Goal: Task Accomplishment & Management: Manage account settings

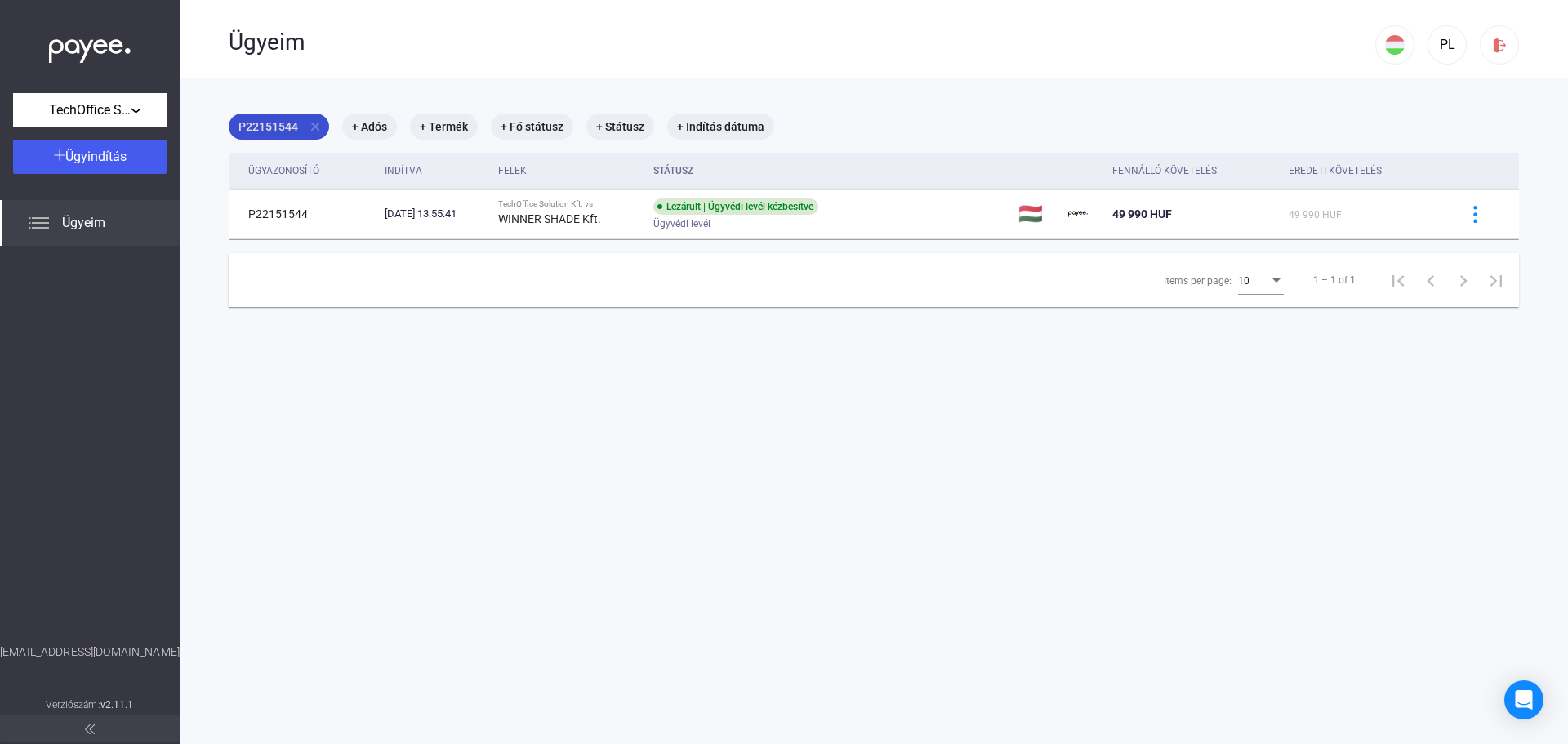
click at [320, 128] on mat-icon "close" at bounding box center [315, 127] width 15 height 15
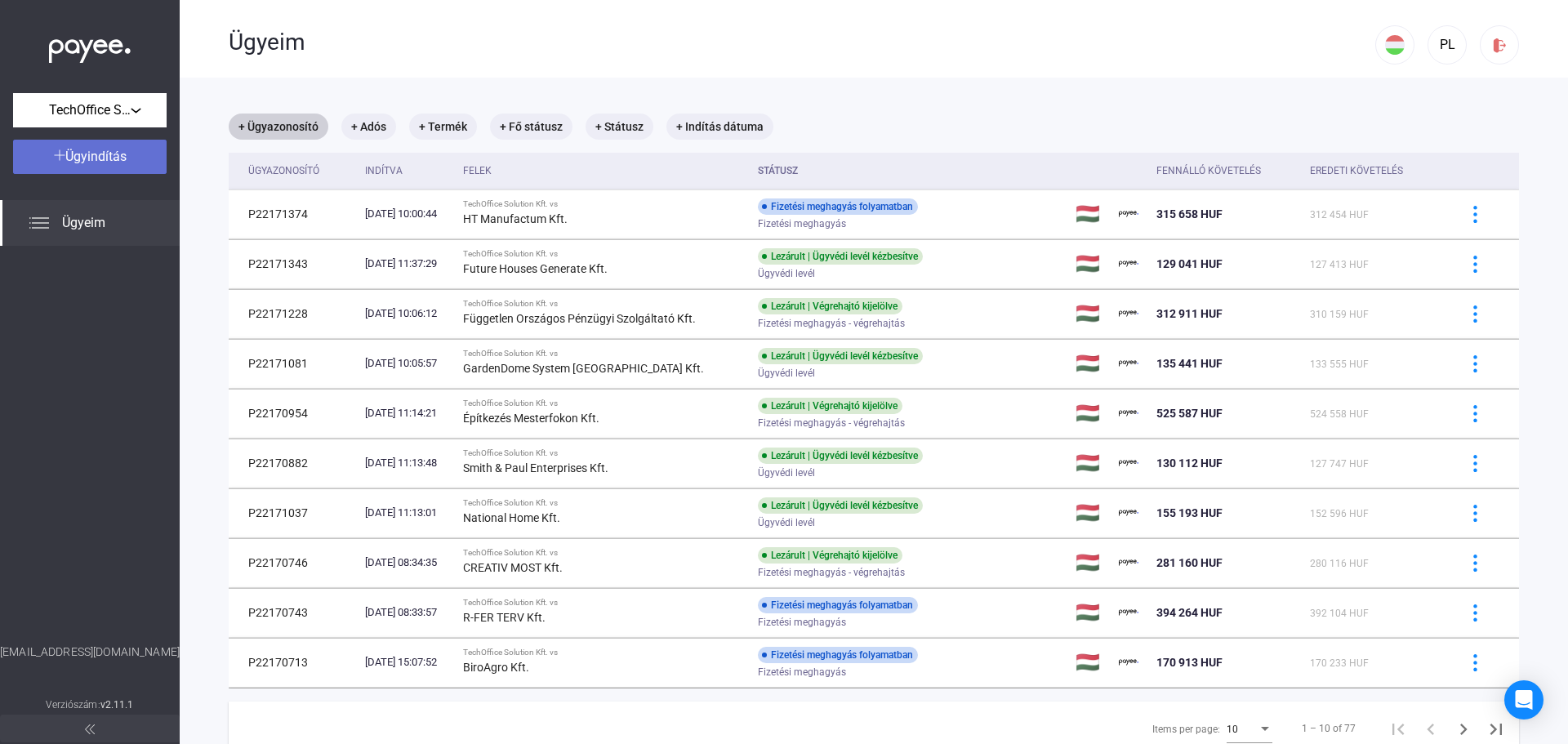
click at [136, 163] on div "Ügyindítás" at bounding box center [90, 157] width 143 height 20
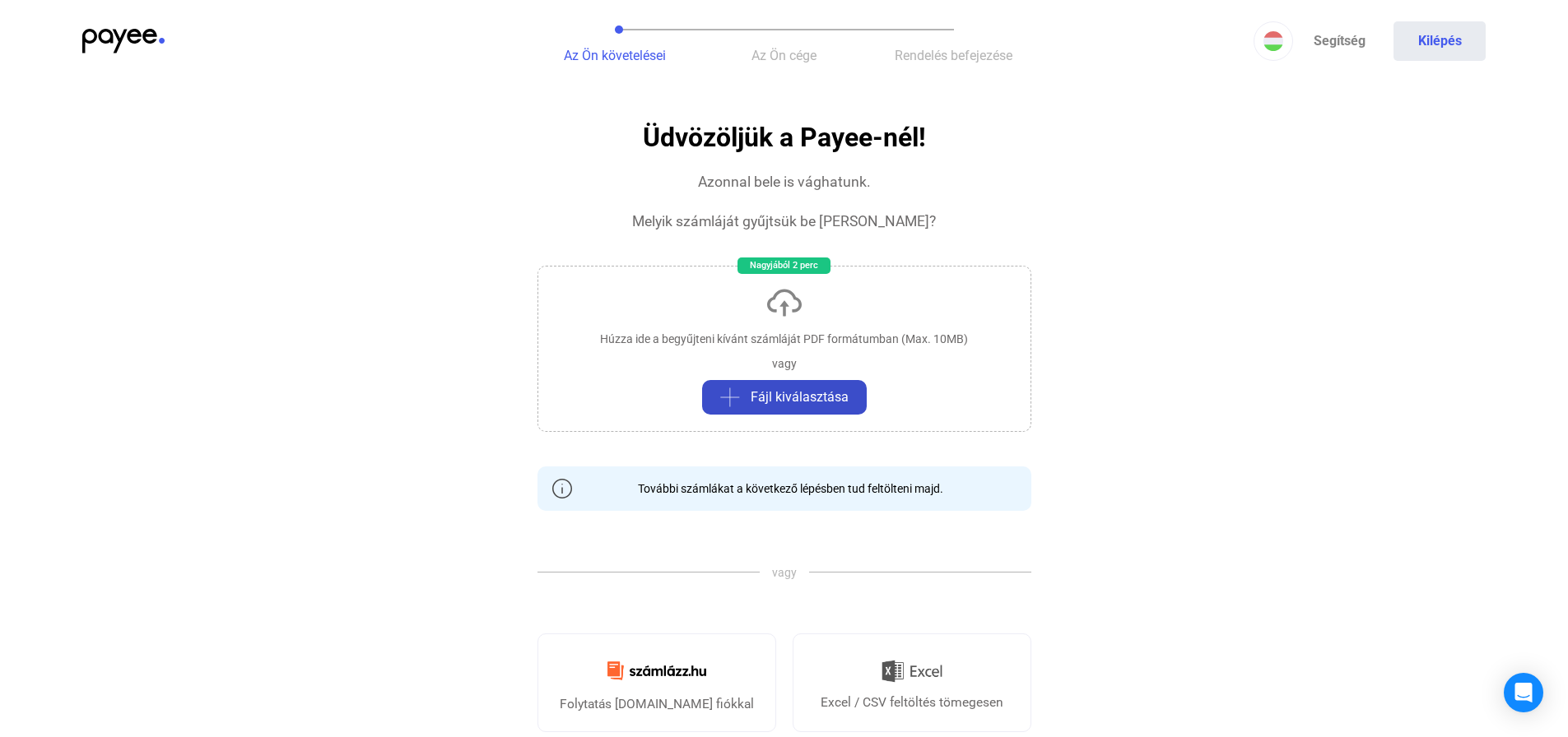
click at [824, 393] on span "Fájl kiválasztása" at bounding box center [800, 398] width 98 height 20
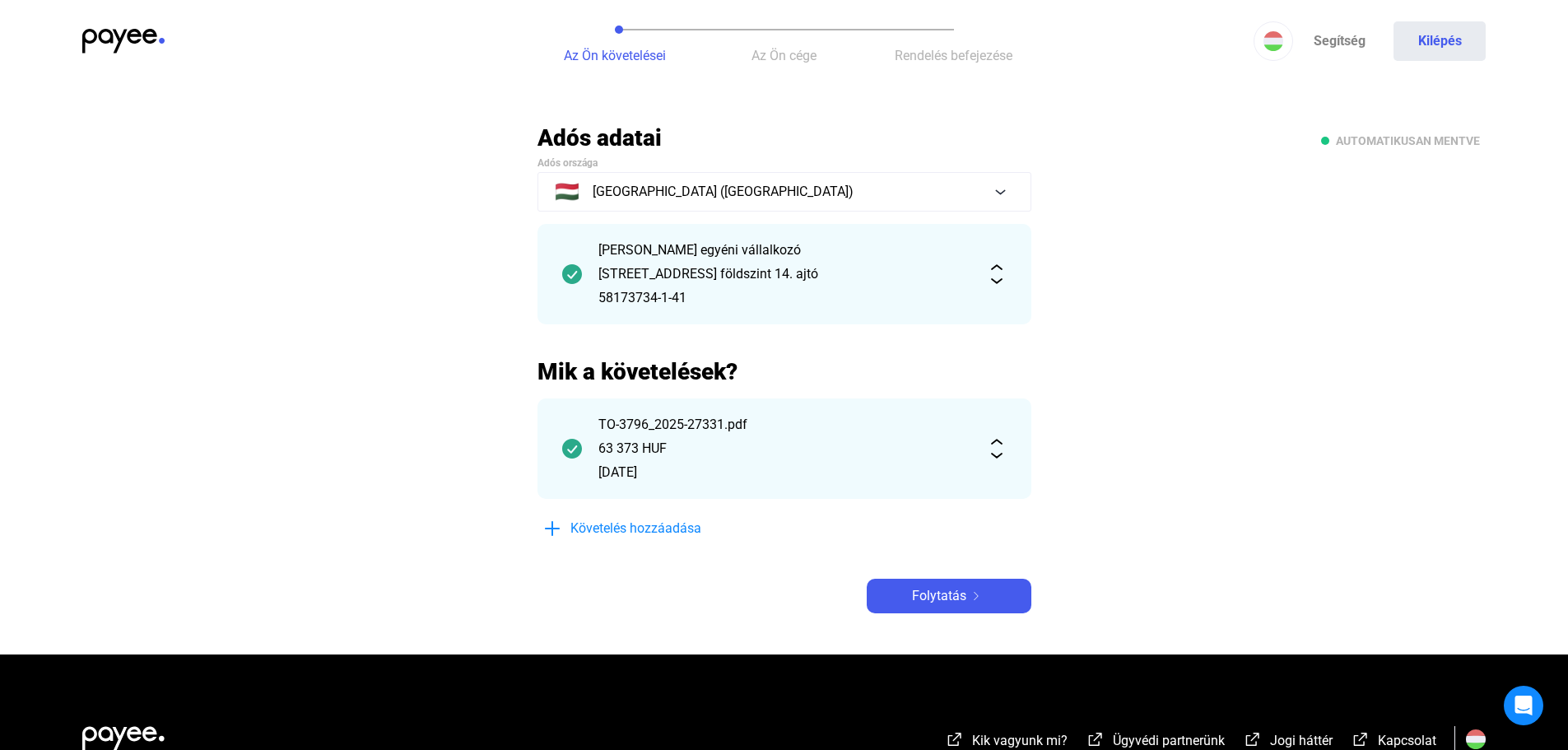
click at [992, 281] on img at bounding box center [997, 275] width 20 height 20
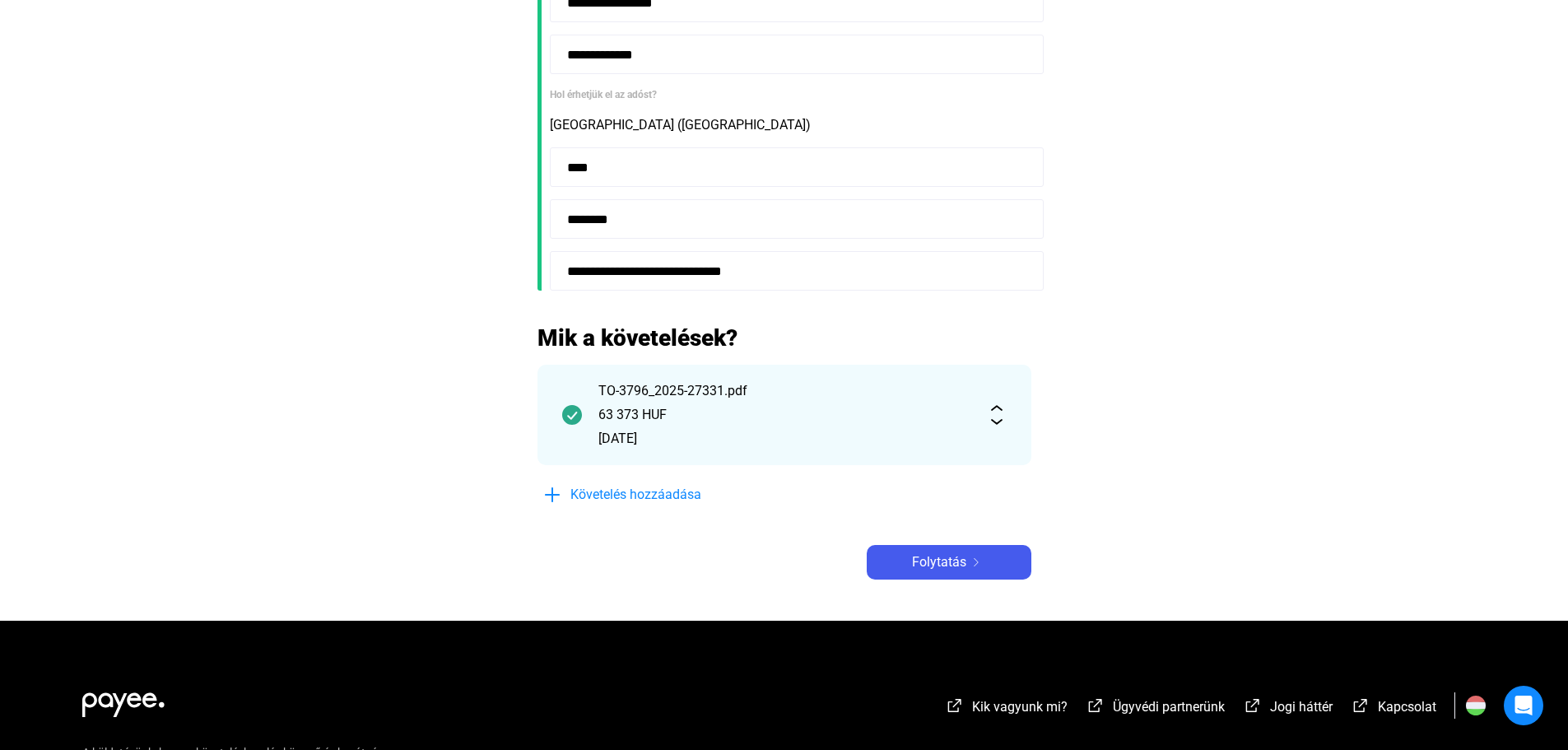
scroll to position [412, 0]
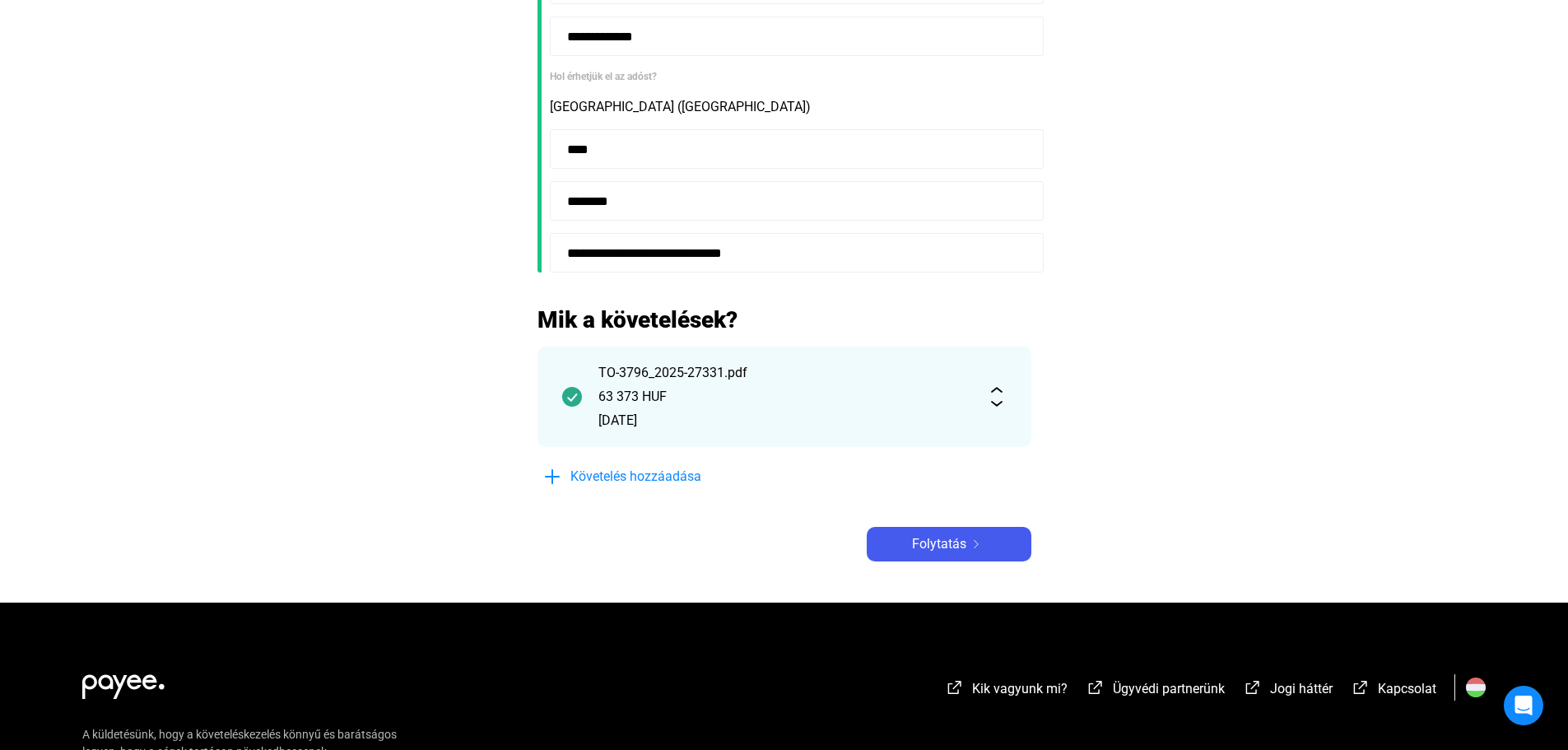
click at [997, 404] on img at bounding box center [997, 397] width 20 height 20
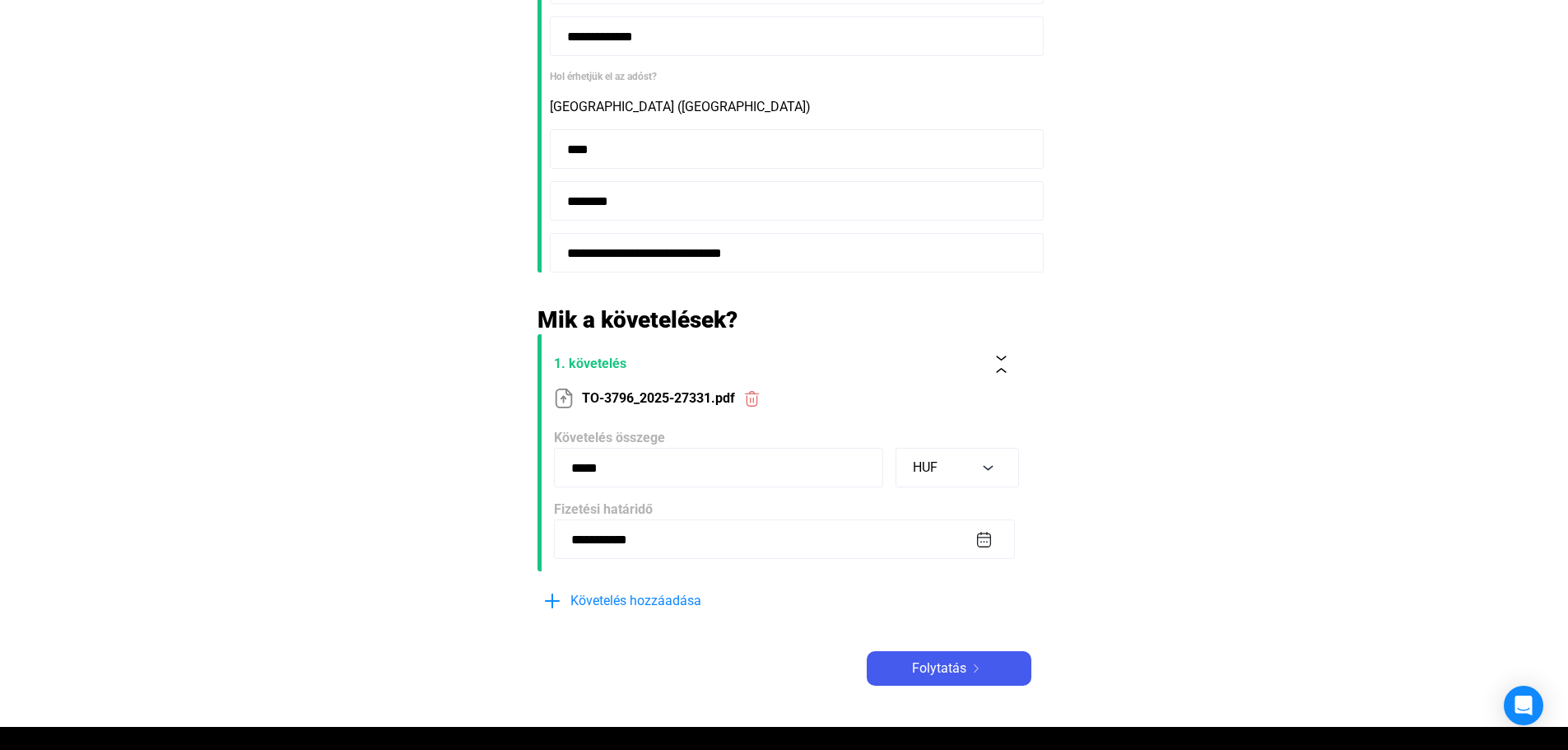
scroll to position [494, 0]
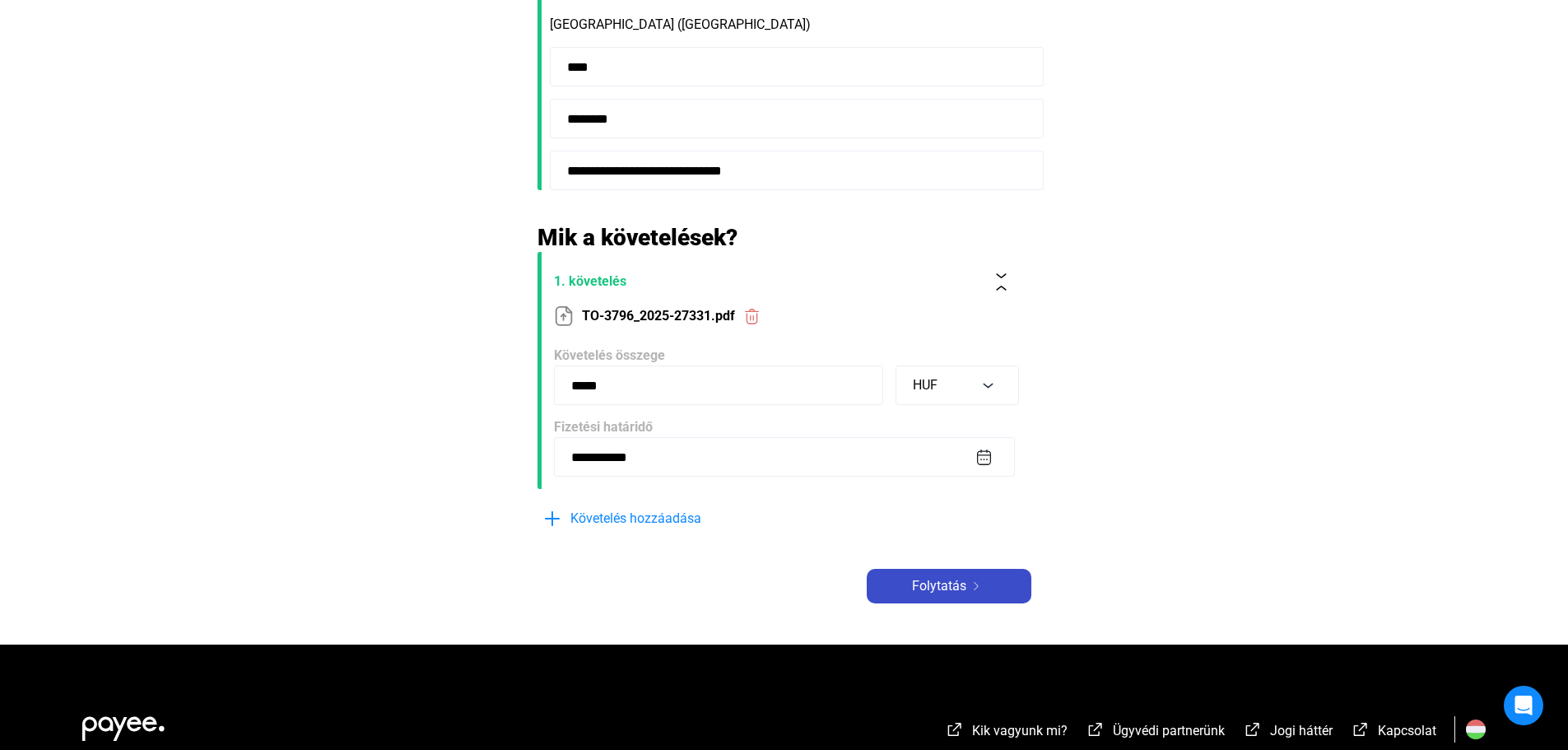
click at [1007, 590] on div "Folytatás" at bounding box center [949, 586] width 155 height 20
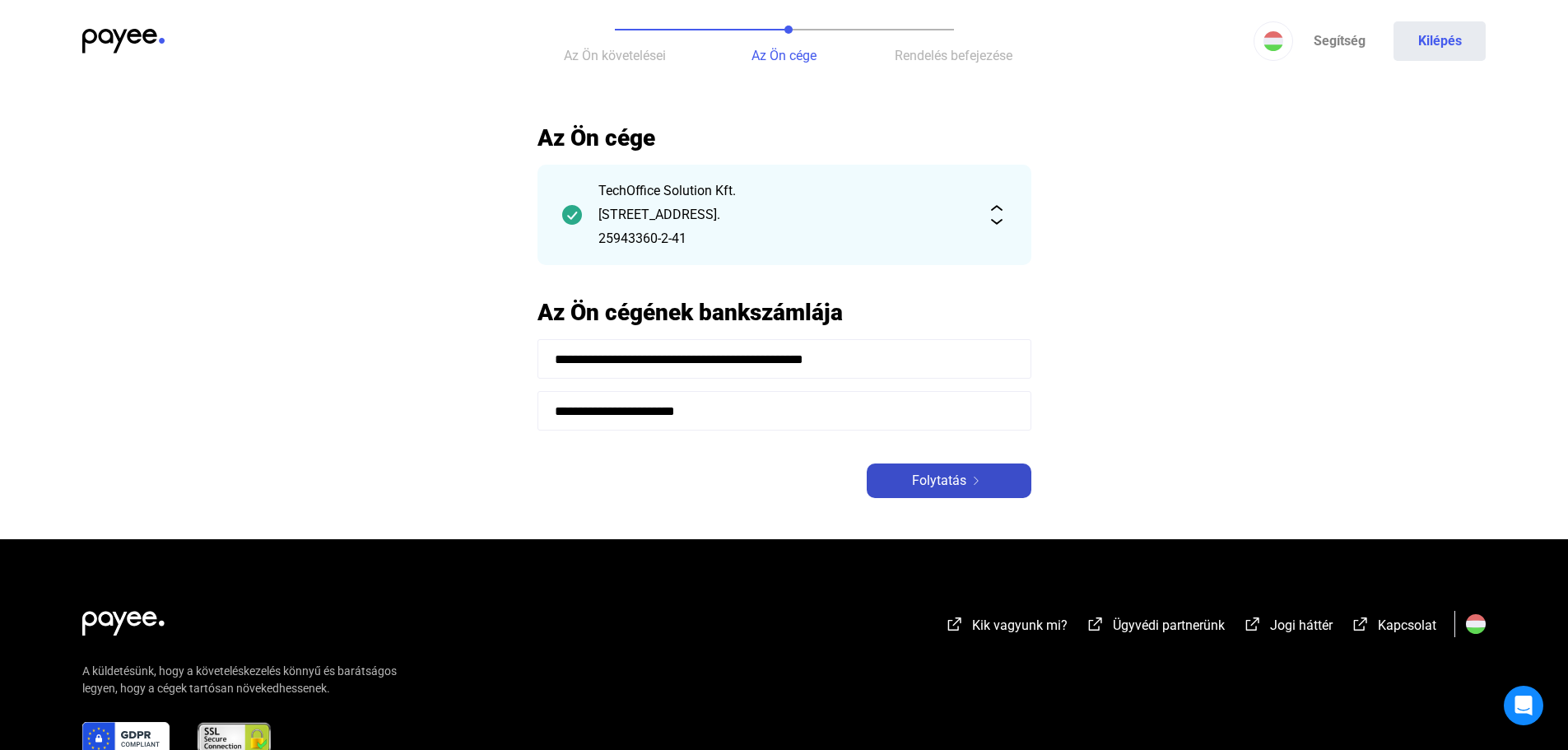
click at [975, 480] on img at bounding box center [977, 480] width 20 height 8
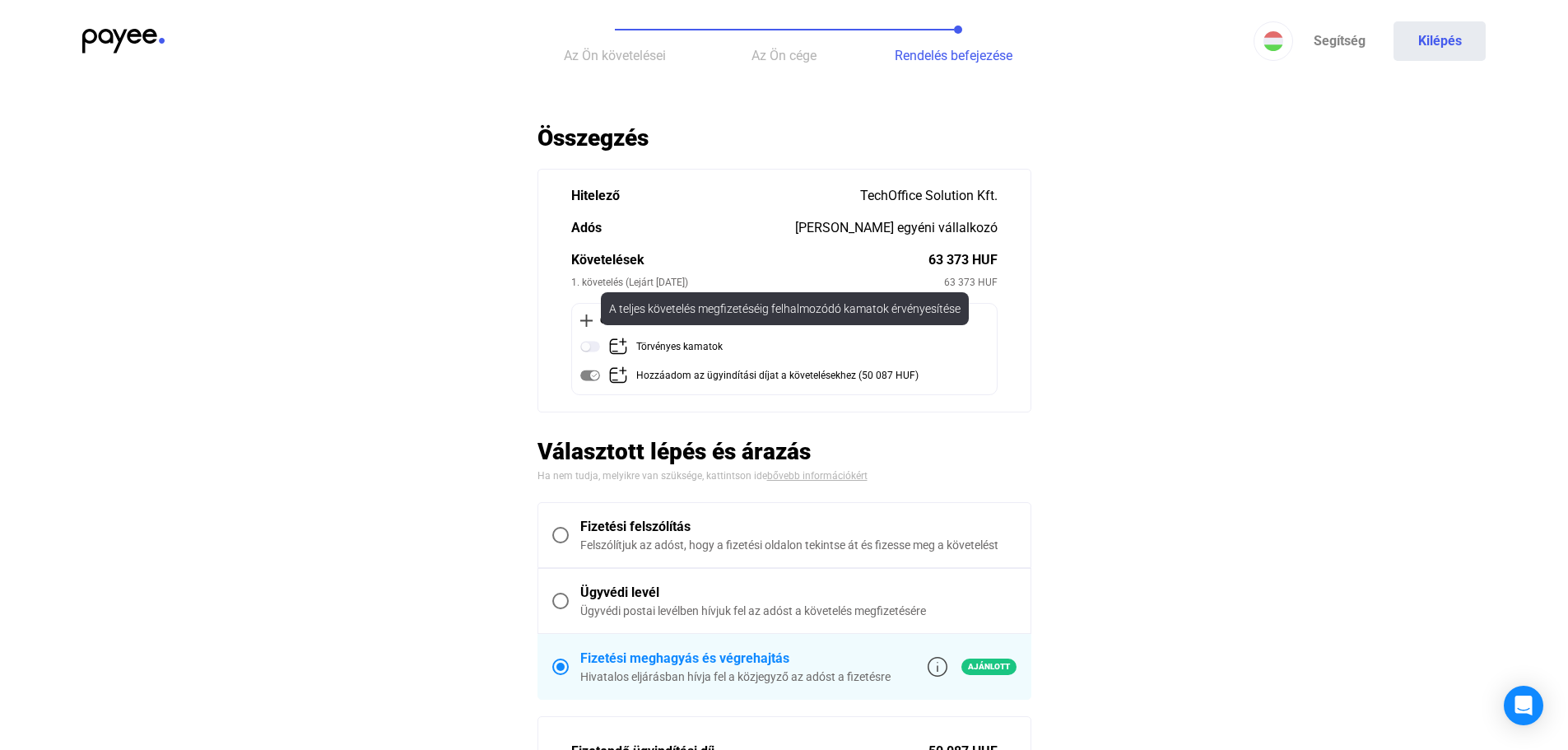
click at [595, 347] on img at bounding box center [590, 347] width 20 height 20
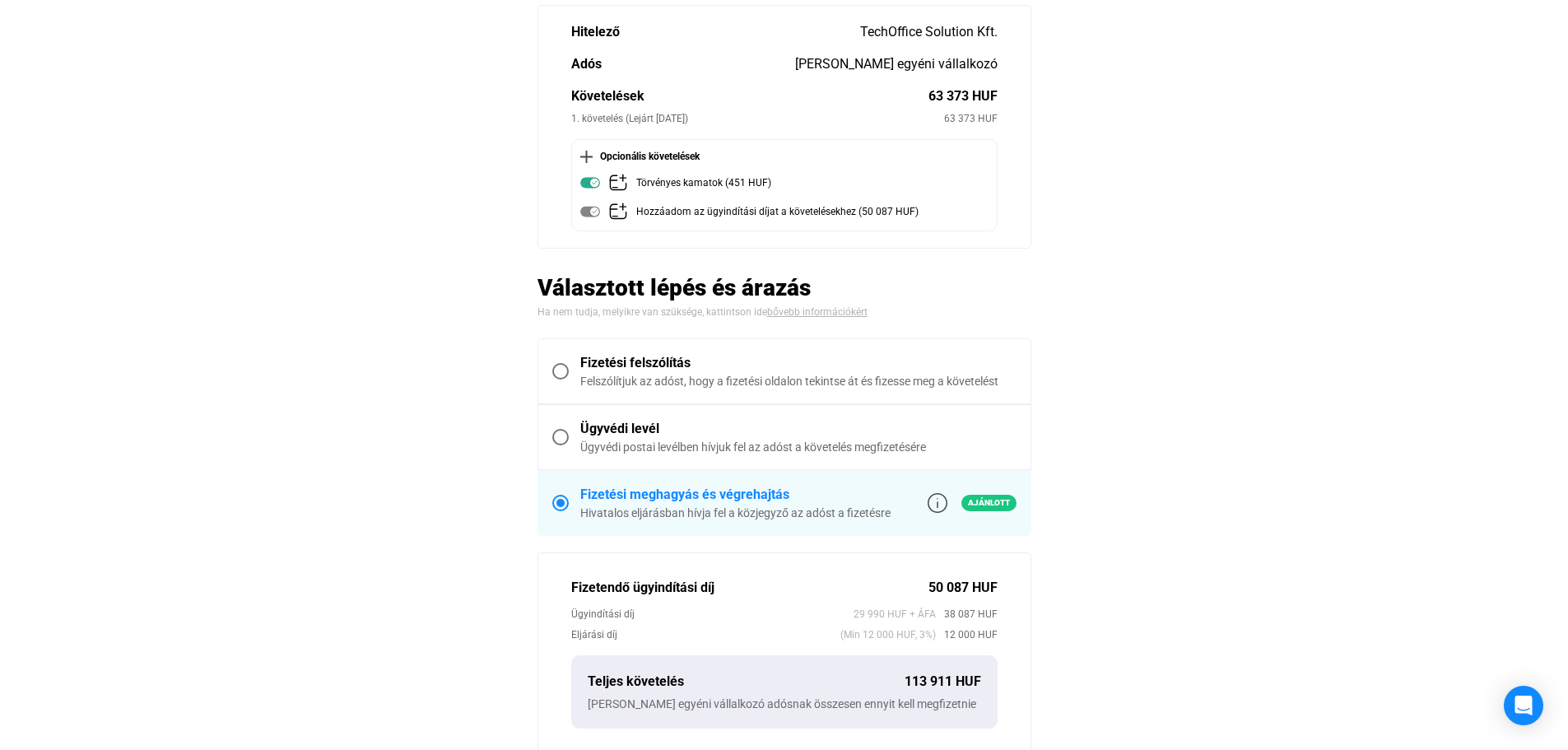
scroll to position [165, 0]
click at [564, 435] on span at bounding box center [561, 437] width 17 height 17
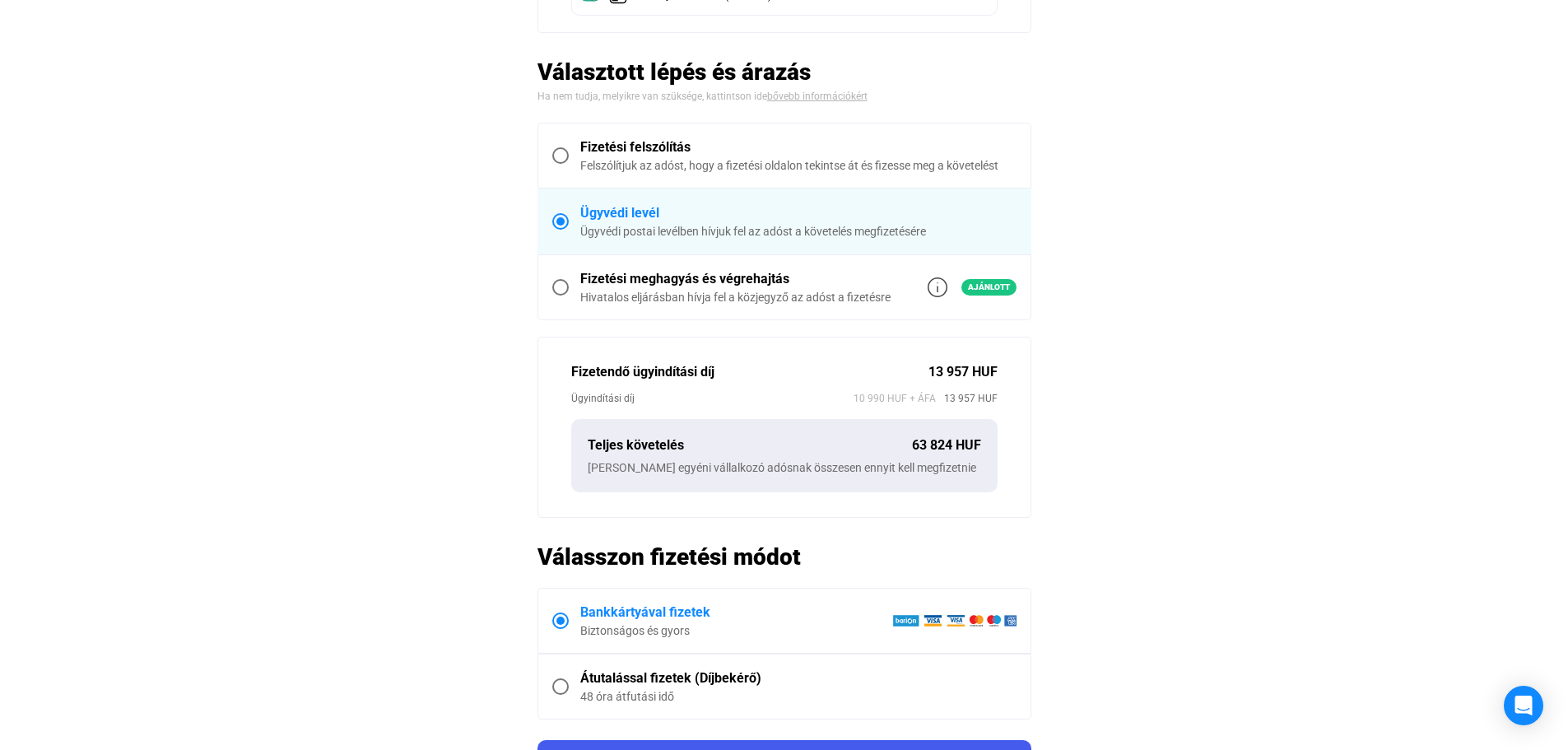
scroll to position [412, 0]
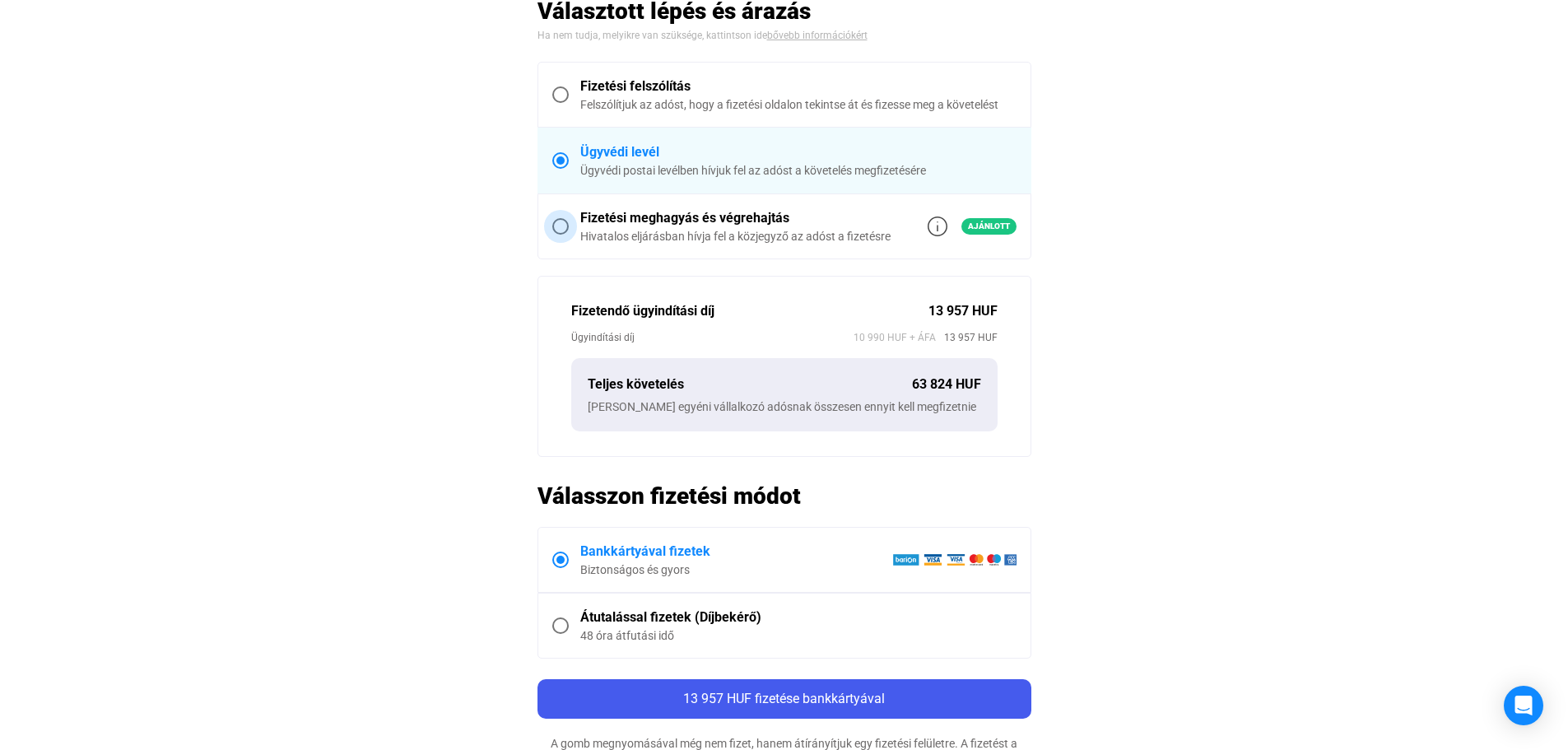
click at [569, 227] on span "Fizetési meghagyás és végrehajtás Hivatalos eljárásban hívja fel a közjegyző az…" at bounding box center [792, 226] width 448 height 36
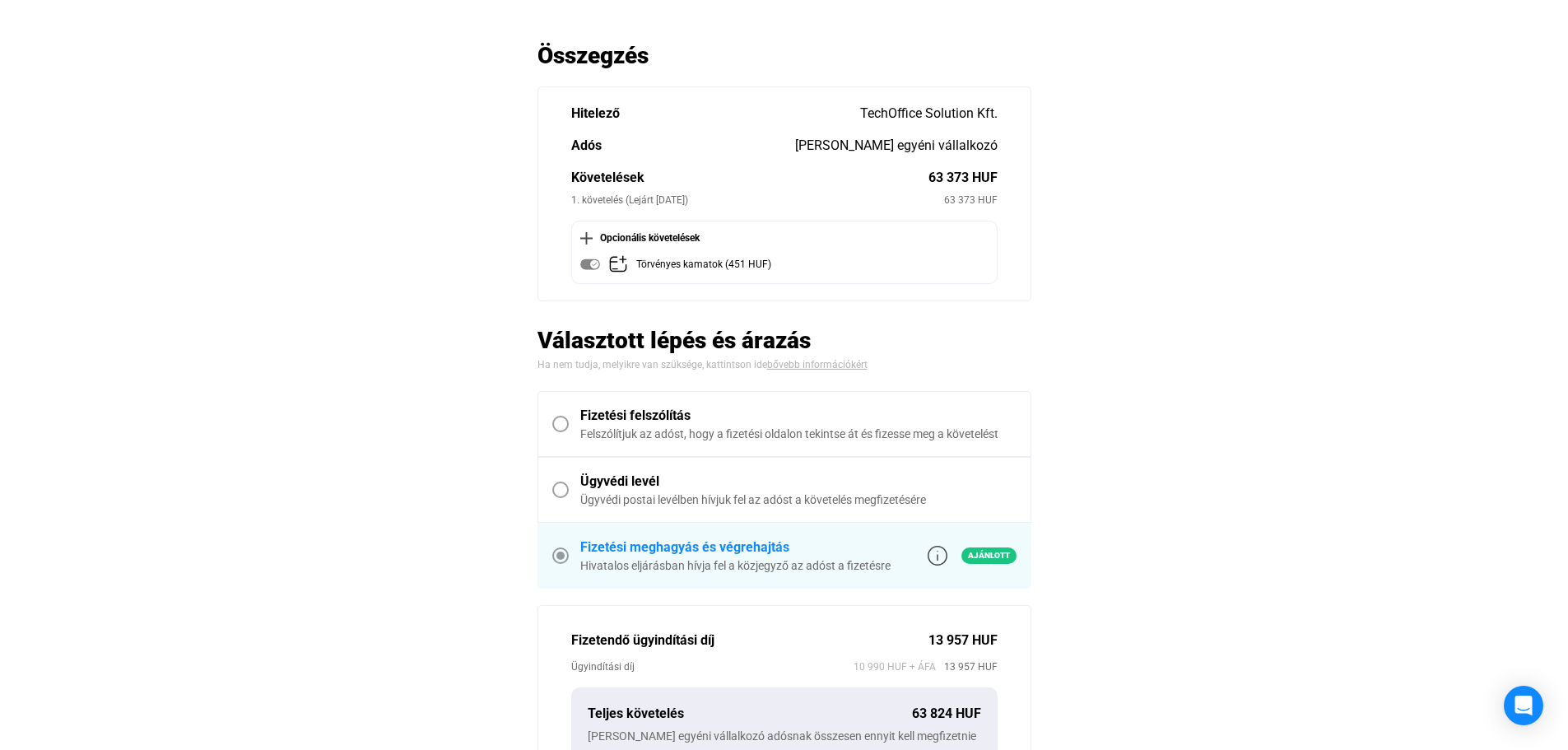
scroll to position [165, 0]
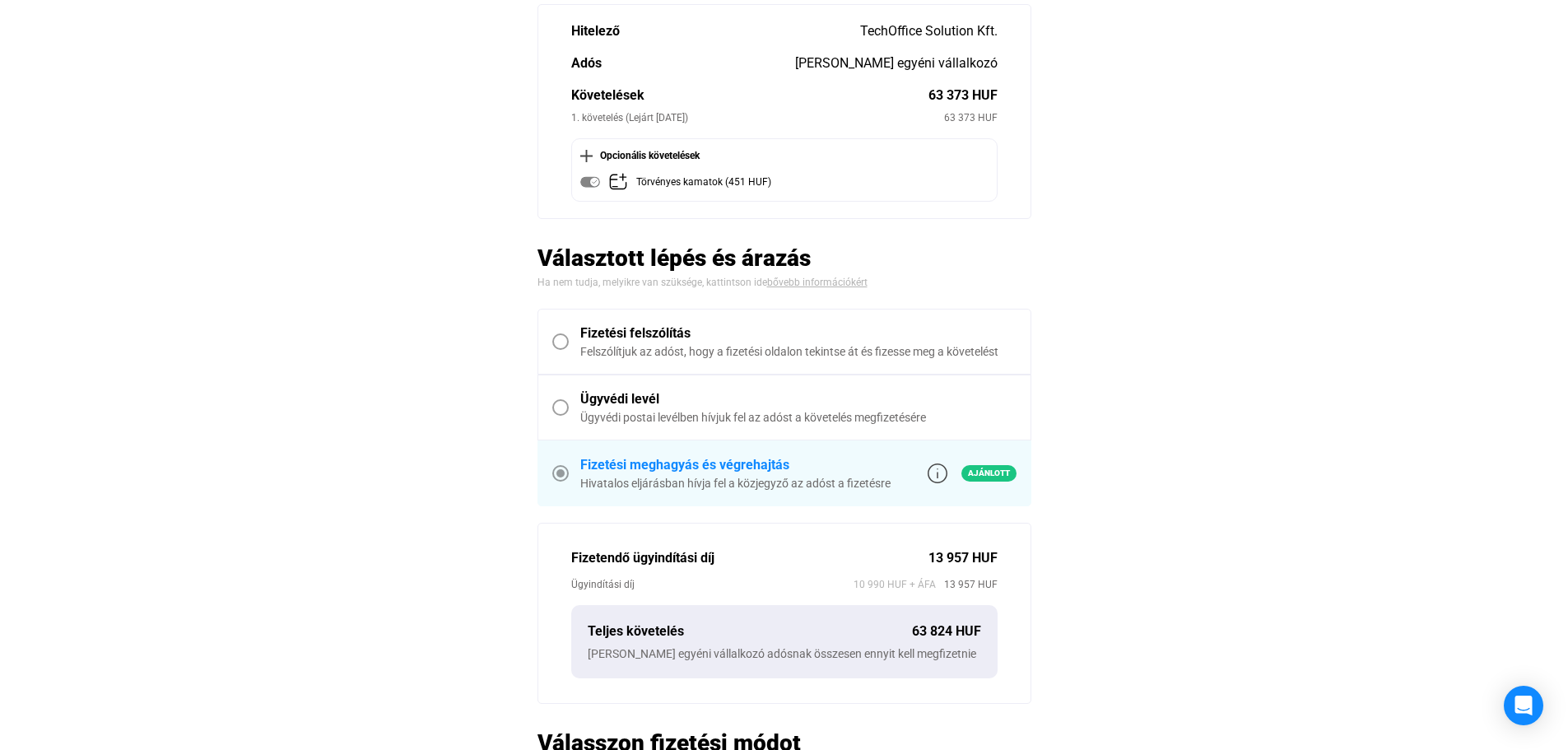
click at [586, 408] on div "Ügyvédi levél" at bounding box center [798, 400] width 436 height 20
click at [559, 406] on span at bounding box center [561, 407] width 17 height 17
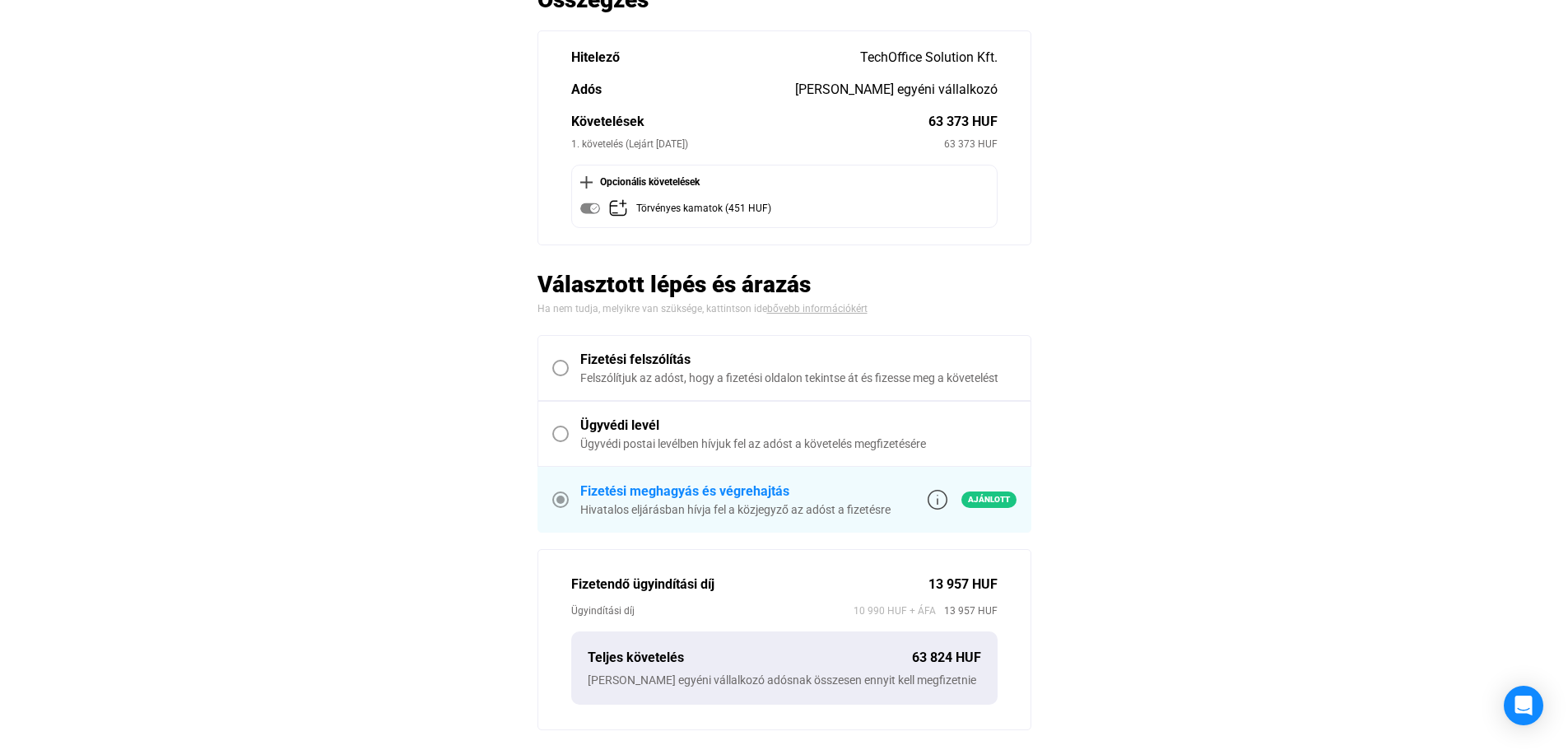
scroll to position [82, 0]
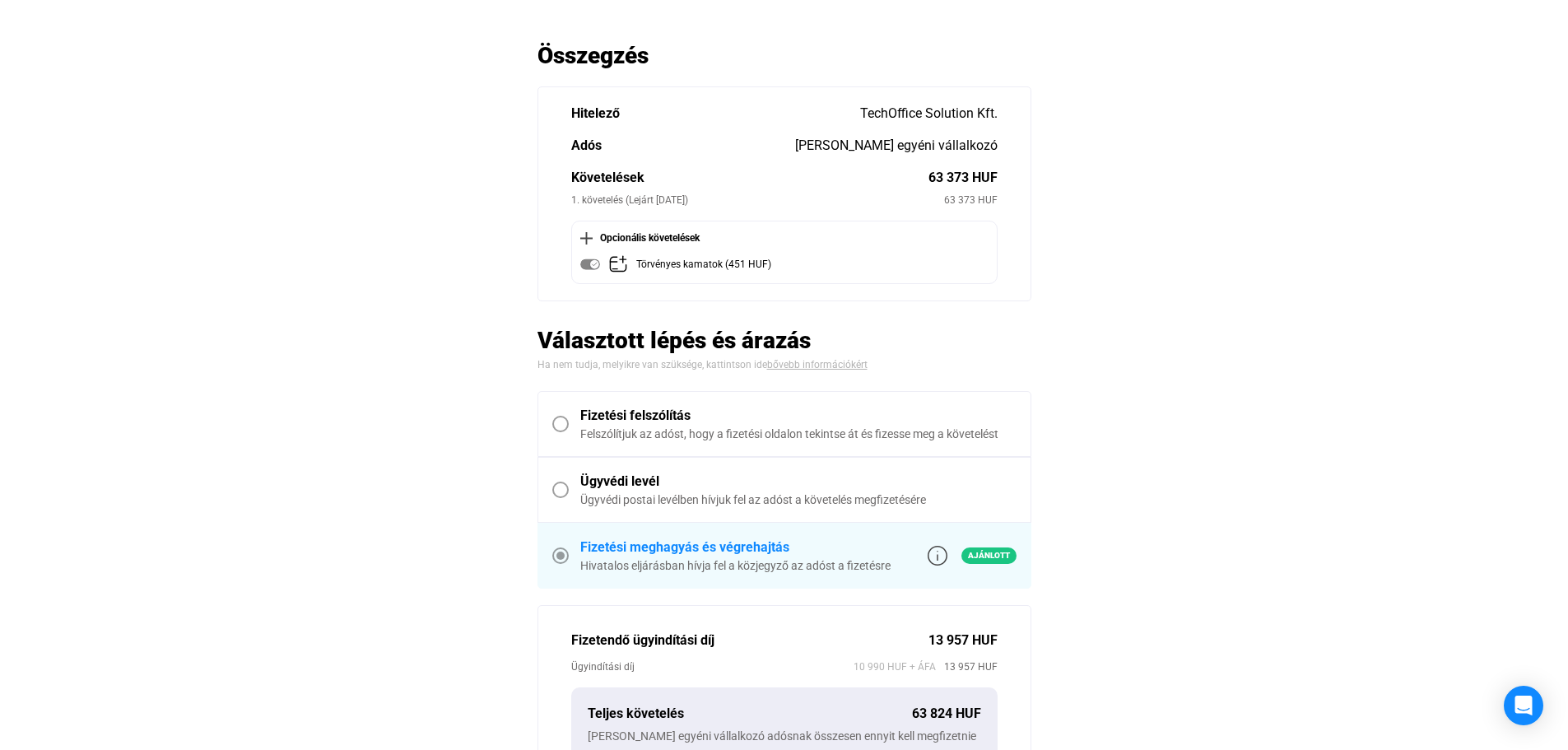
click at [332, 254] on main "Automatikusan mentve Összegzés Hitelező TechOffice Solution Kft. [PERSON_NAME] …" at bounding box center [784, 598] width 1568 height 1114
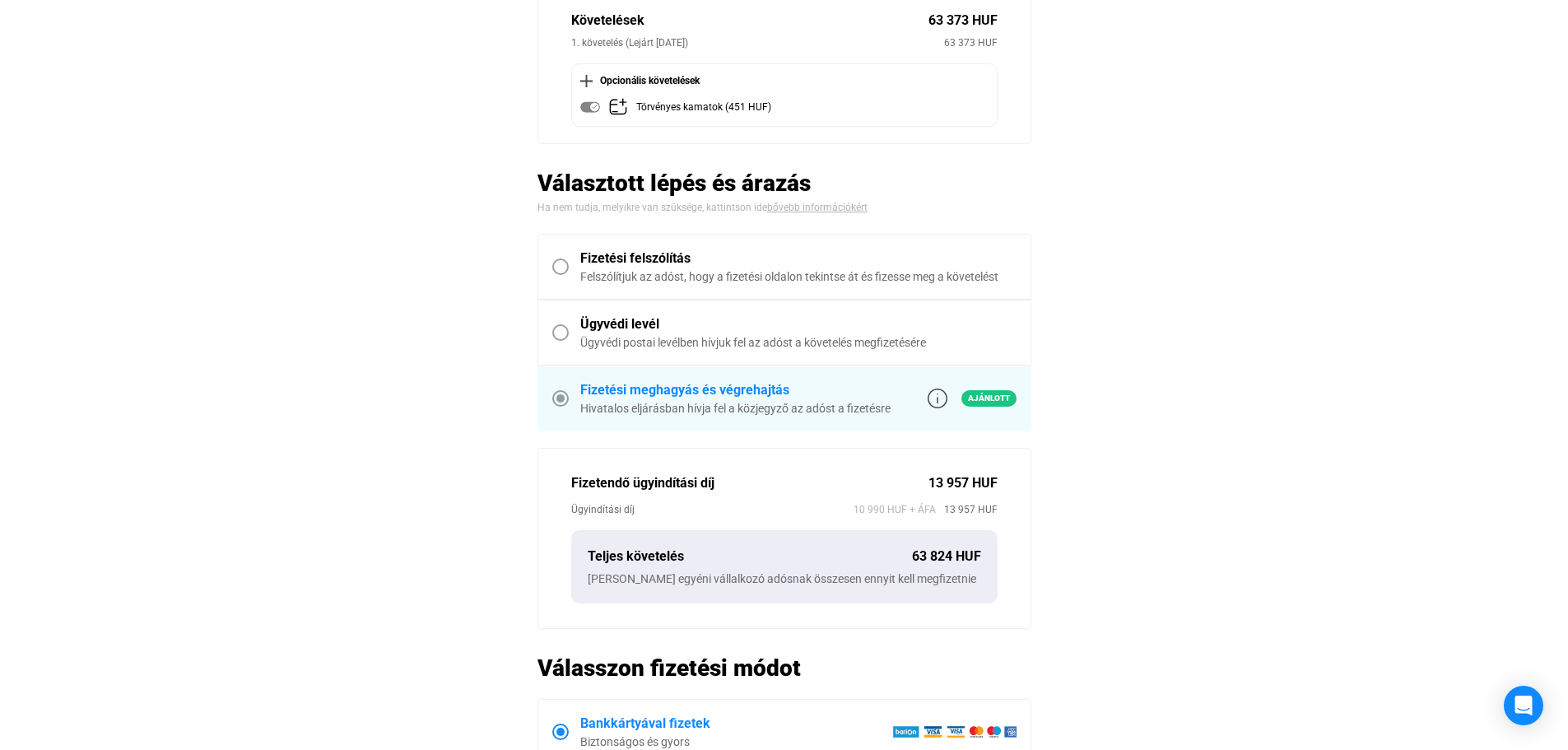
scroll to position [247, 0]
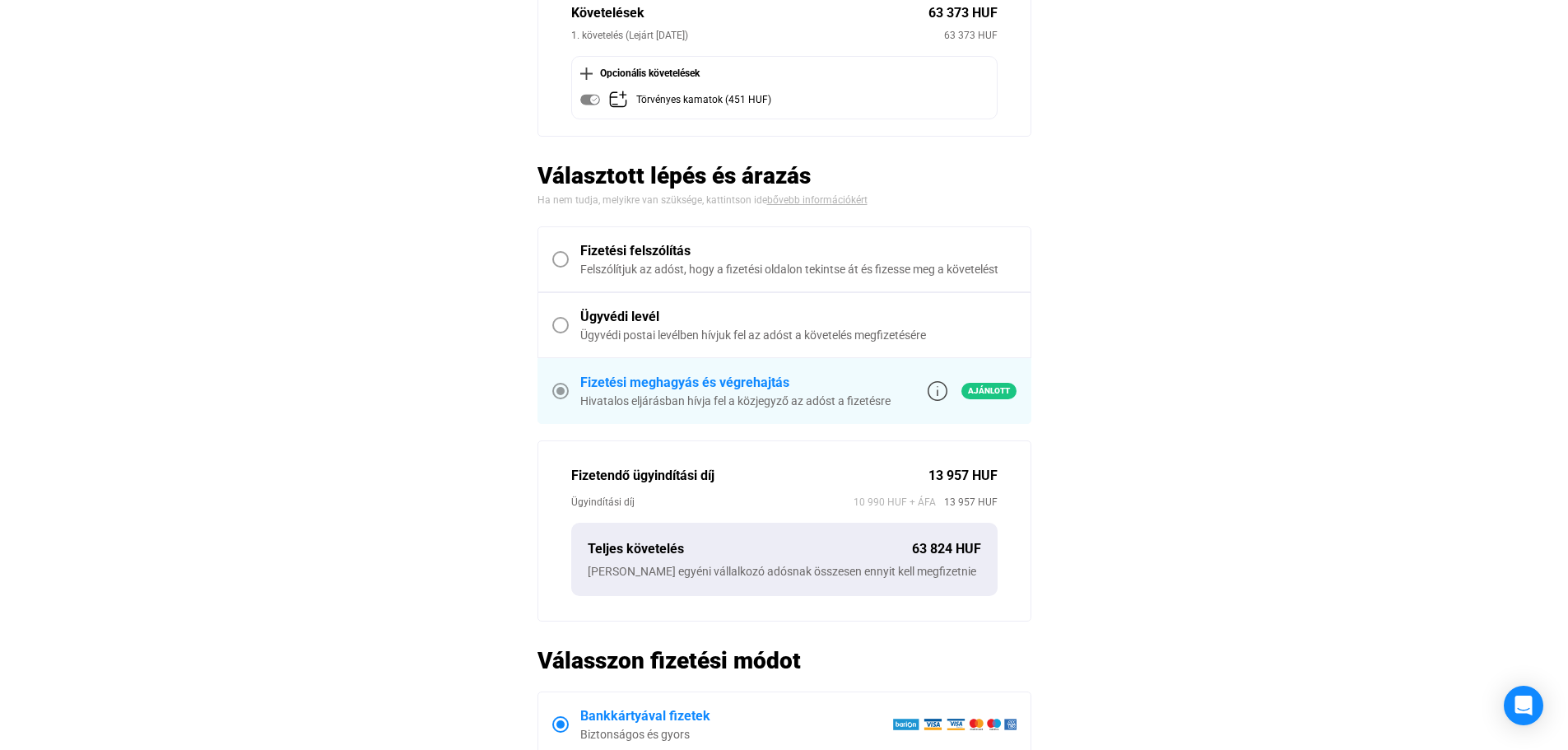
click at [563, 324] on span at bounding box center [561, 325] width 17 height 17
click at [693, 253] on div "Fizetési felszólítás" at bounding box center [798, 251] width 436 height 20
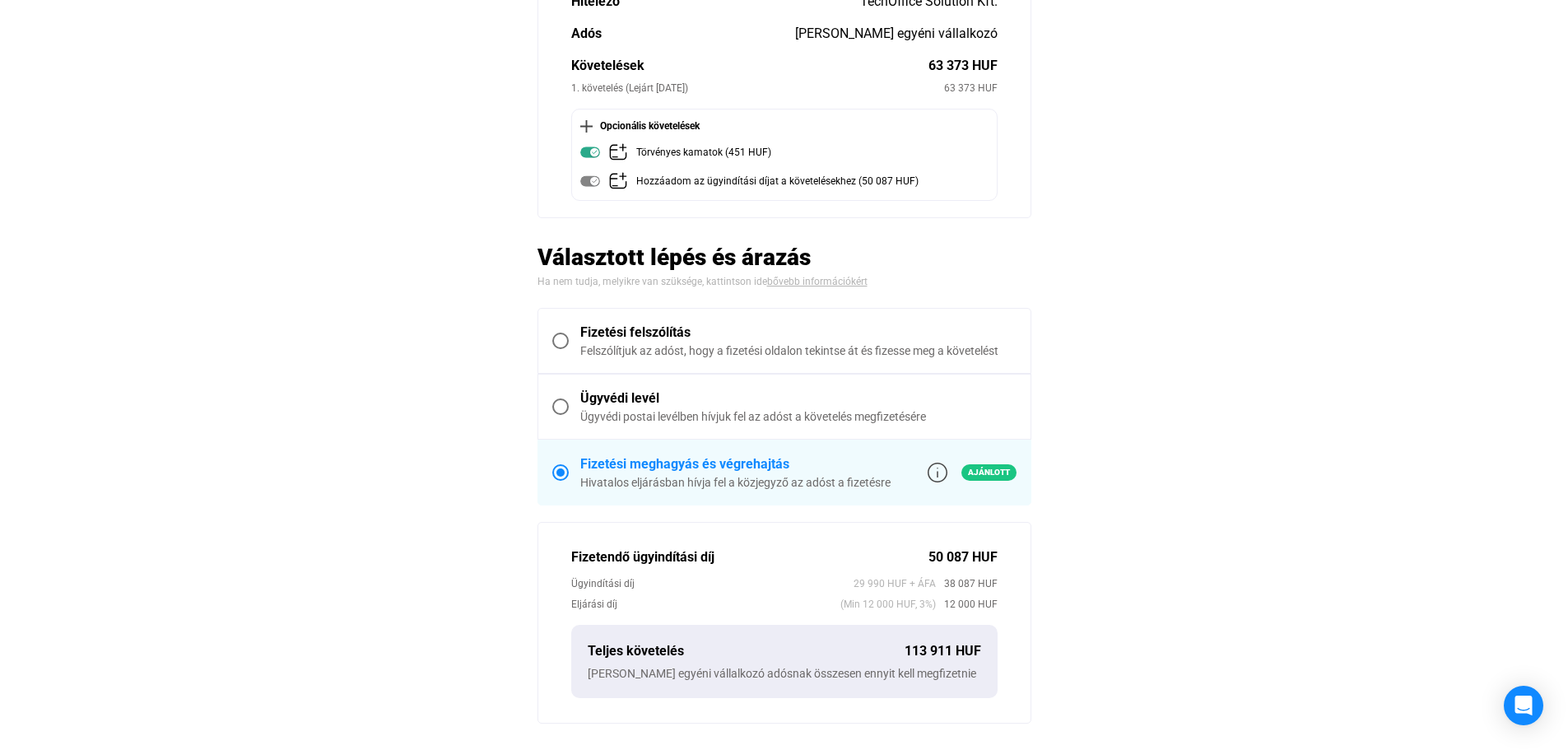
scroll to position [165, 0]
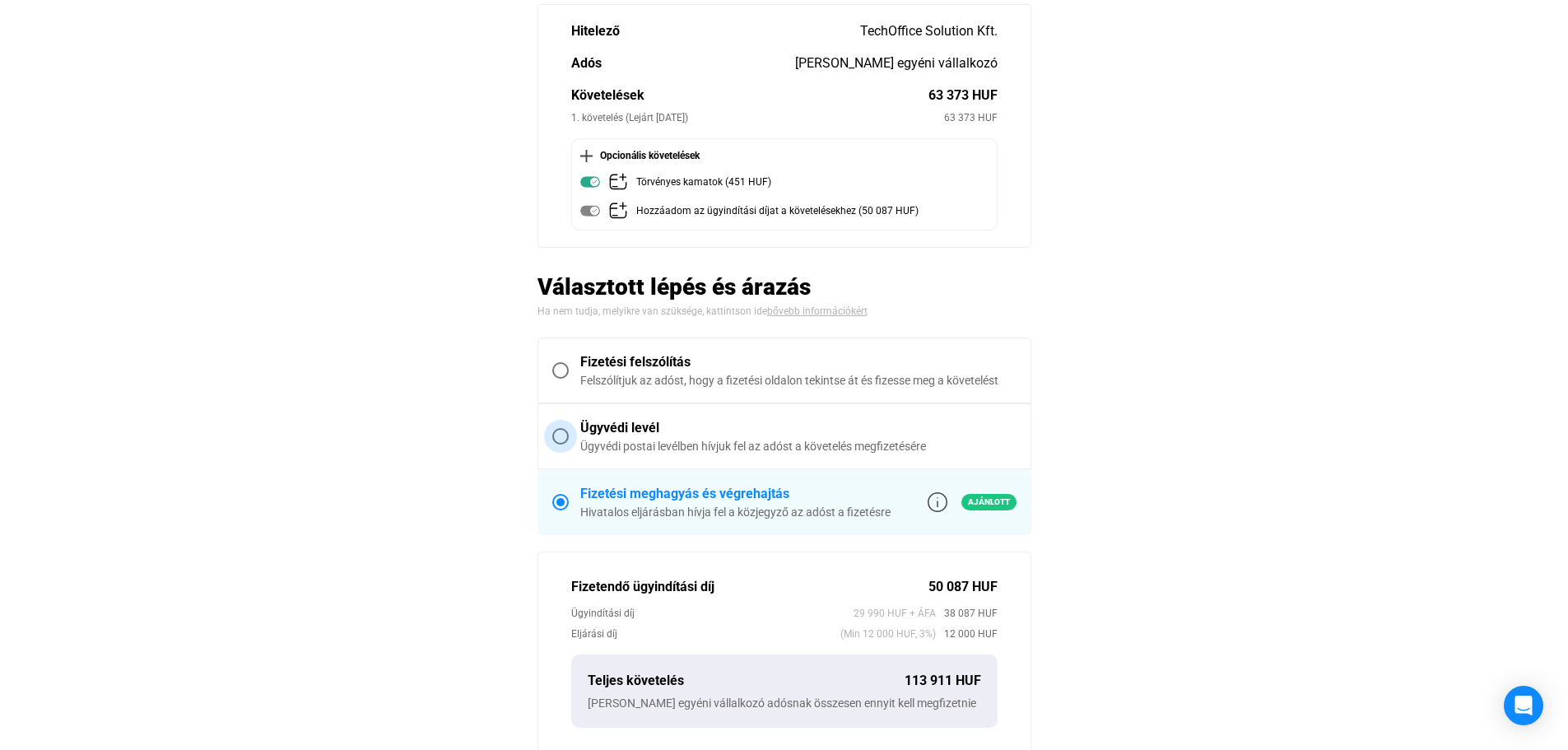
click at [594, 433] on div "Ügyvédi levél" at bounding box center [798, 428] width 436 height 20
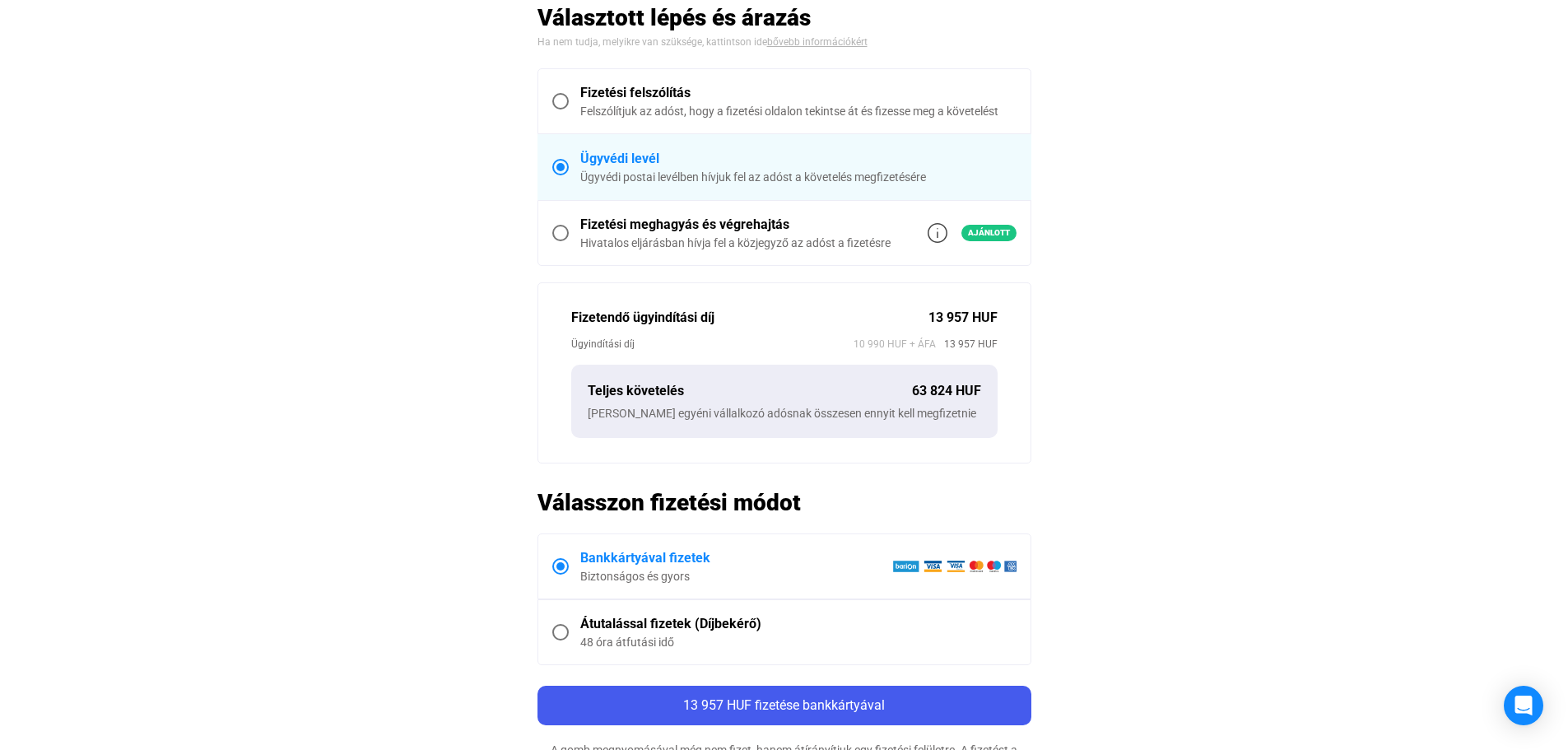
scroll to position [494, 0]
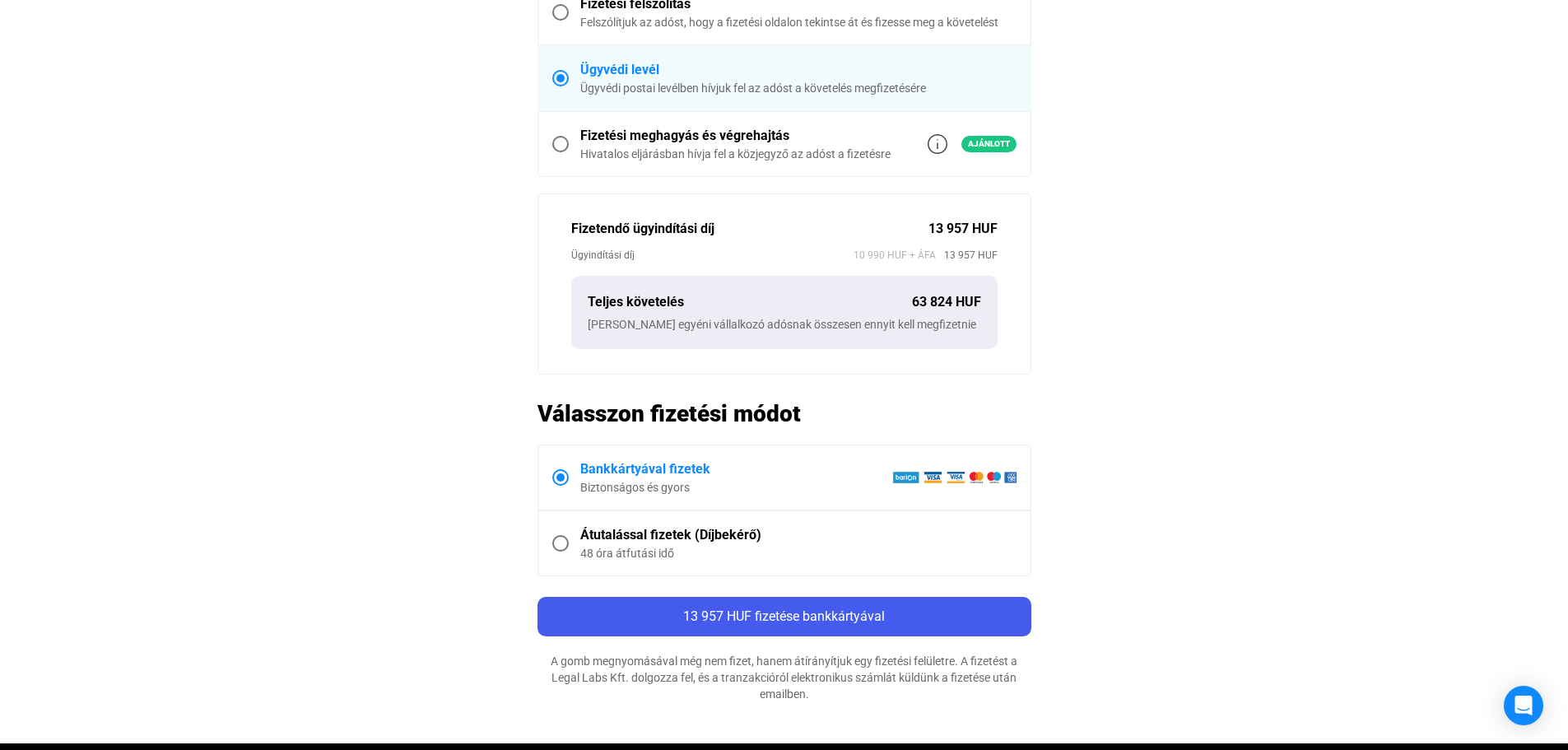
click at [617, 542] on div "Átutalással fizetek (Díjbekérő)" at bounding box center [798, 535] width 436 height 20
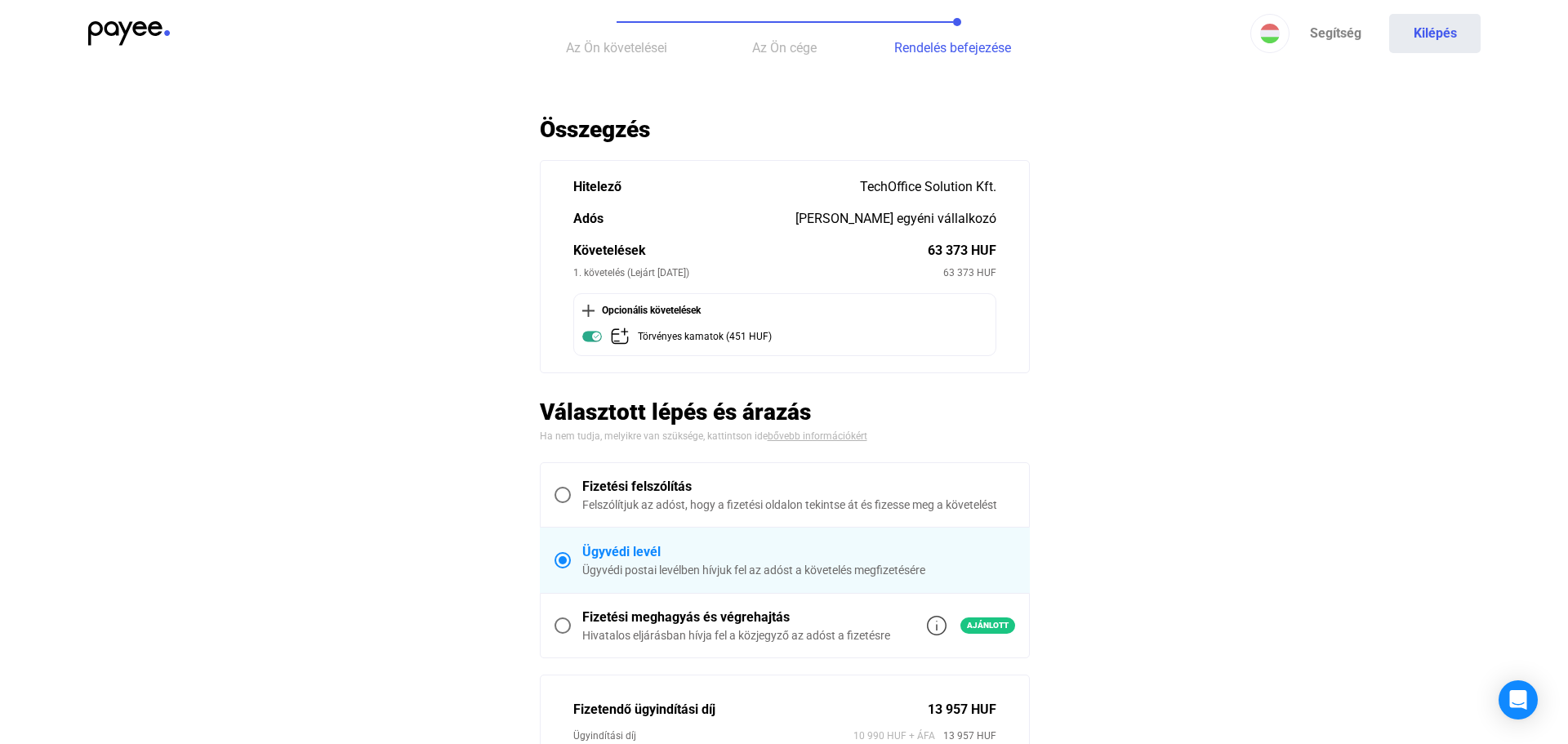
scroll to position [0, 0]
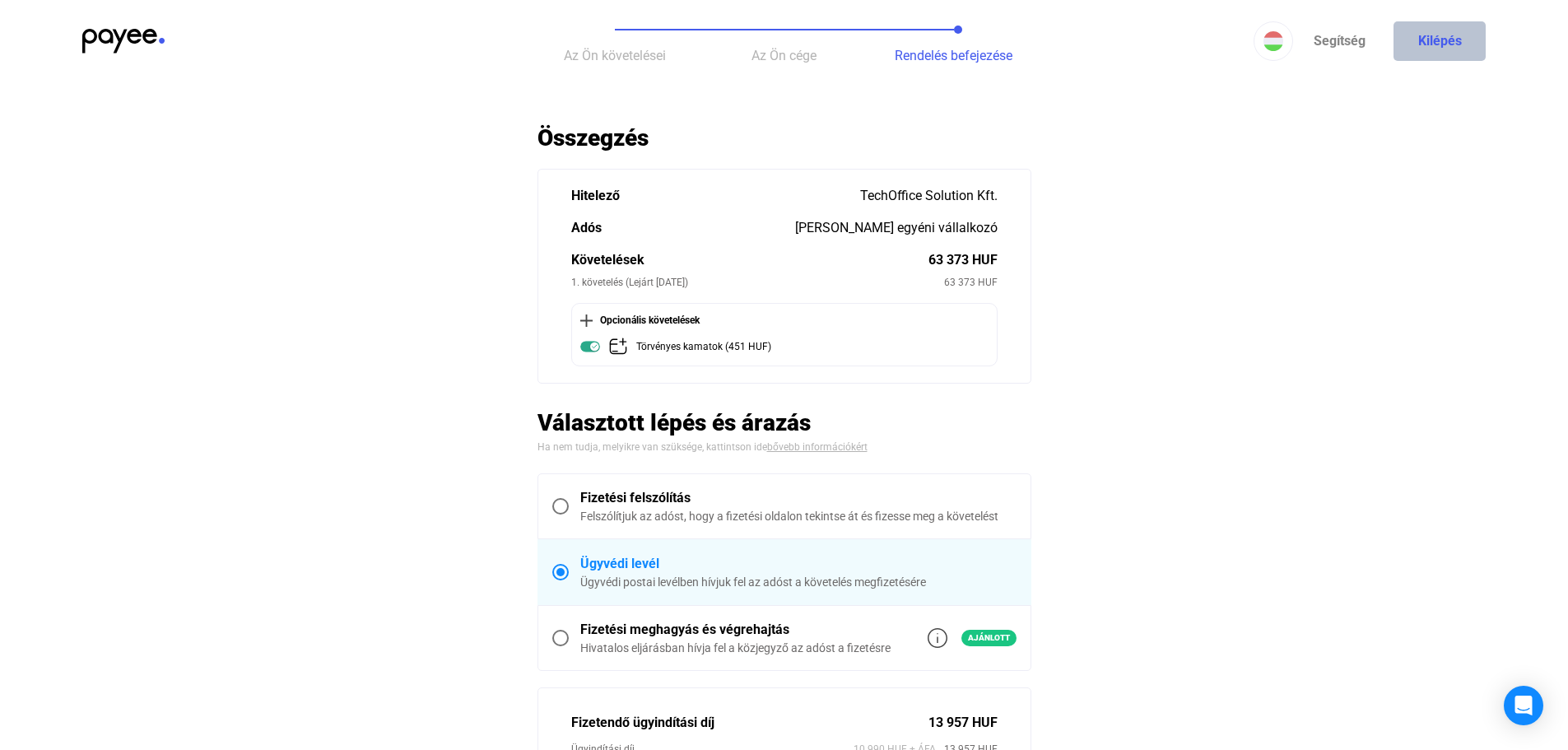
click at [1423, 54] on button "Kilépés" at bounding box center [1440, 40] width 92 height 39
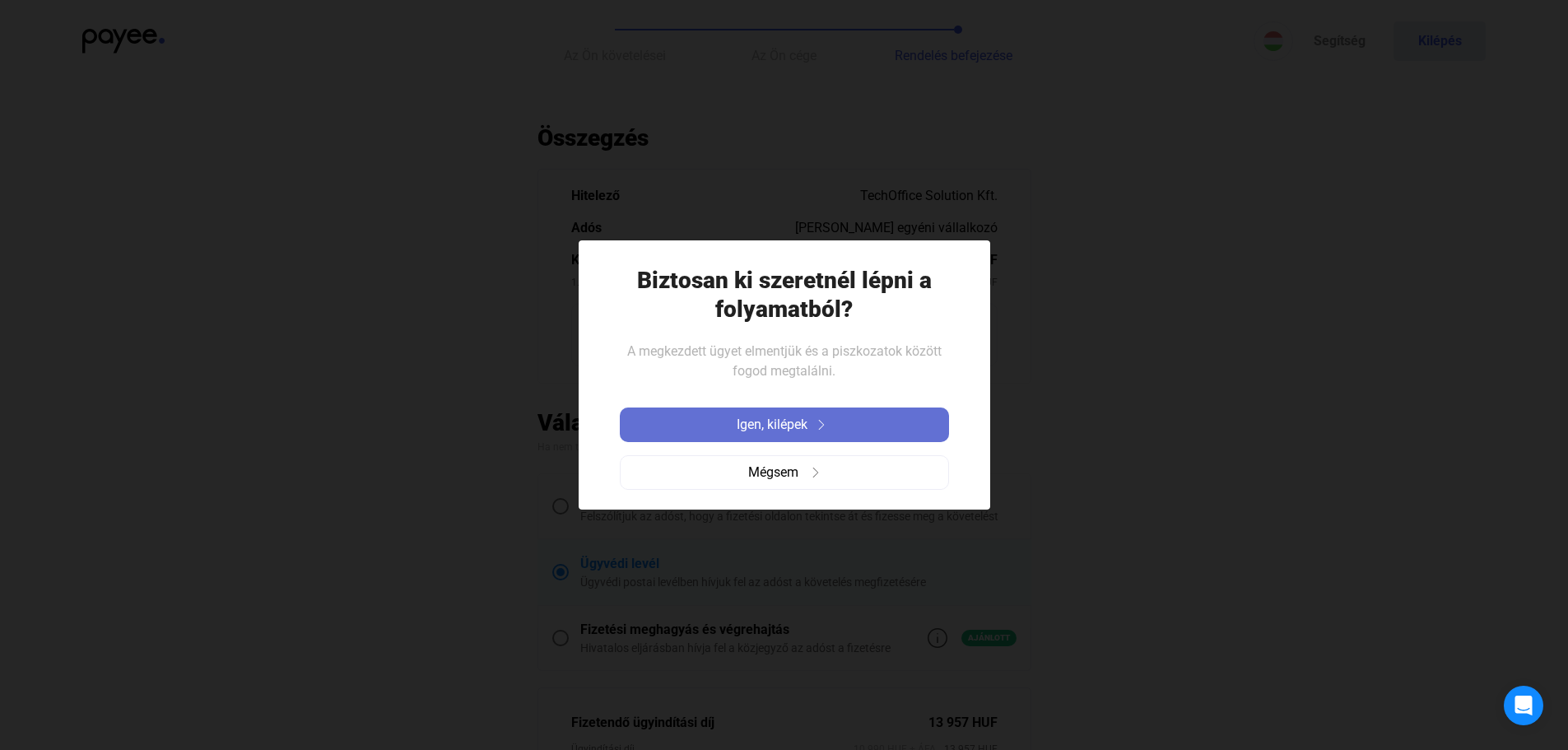
click at [823, 425] on img at bounding box center [821, 425] width 20 height 10
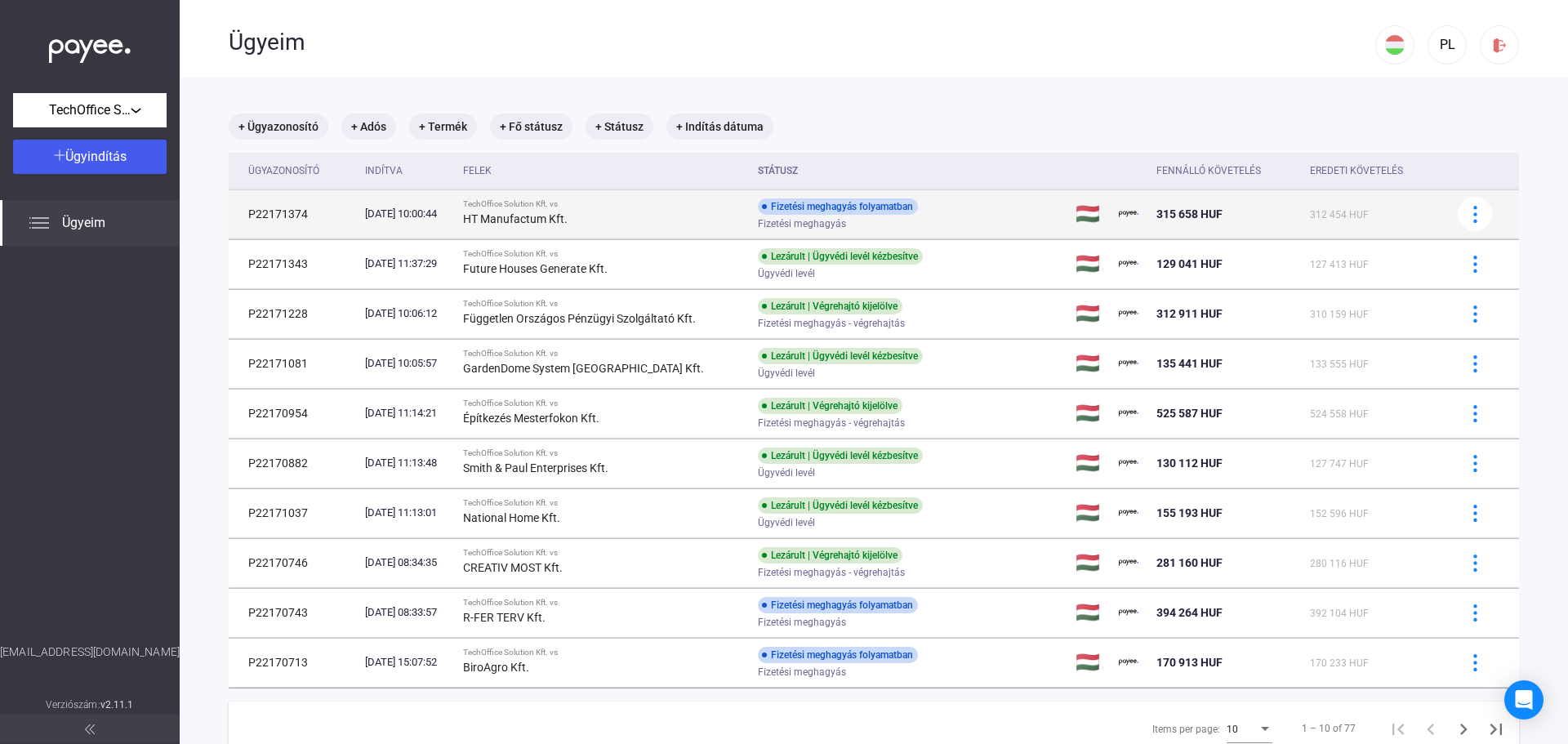
click at [952, 209] on div "Fizetési meghagyás folyamatban Fizetési meghagyás" at bounding box center [888, 214] width 261 height 32
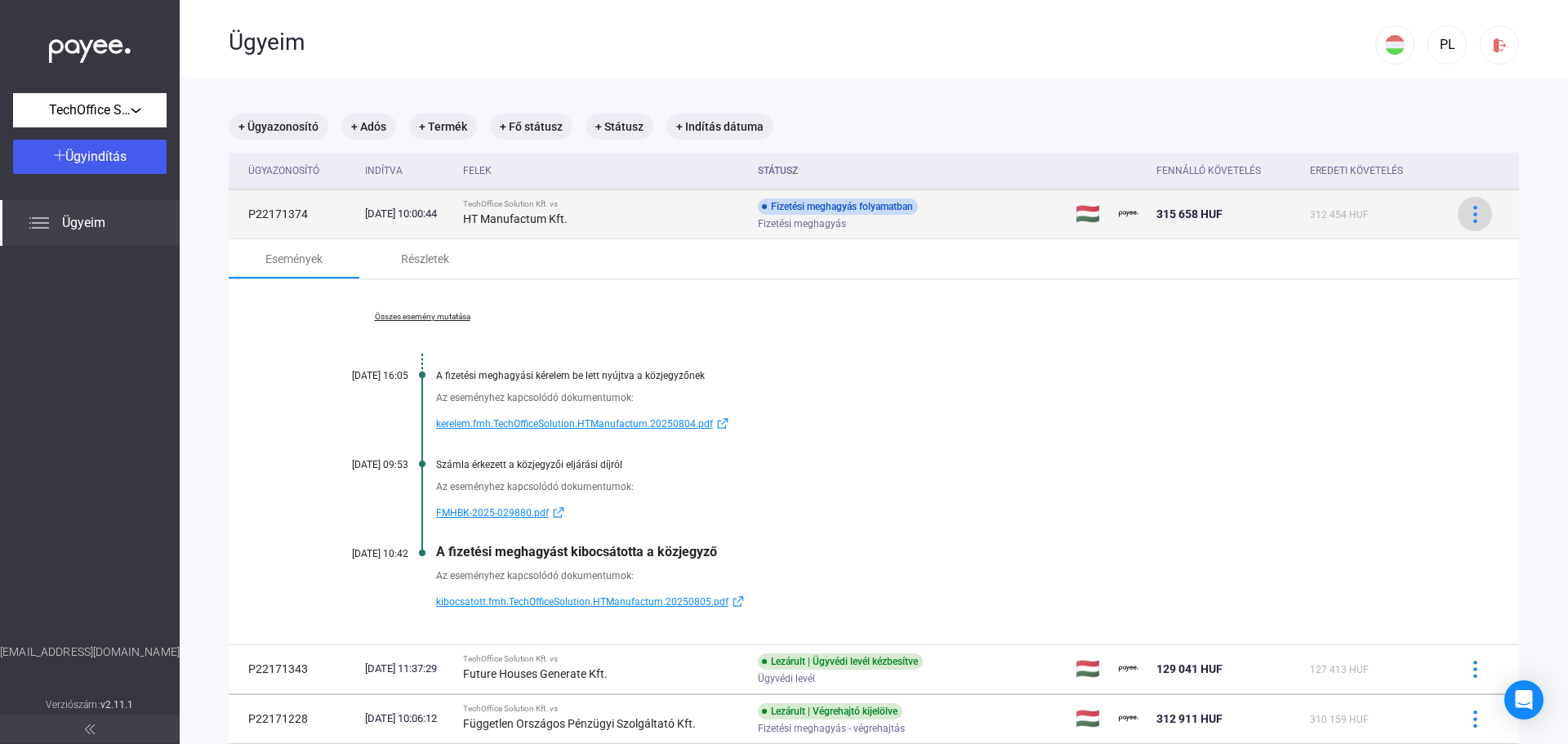
click at [1466, 220] on img at bounding box center [1475, 214] width 17 height 17
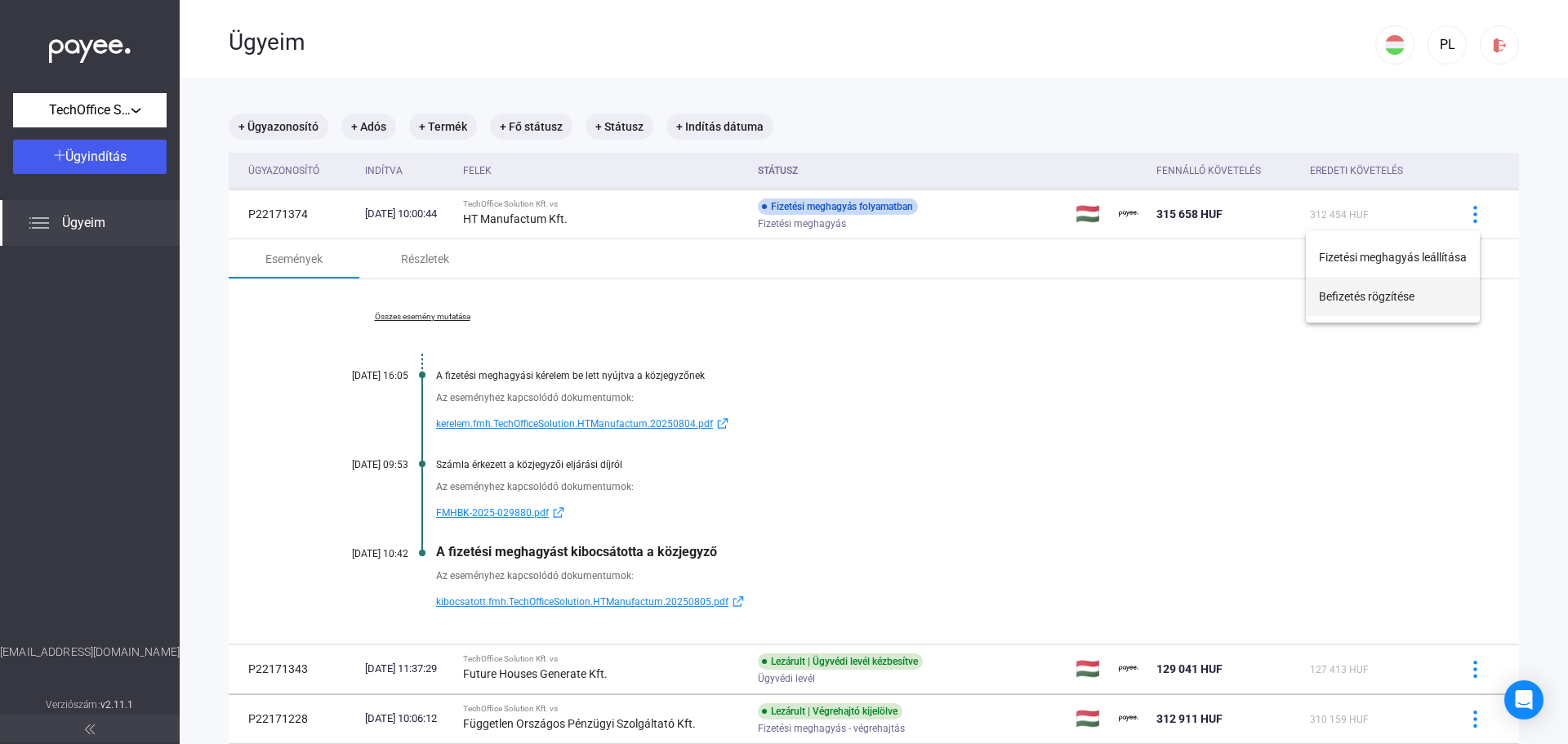
click at [1381, 297] on button "Befizetés rögzítése" at bounding box center [1392, 296] width 174 height 39
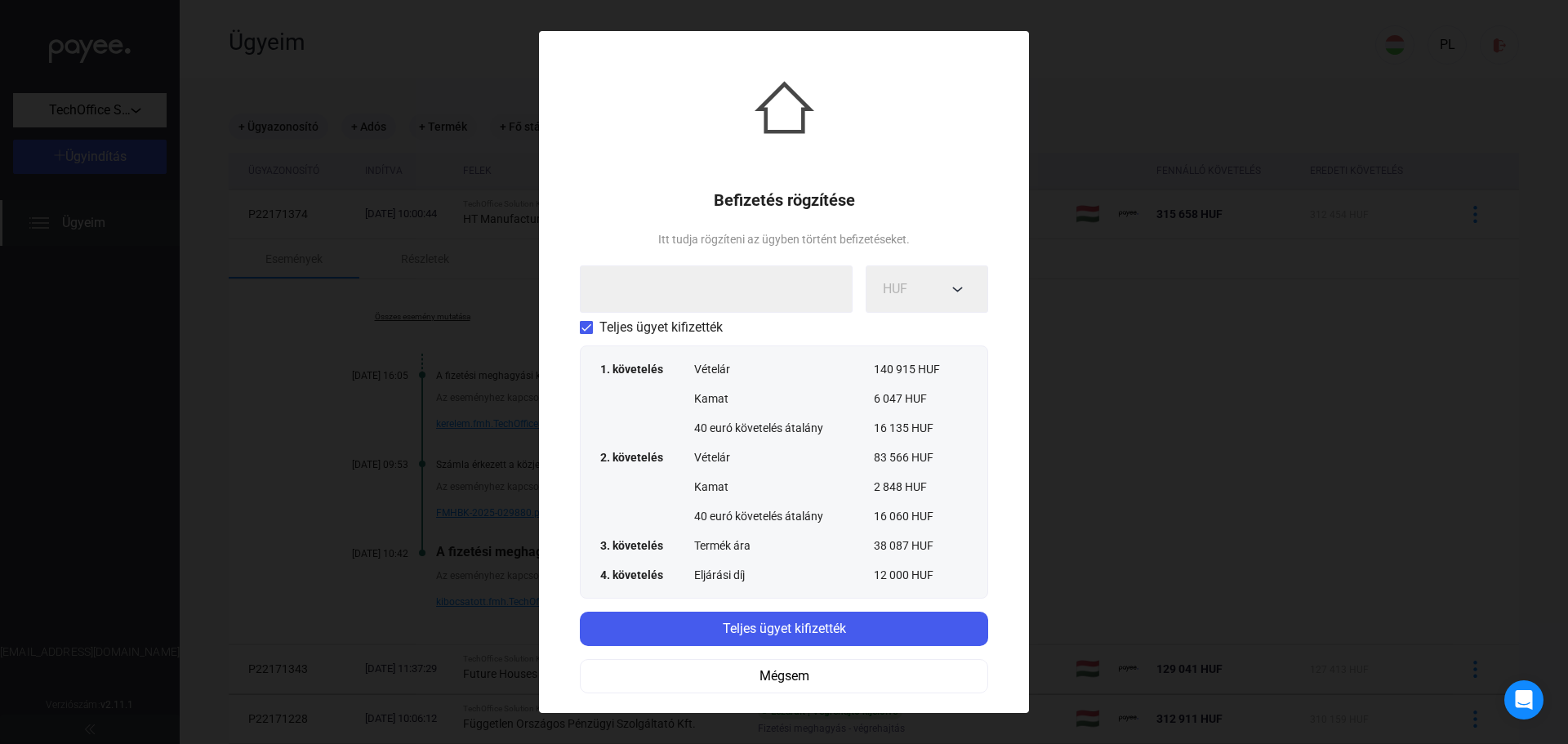
click at [591, 331] on span at bounding box center [587, 327] width 13 height 13
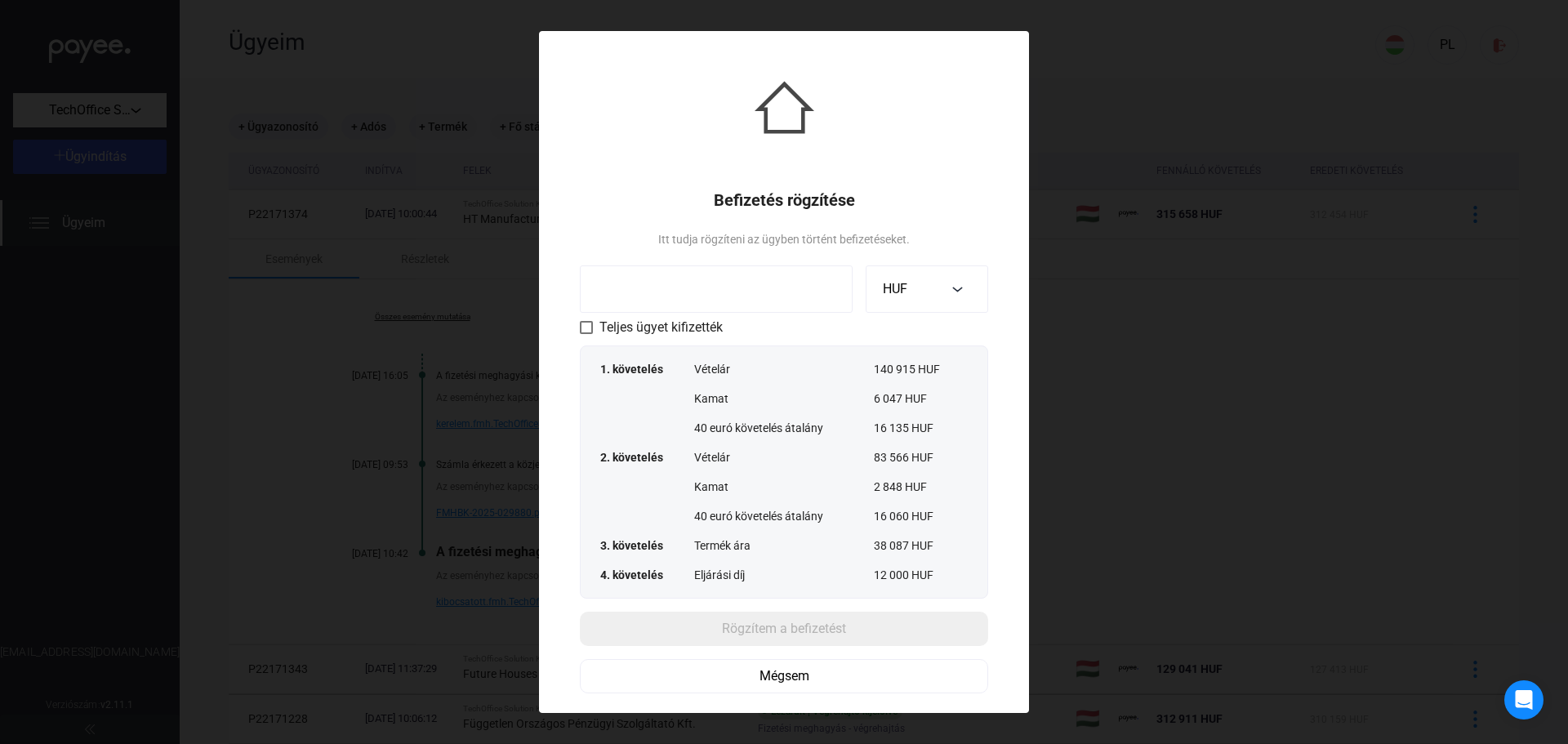
click at [811, 300] on input at bounding box center [716, 289] width 272 height 47
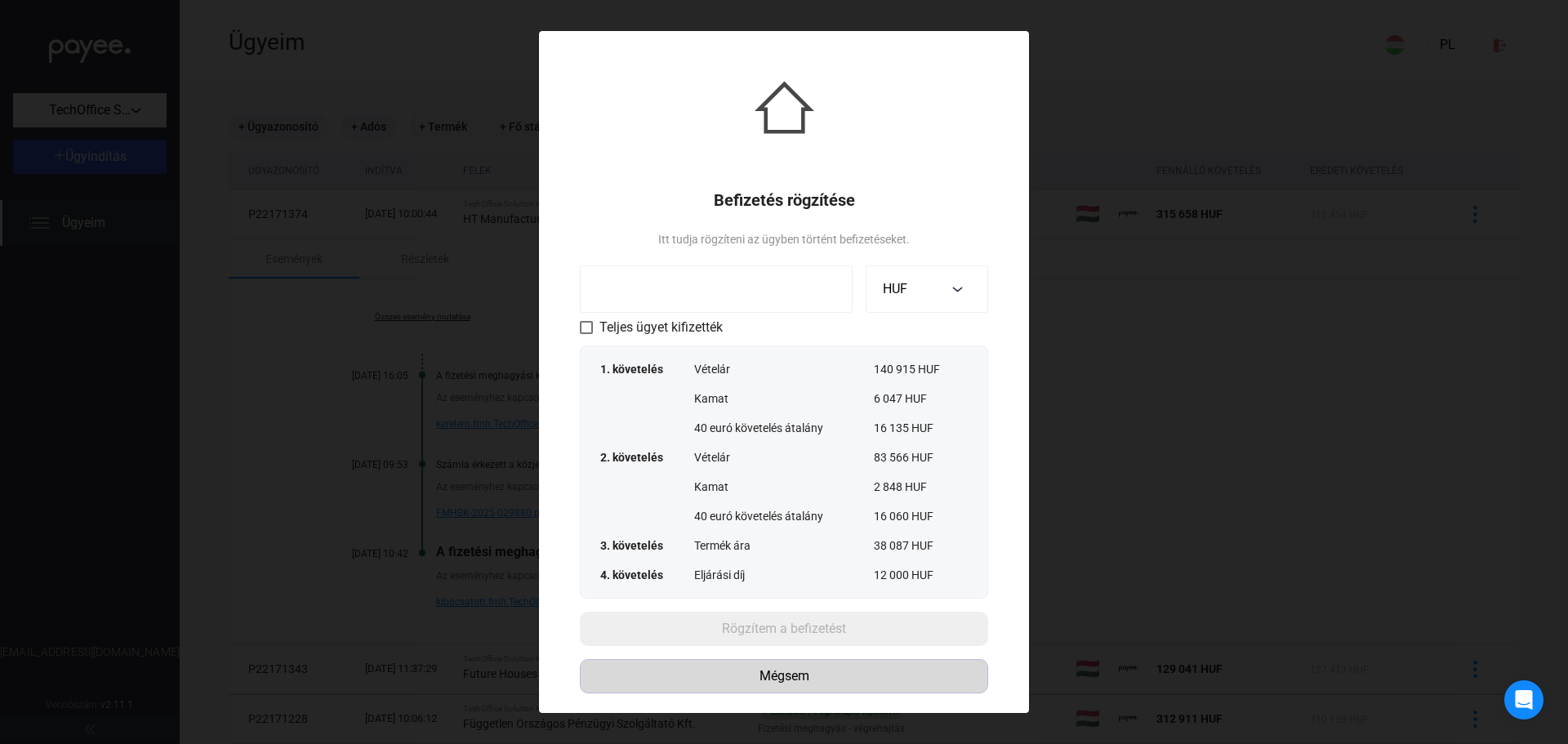
click at [791, 673] on div "Mégsem" at bounding box center [784, 677] width 397 height 20
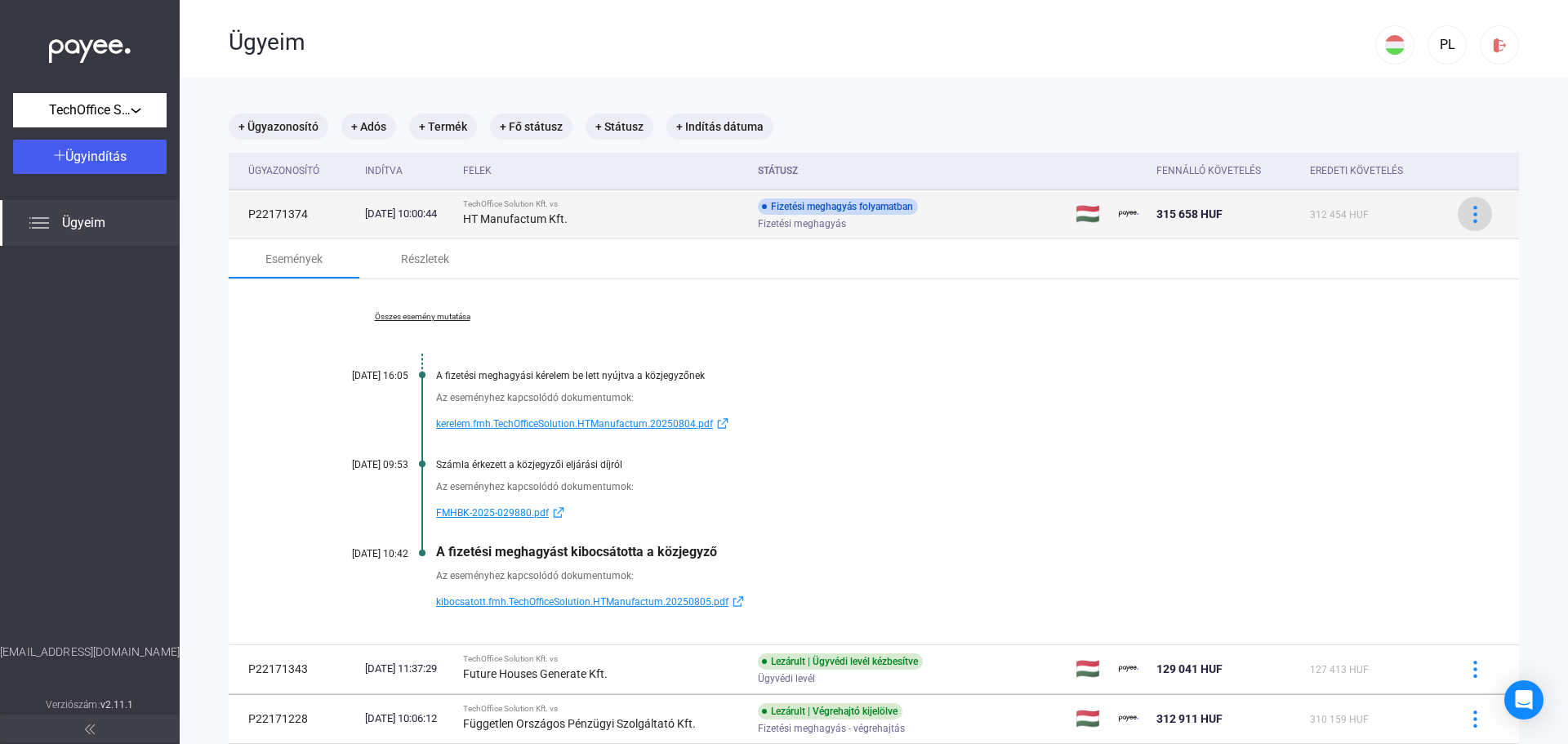
click at [1474, 211] on div at bounding box center [1474, 214] width 24 height 17
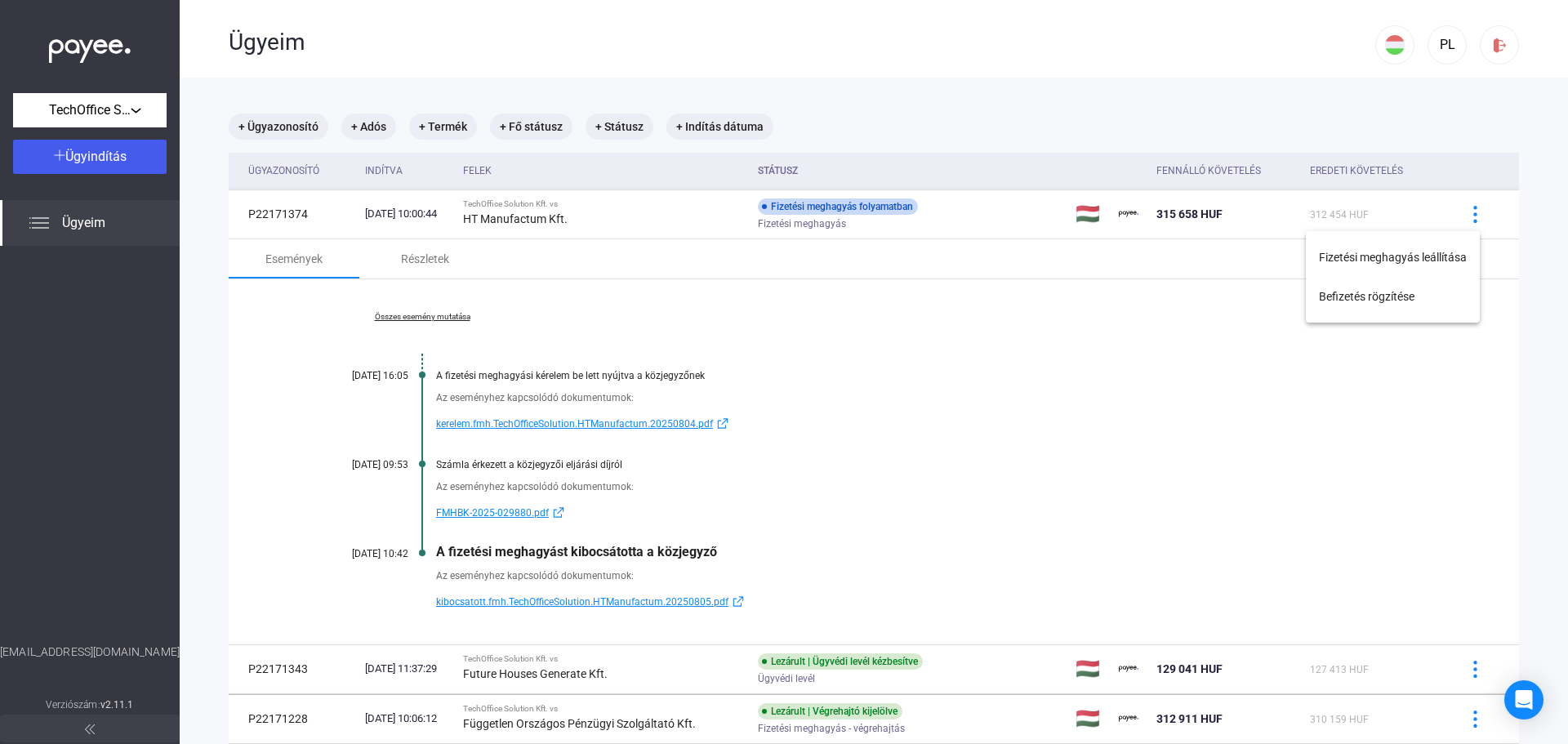
click at [1166, 132] on div at bounding box center [784, 372] width 1568 height 744
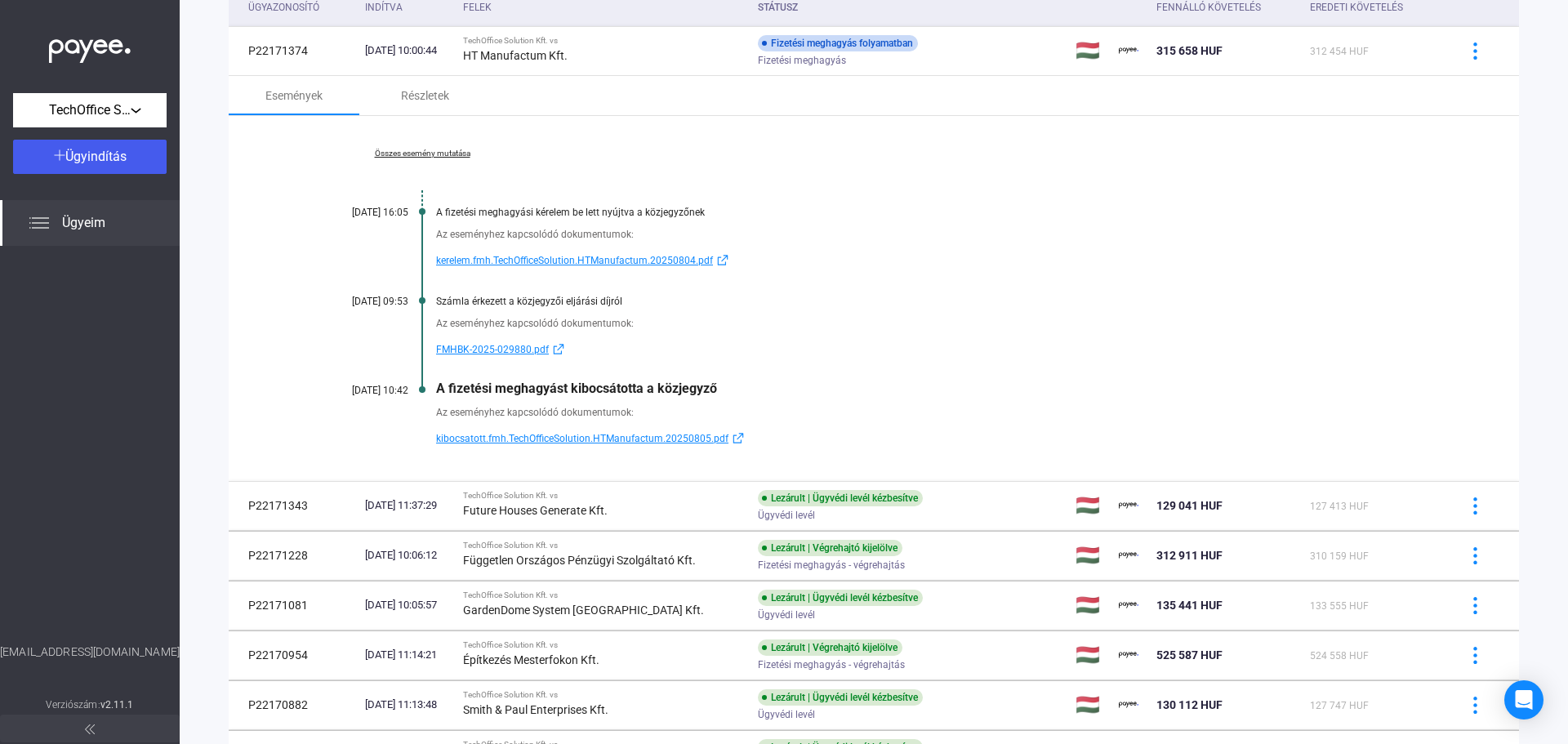
click at [425, 148] on link "Összes esemény mutatása" at bounding box center [422, 153] width 224 height 10
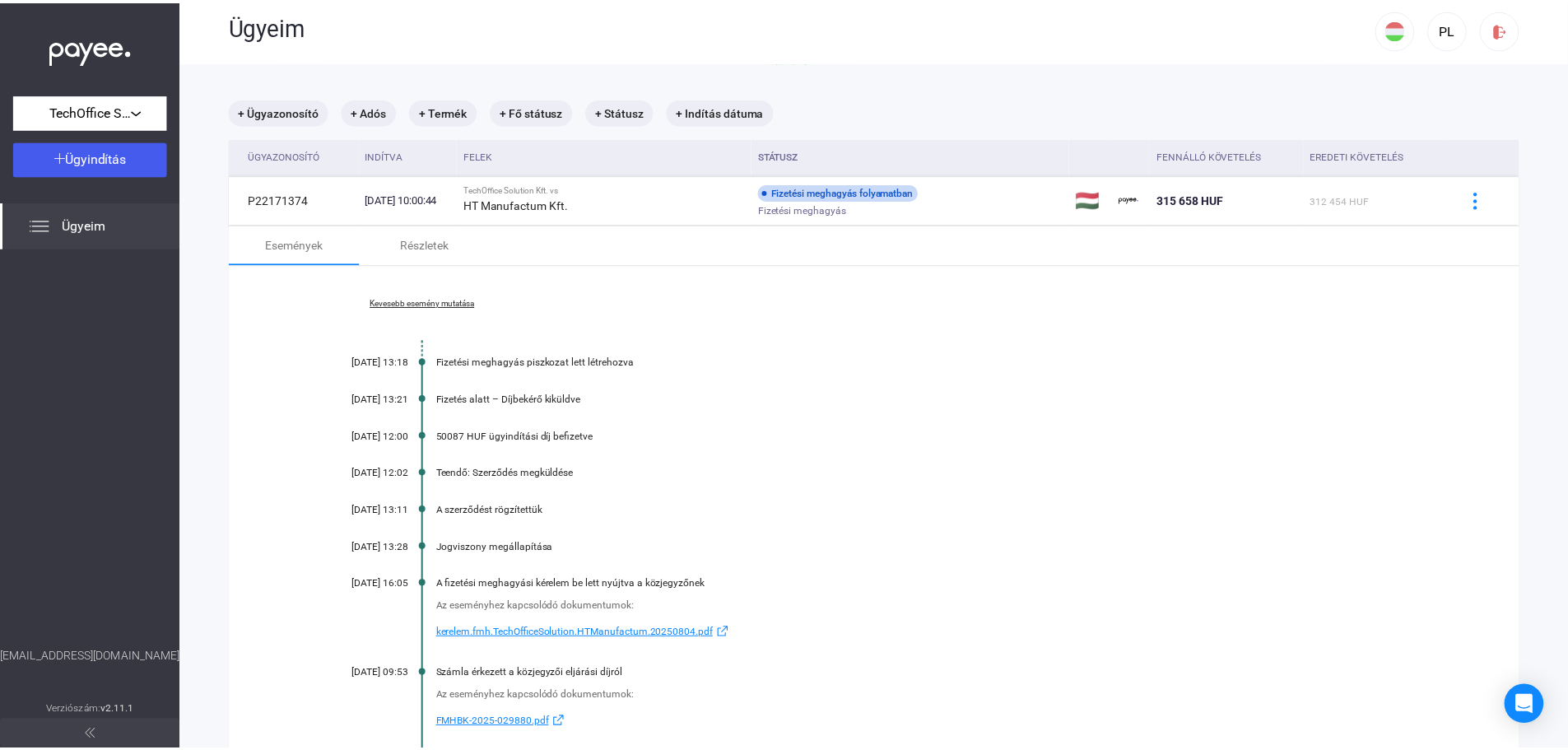
scroll to position [0, 0]
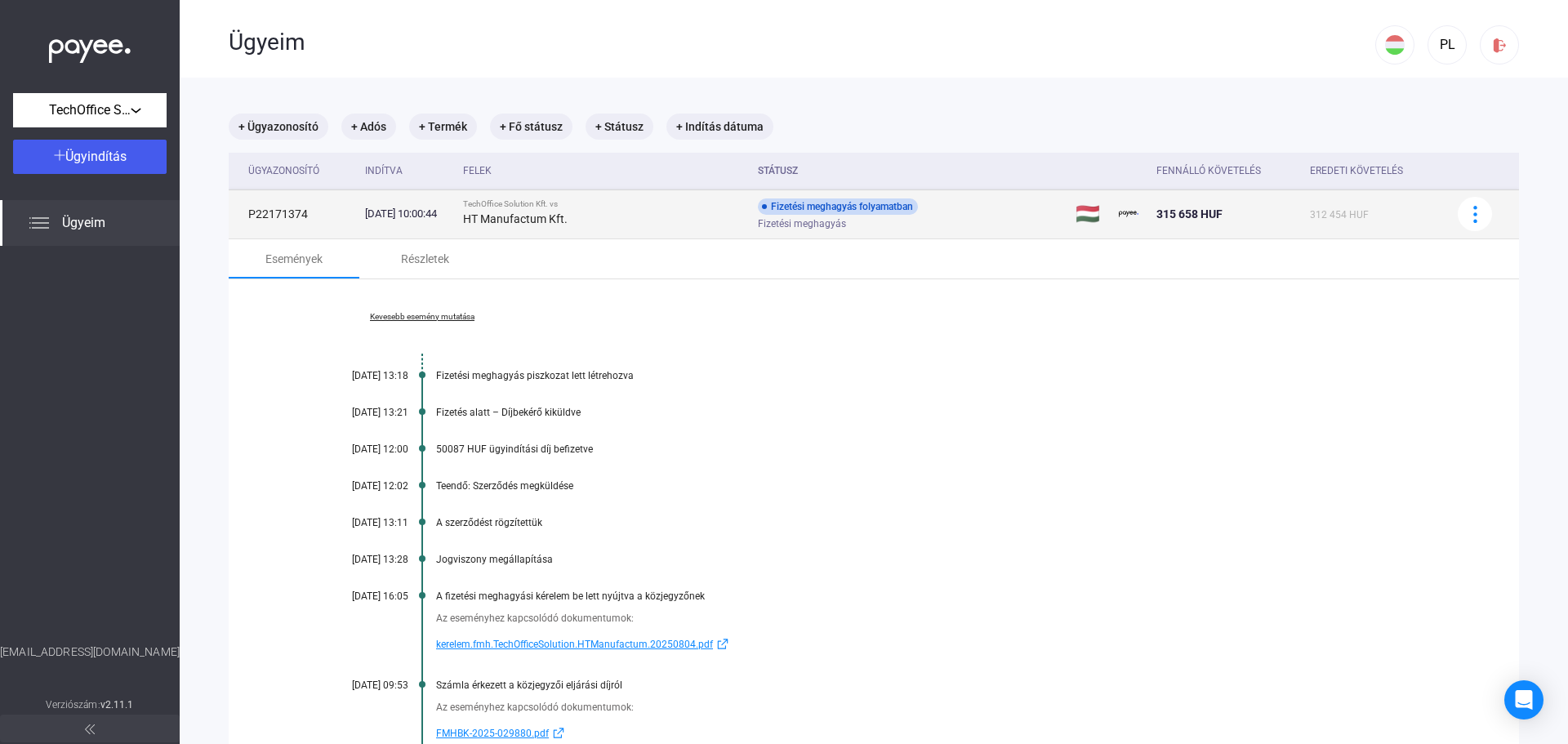
click at [1018, 205] on div "Fizetési meghagyás folyamatban Fizetési meghagyás" at bounding box center [888, 214] width 261 height 32
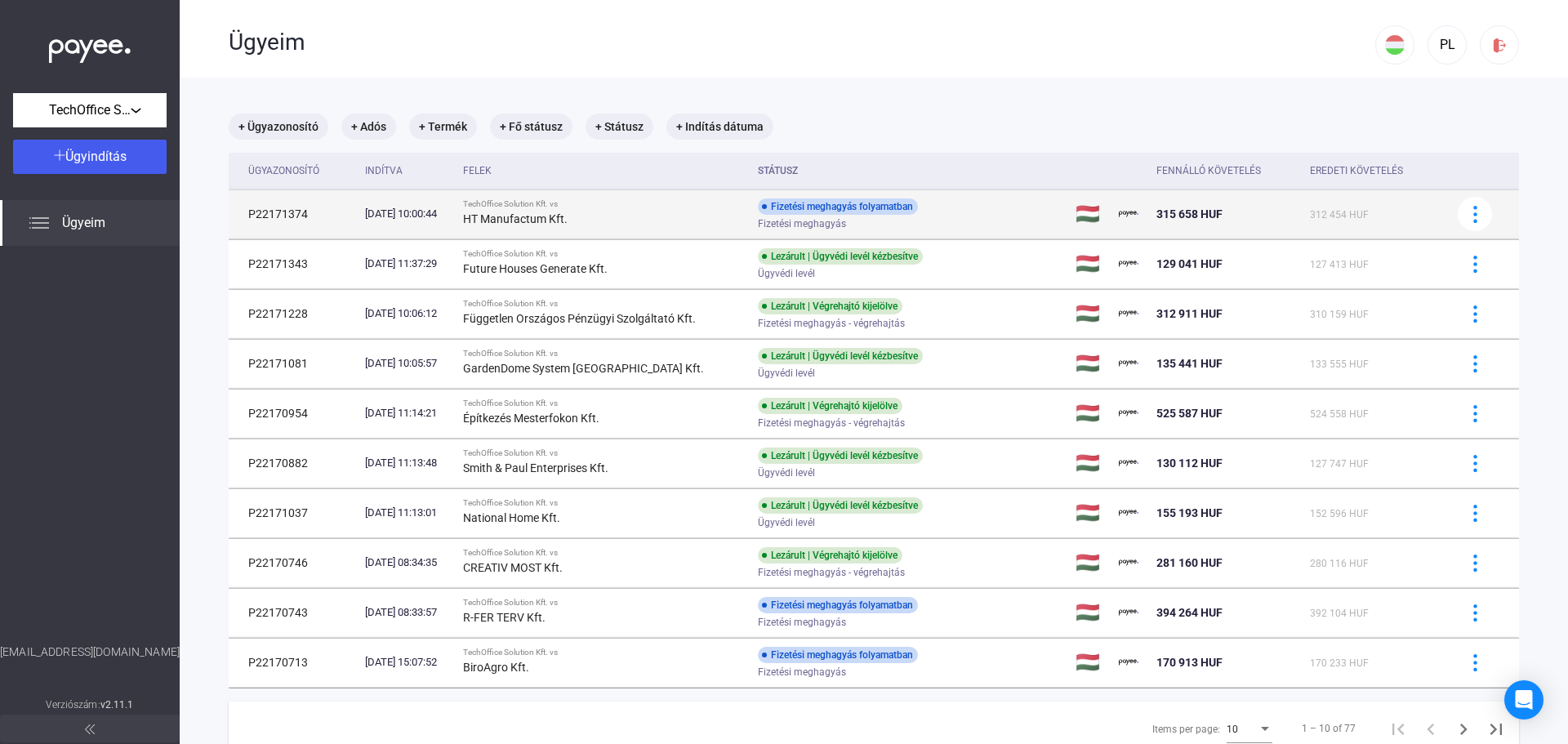
drag, startPoint x: 250, startPoint y: 208, endPoint x: 323, endPoint y: 216, distance: 73.4
click at [323, 216] on td "P22171374" at bounding box center [293, 213] width 130 height 49
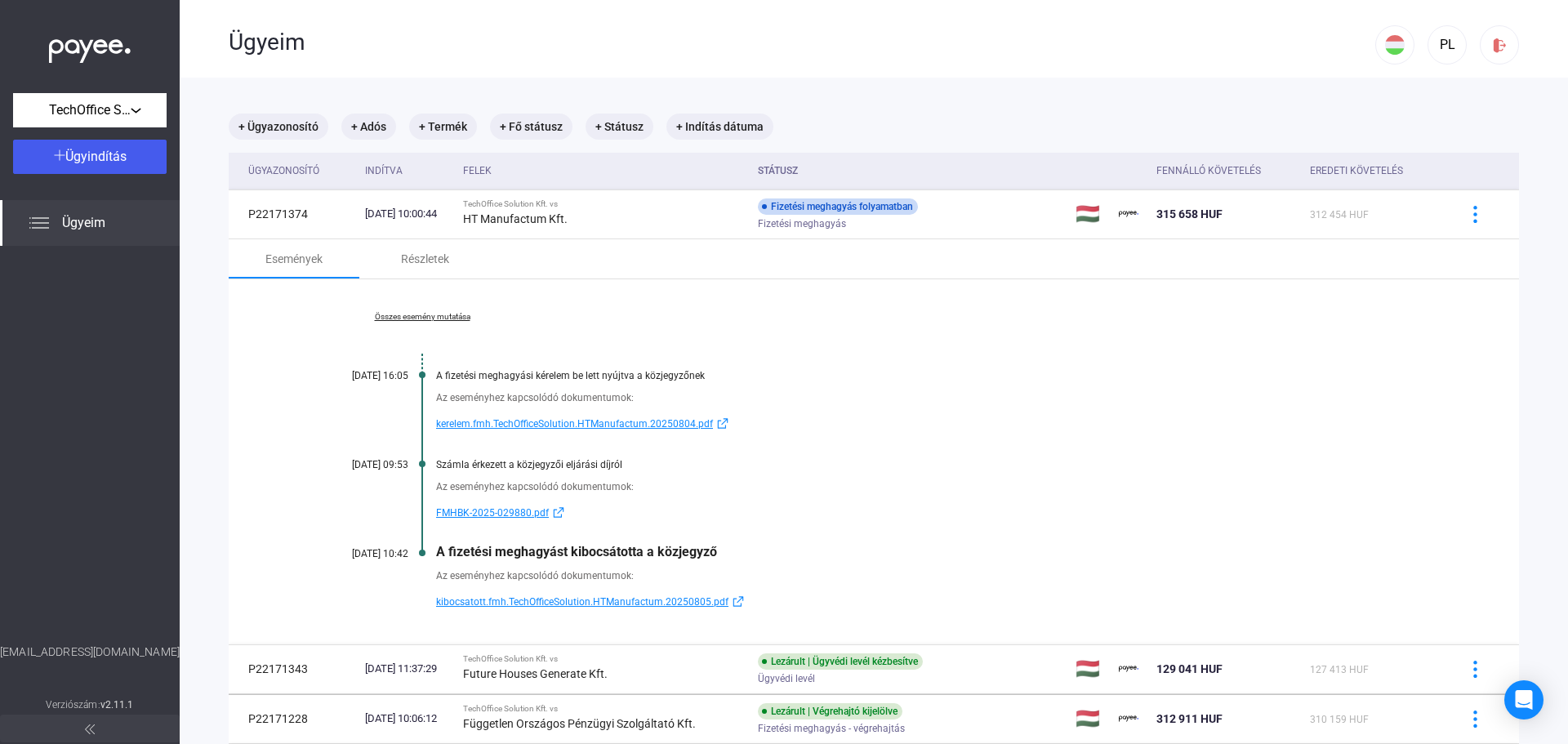
click at [1072, 110] on main "+ Ügyazonosító + Adós + Termék + Fő státusz + Státusz + Indítás dátuma Ügyazono…" at bounding box center [874, 643] width 1388 height 1131
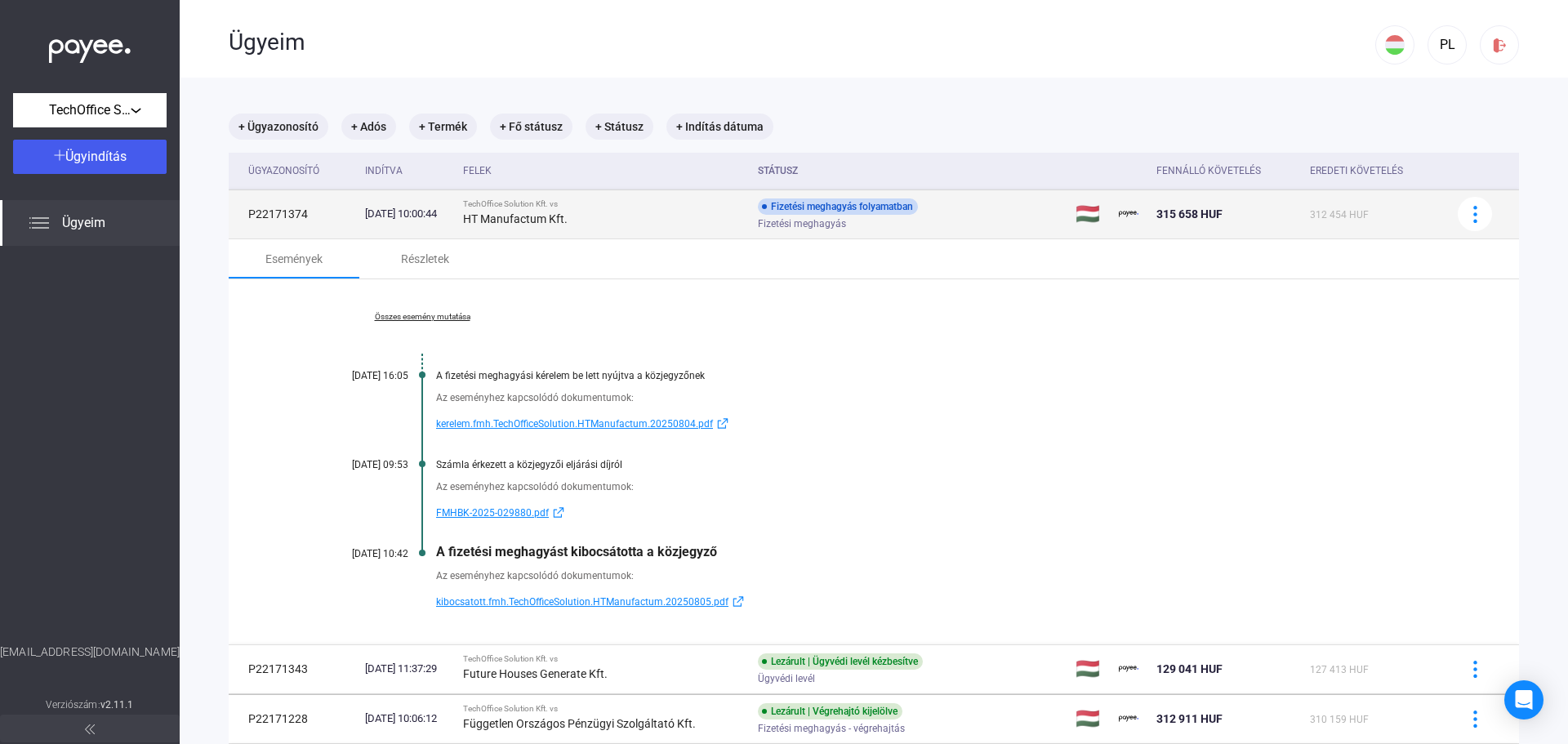
click at [1016, 212] on div "Fizetési meghagyás folyamatban Fizetési meghagyás" at bounding box center [888, 214] width 261 height 32
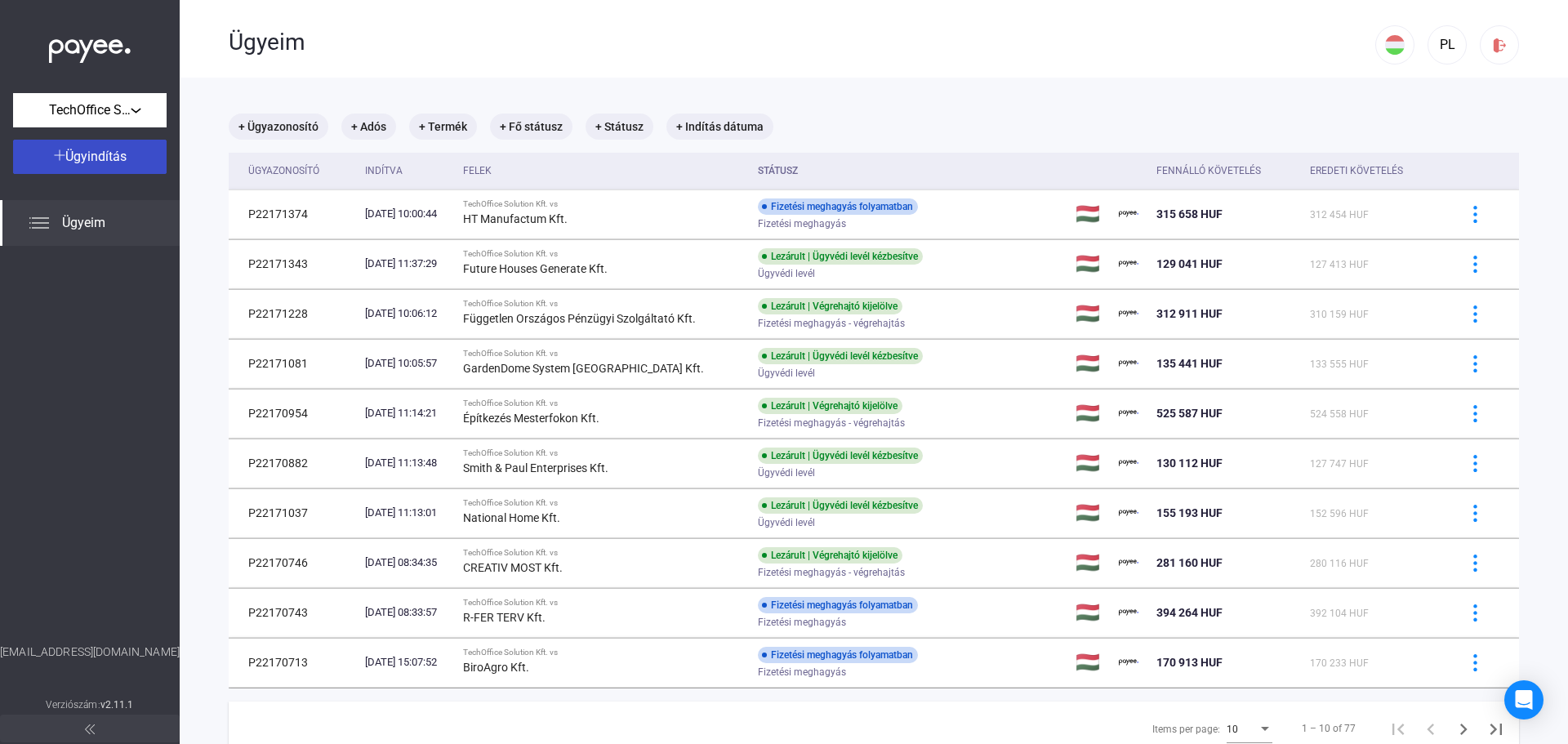
click at [94, 156] on span "Ügyindítás" at bounding box center [96, 156] width 62 height 16
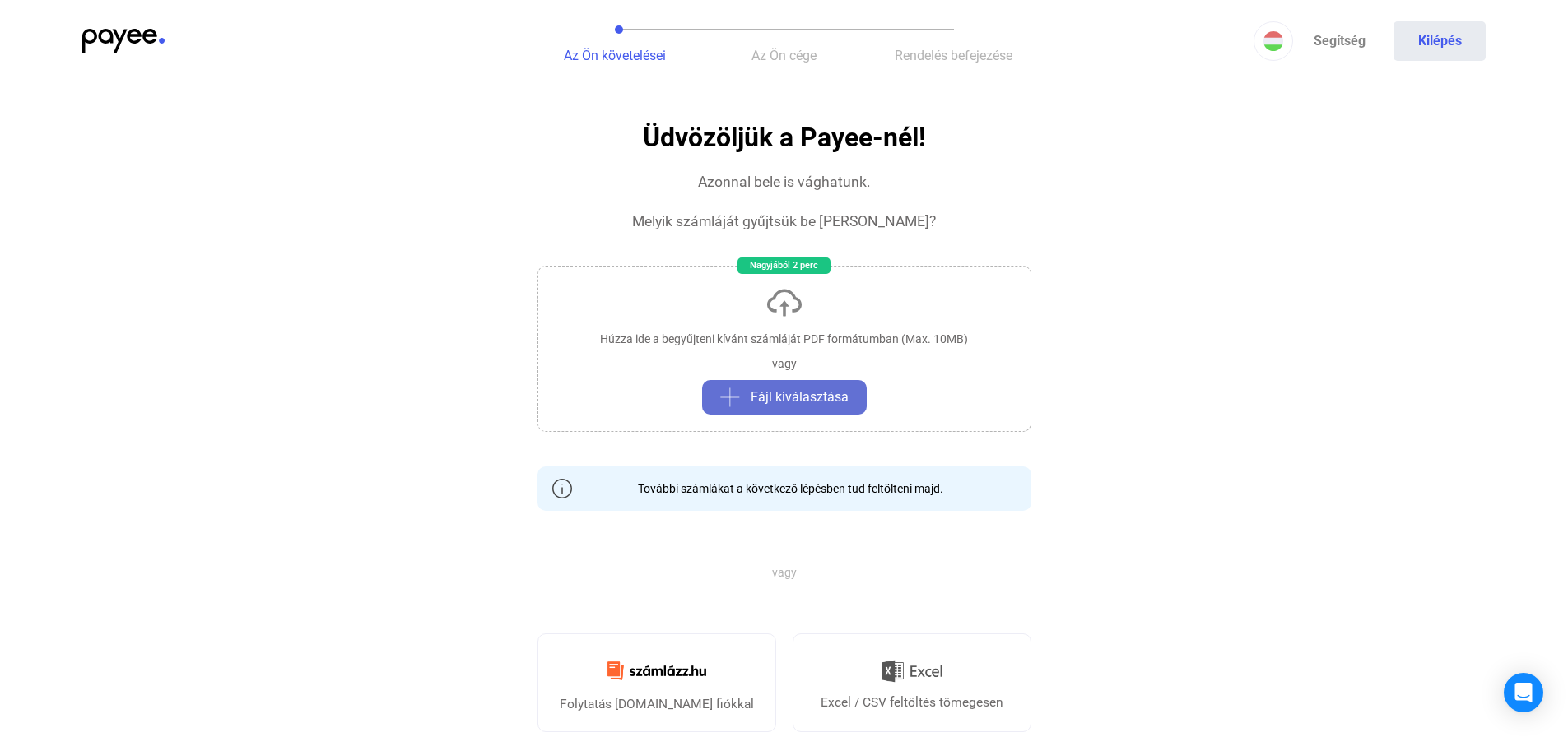
click at [819, 393] on span "Fájl kiválasztása" at bounding box center [800, 398] width 98 height 20
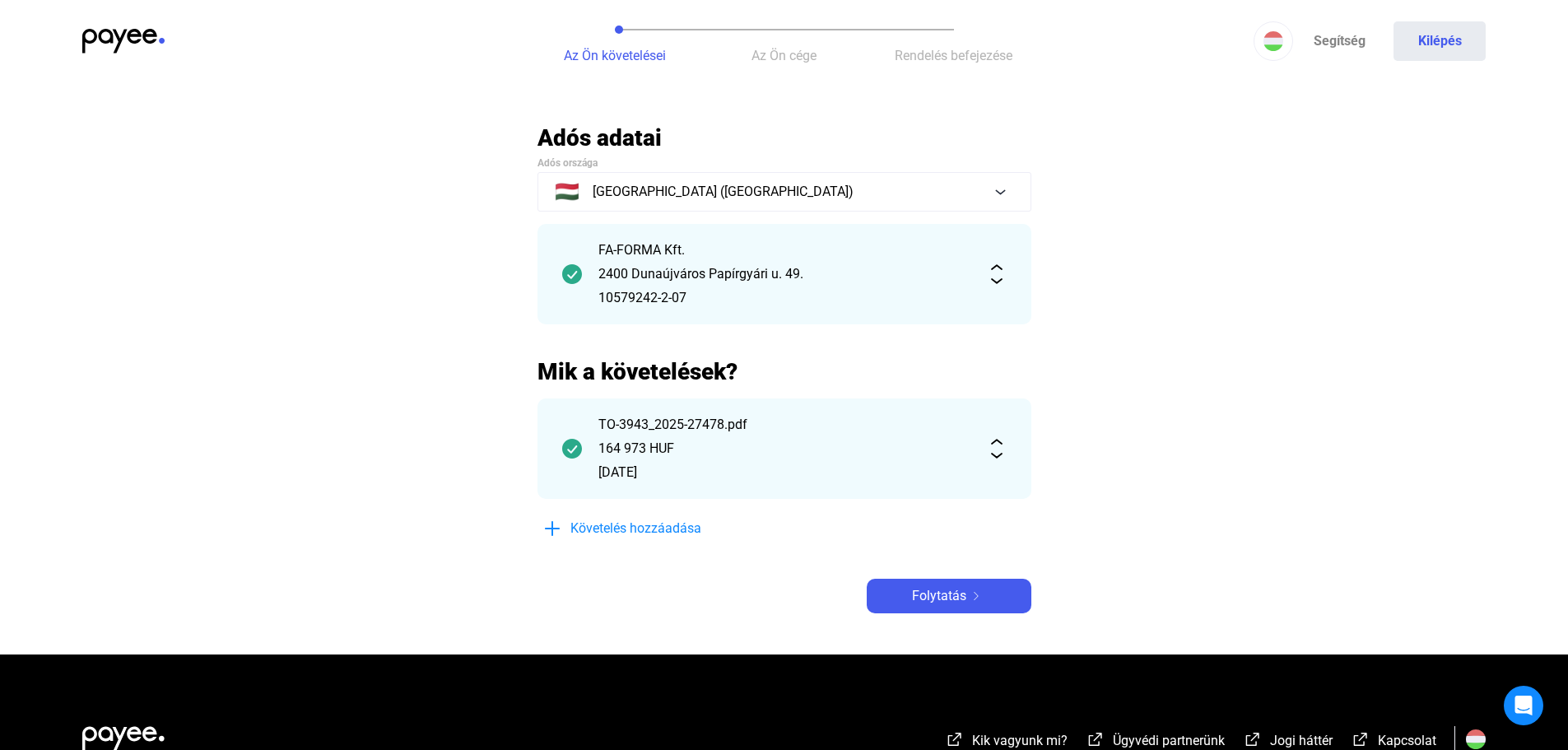
click at [1003, 281] on img at bounding box center [997, 275] width 20 height 20
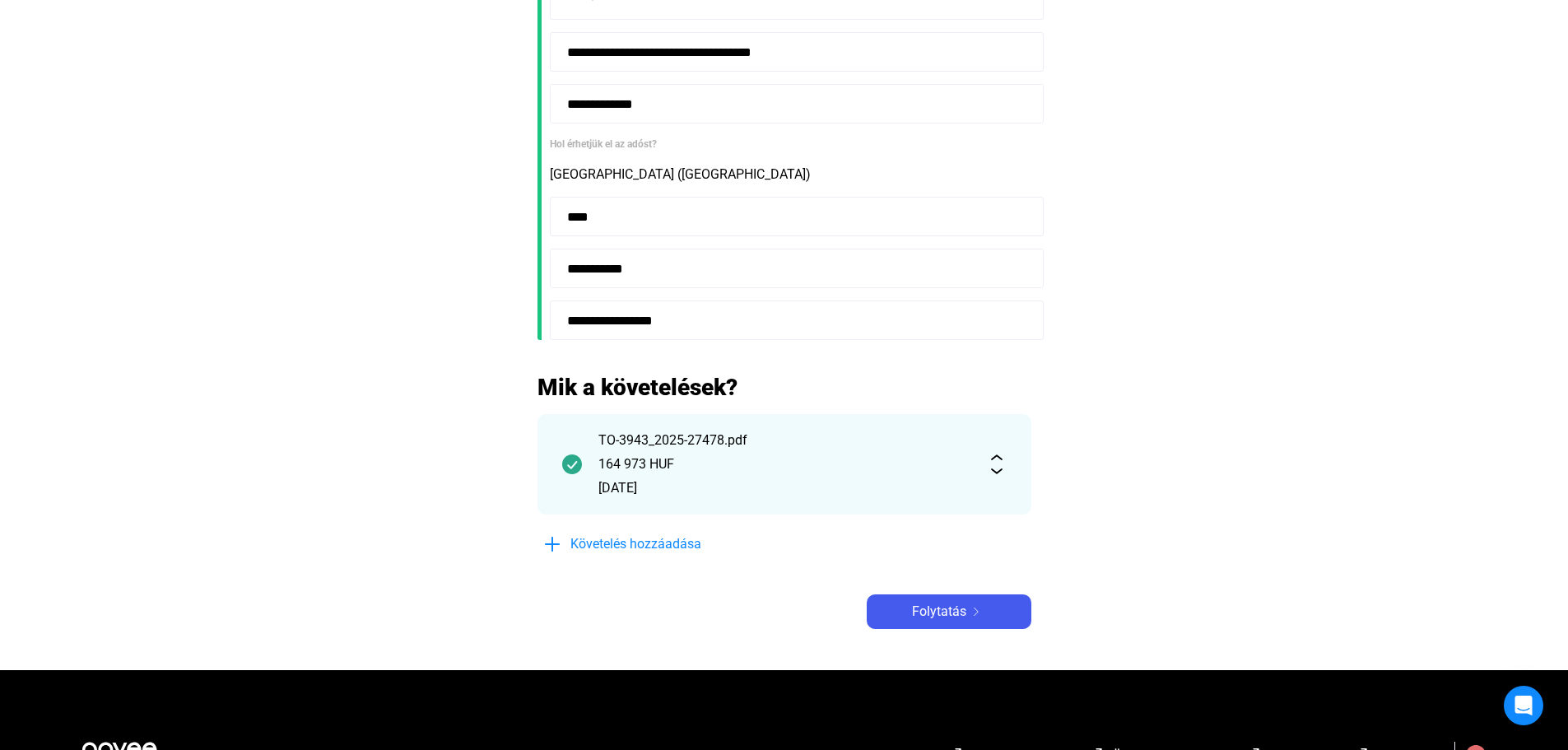
scroll to position [412, 0]
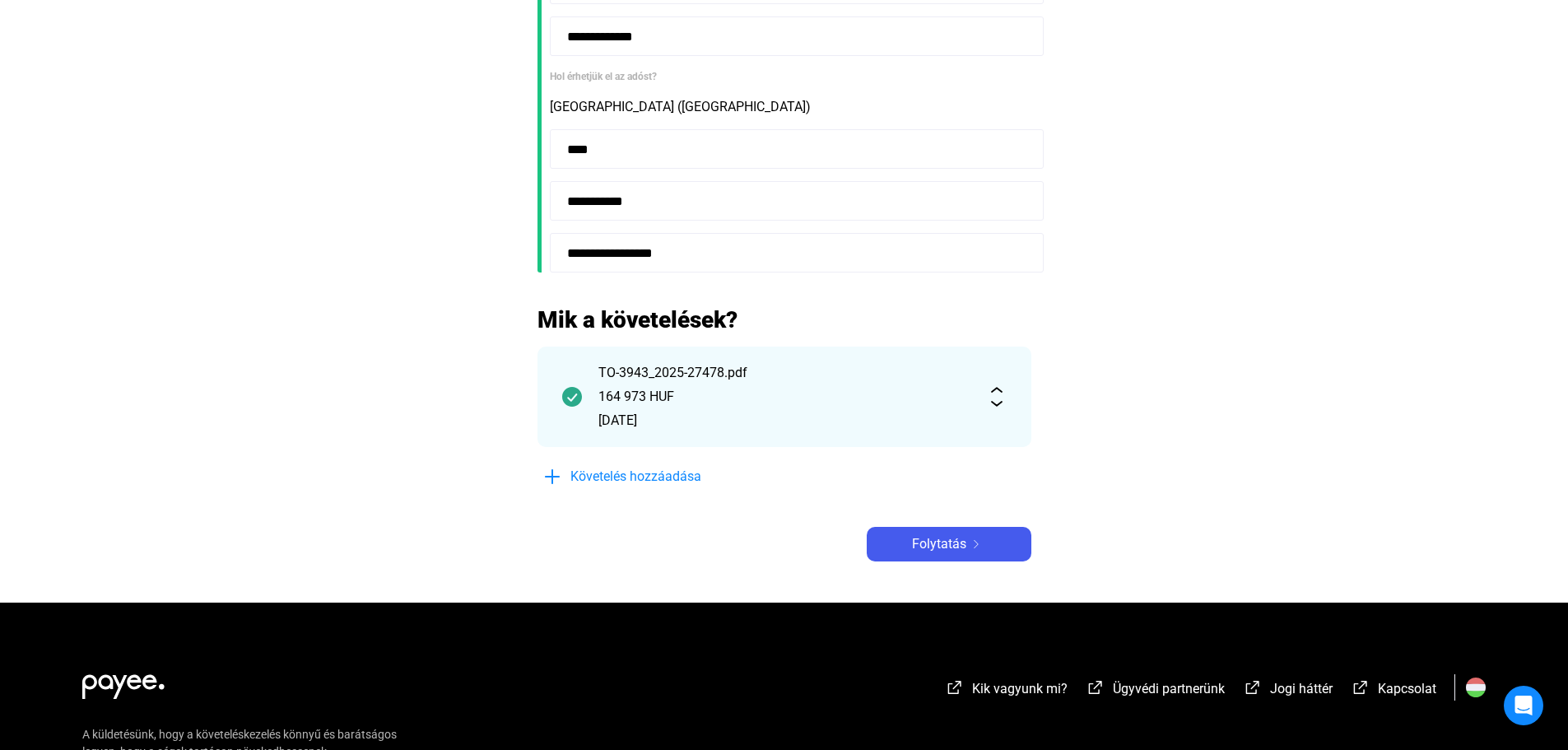
click at [997, 401] on img at bounding box center [997, 397] width 20 height 20
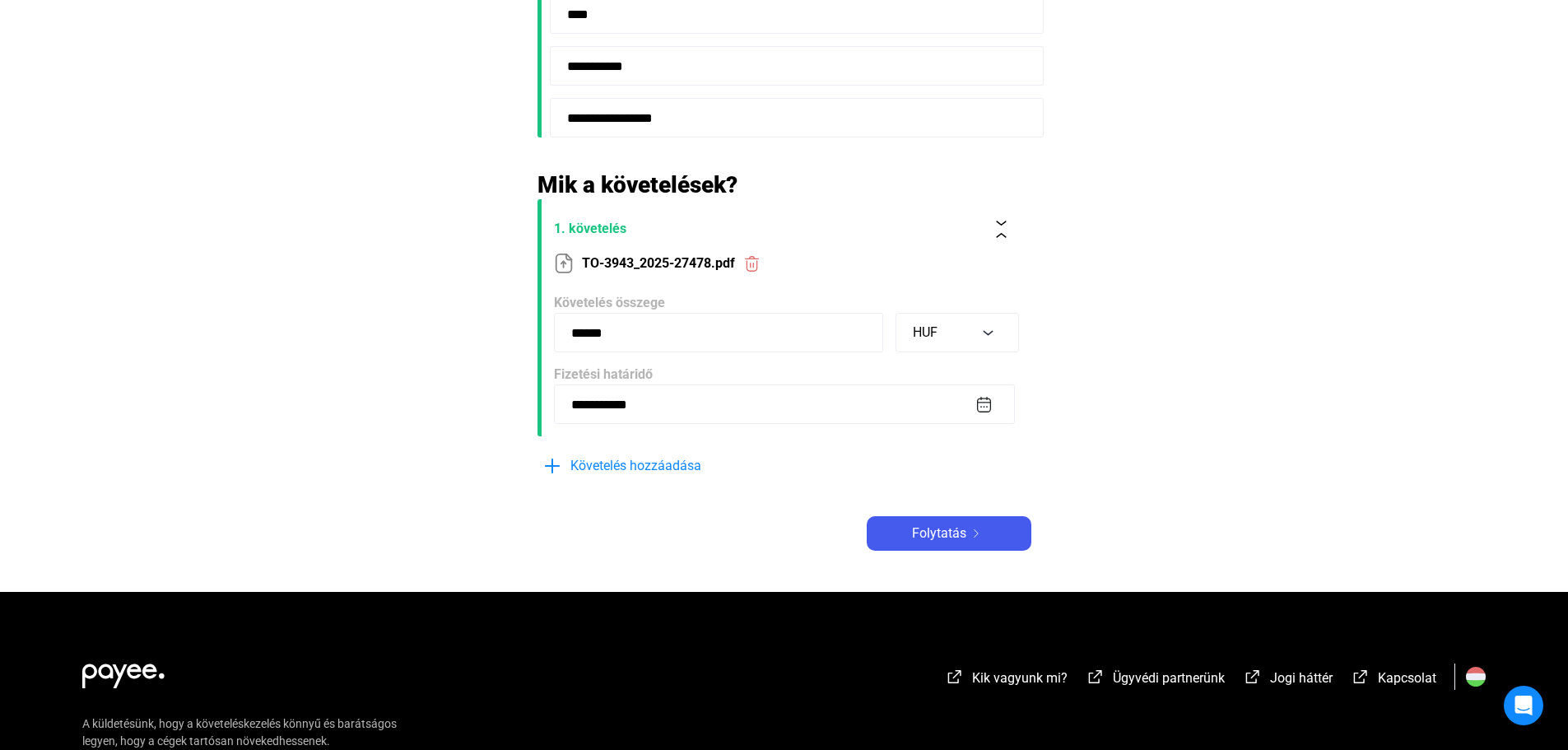
scroll to position [576, 0]
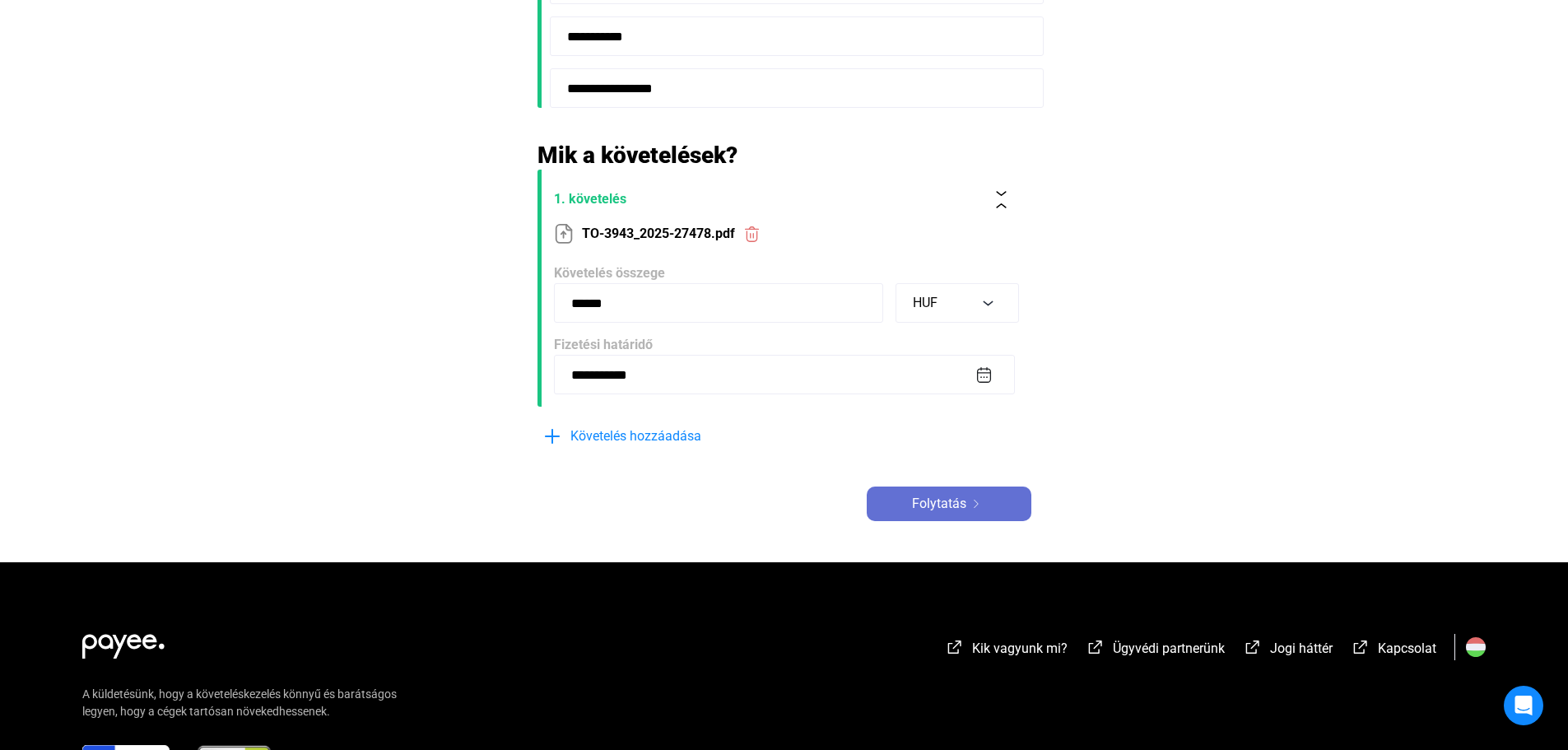
click at [1004, 511] on div "Folytatás" at bounding box center [949, 504] width 155 height 20
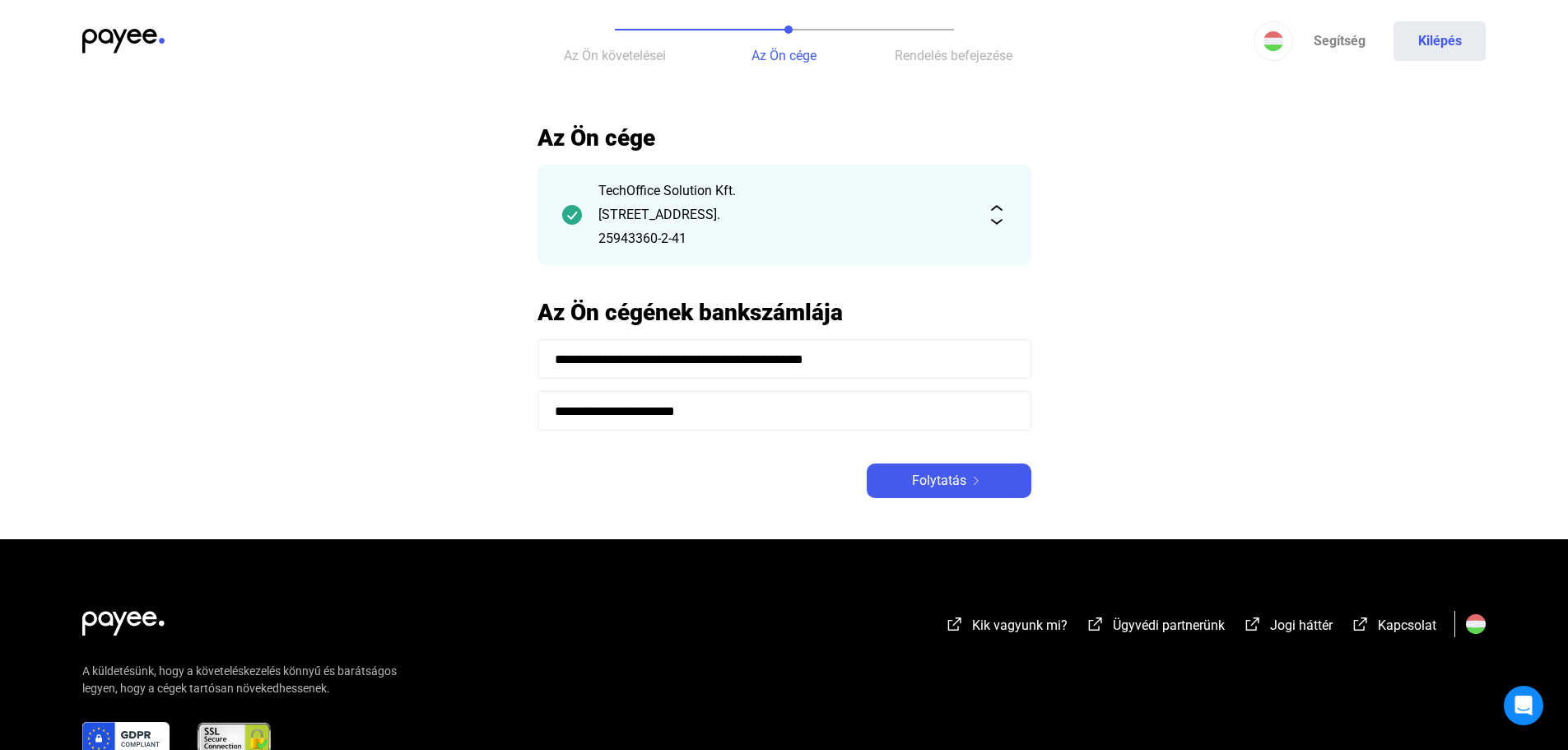
click at [992, 223] on img at bounding box center [997, 215] width 20 height 20
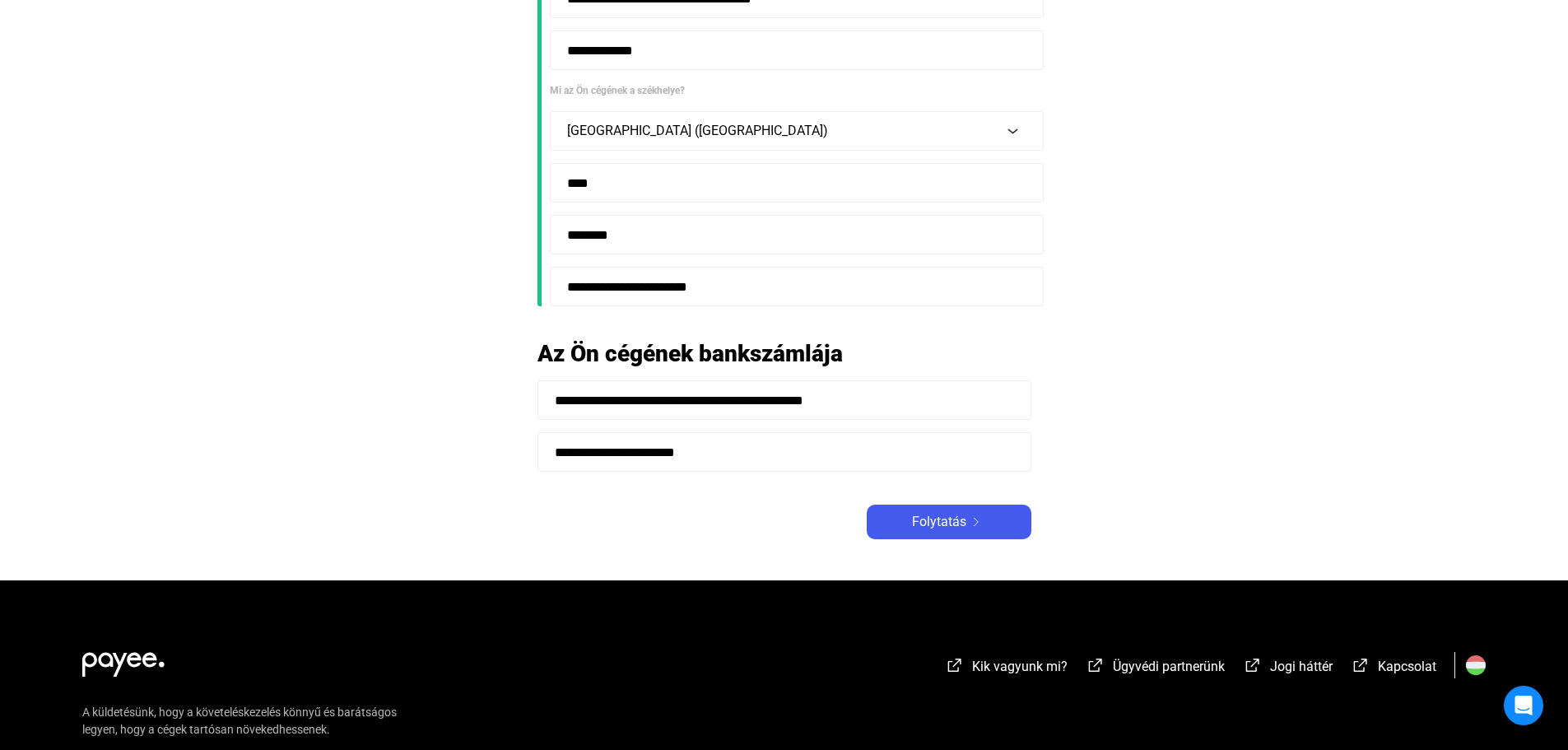
scroll to position [329, 0]
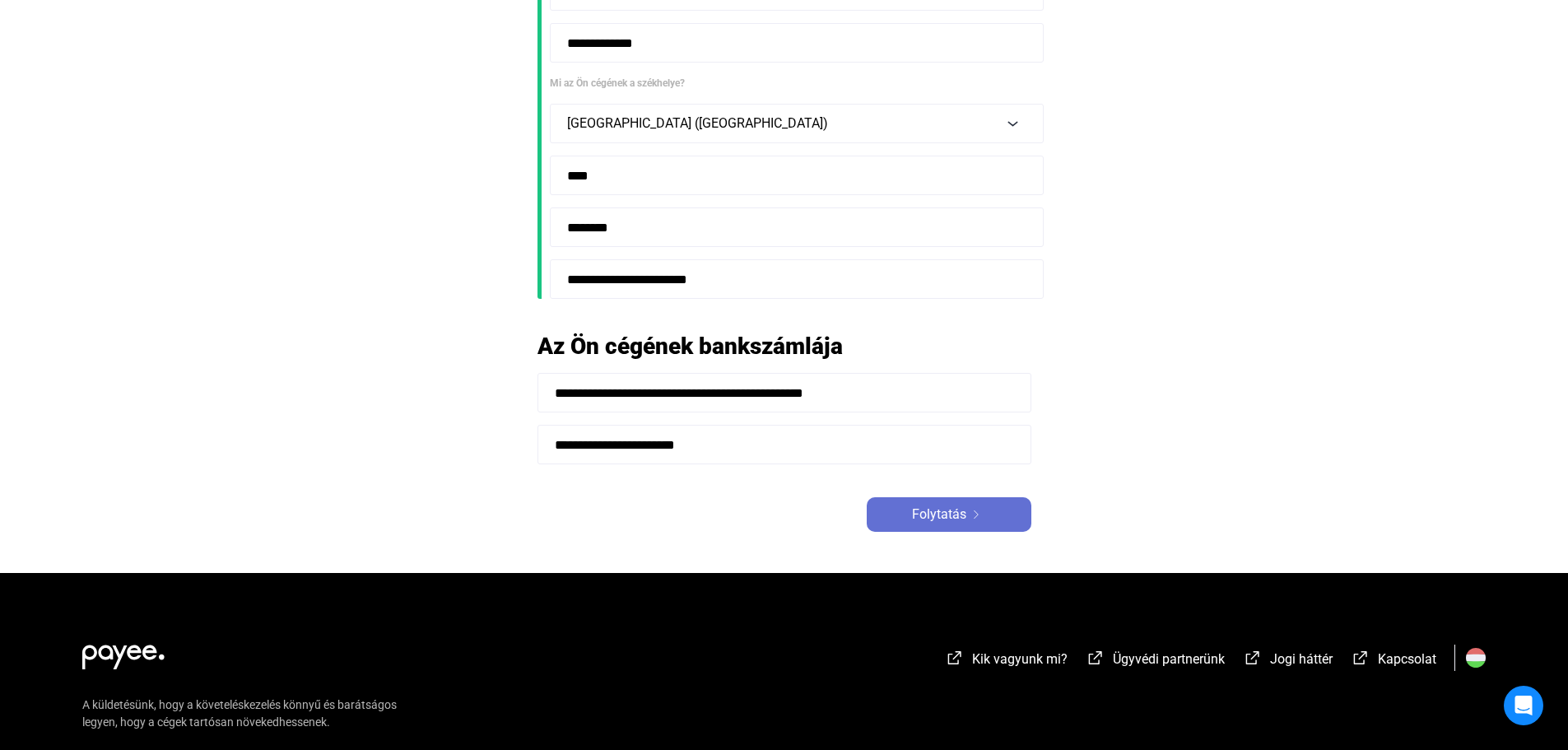
click at [999, 511] on div "Folytatás" at bounding box center [949, 515] width 155 height 20
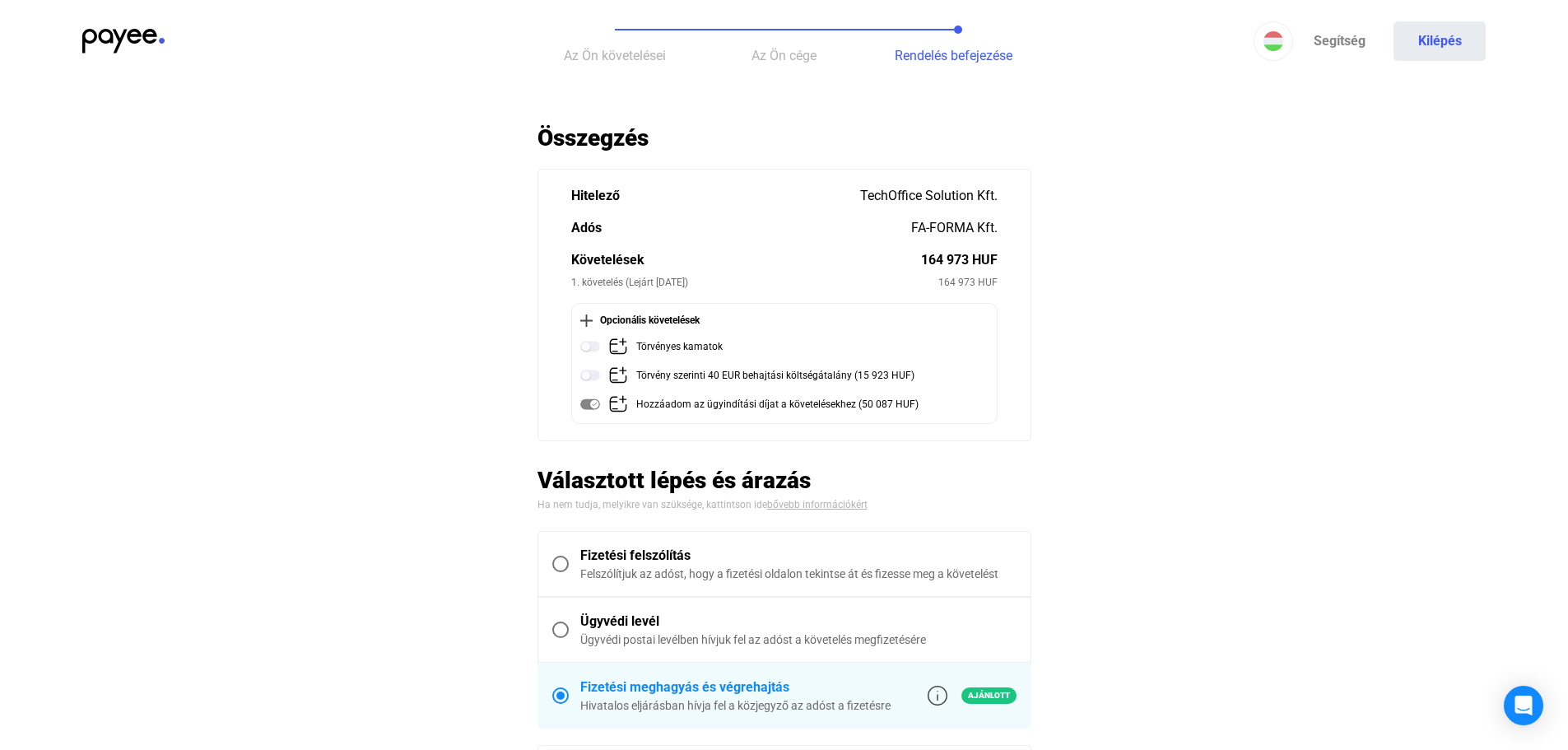
scroll to position [82, 0]
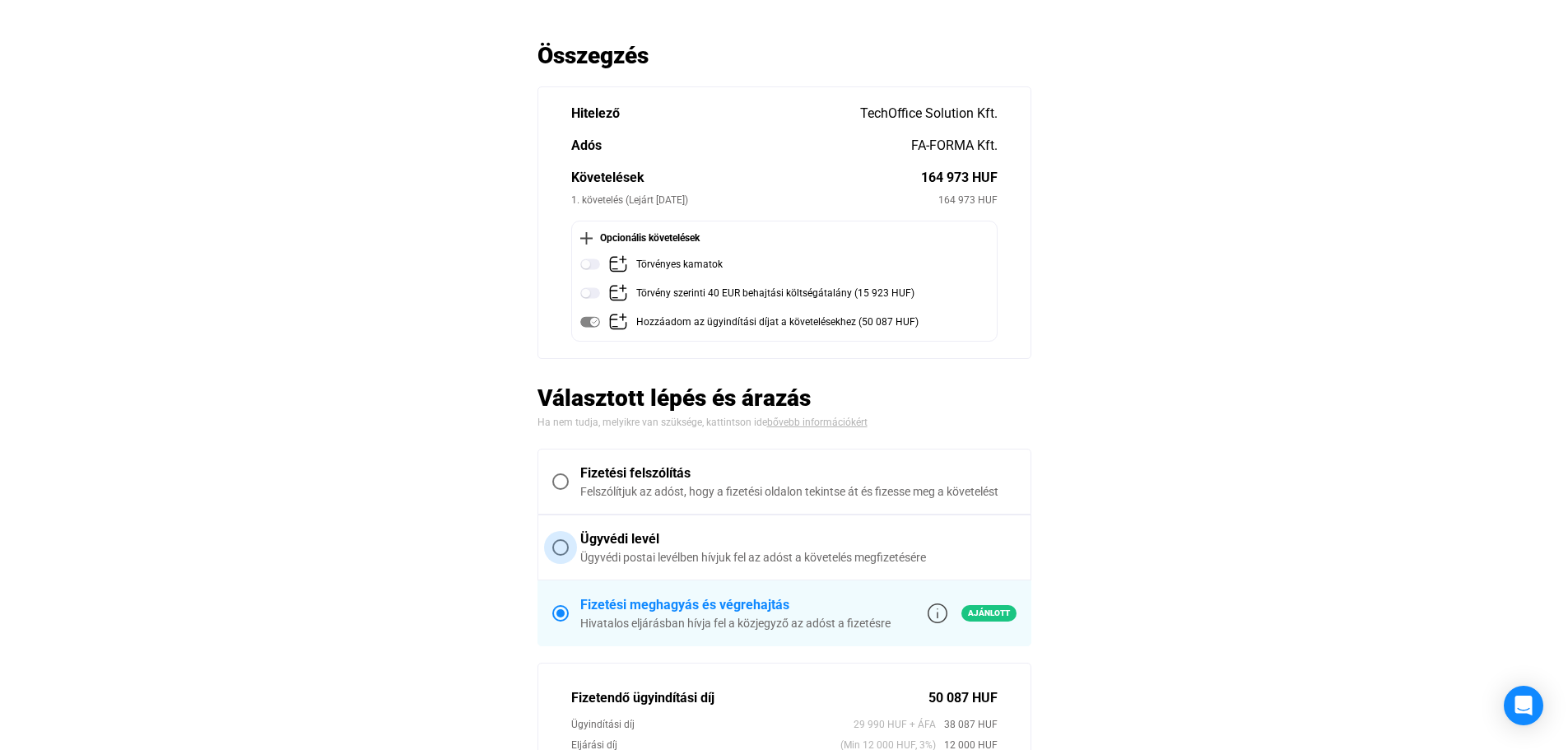
click at [559, 548] on span at bounding box center [559, 548] width 0 height 0
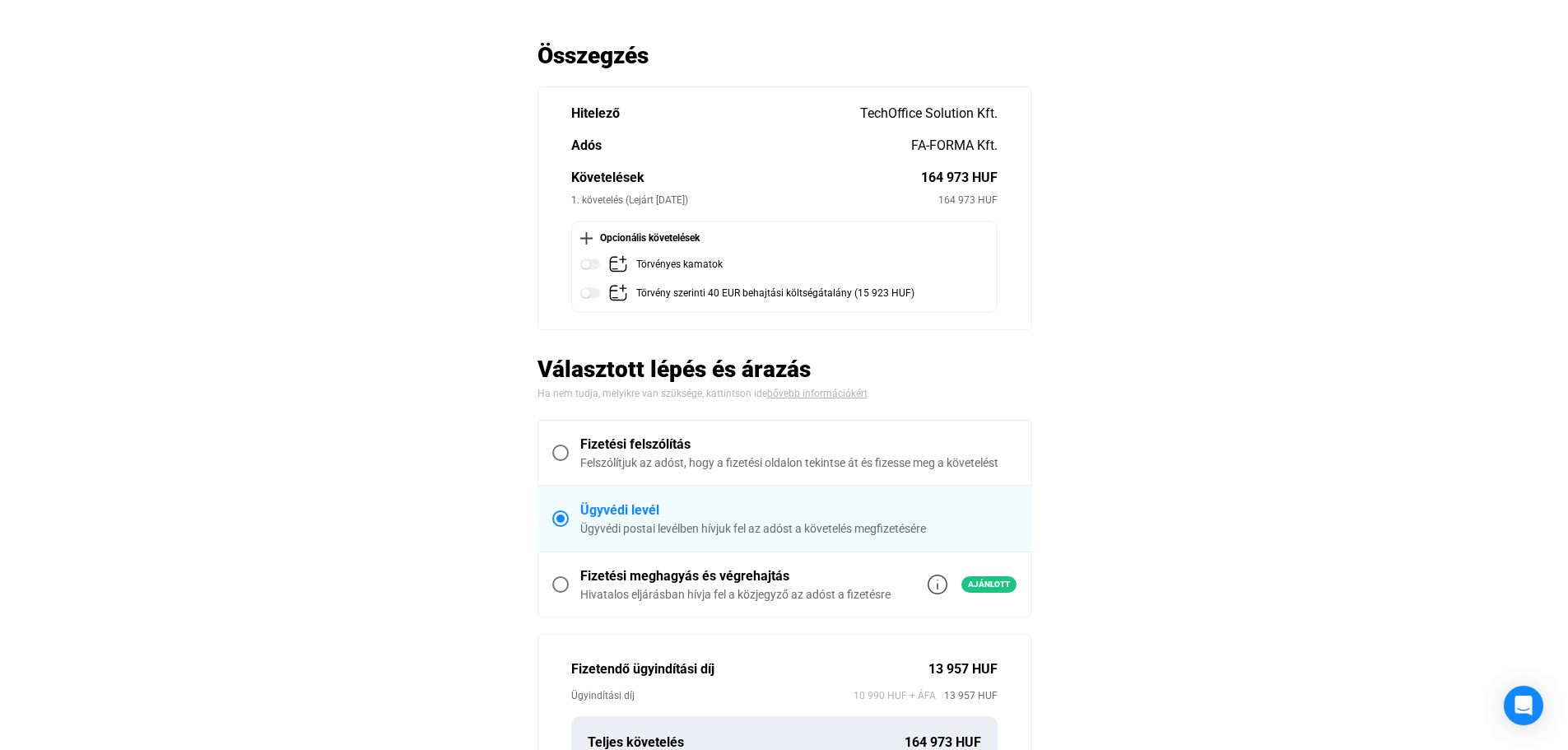
click at [300, 159] on main "Automatikusan mentve Összegzés Hitelező TechOffice Solution Kft. Adós FA-FORMA …" at bounding box center [784, 612] width 1568 height 1142
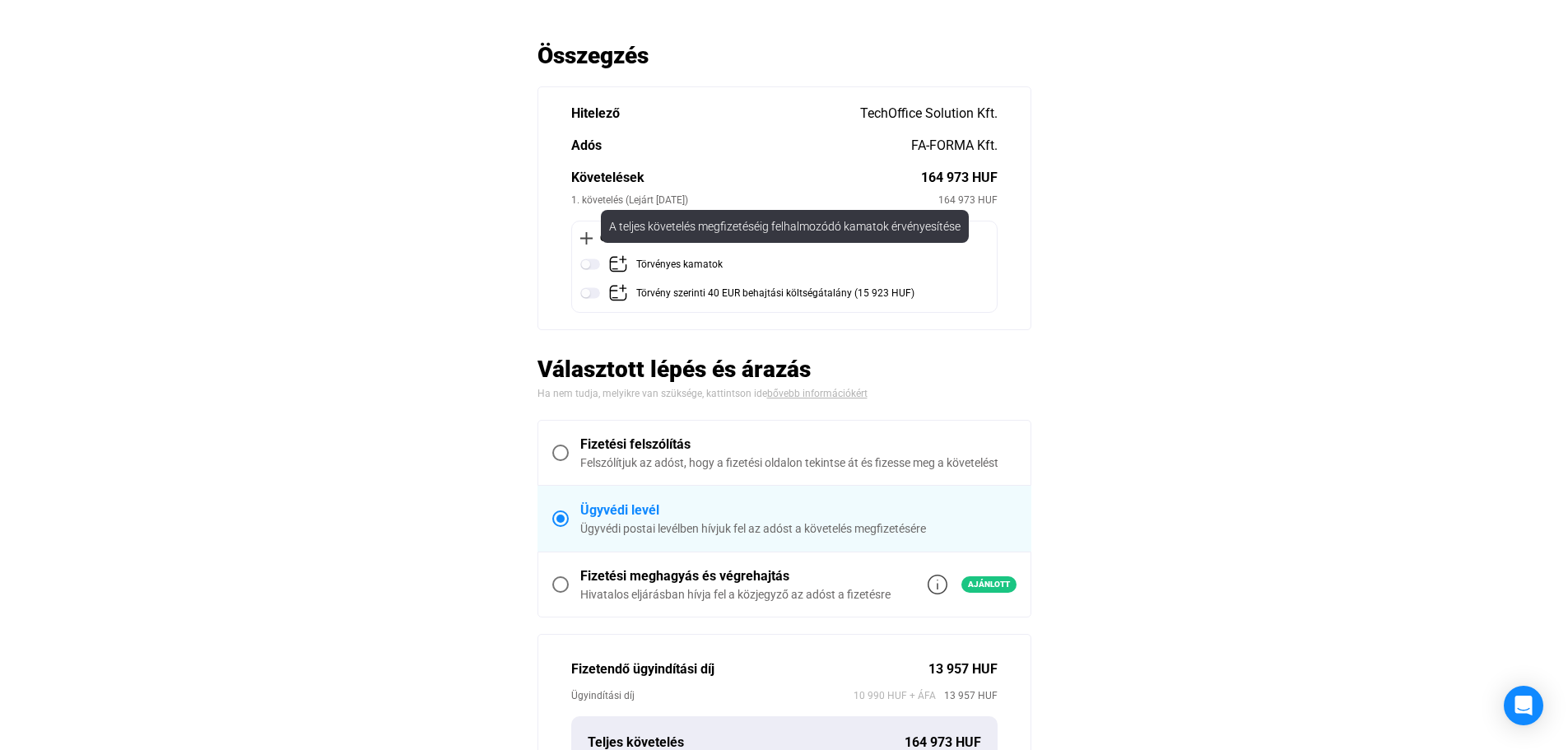
click at [588, 266] on img at bounding box center [590, 265] width 20 height 20
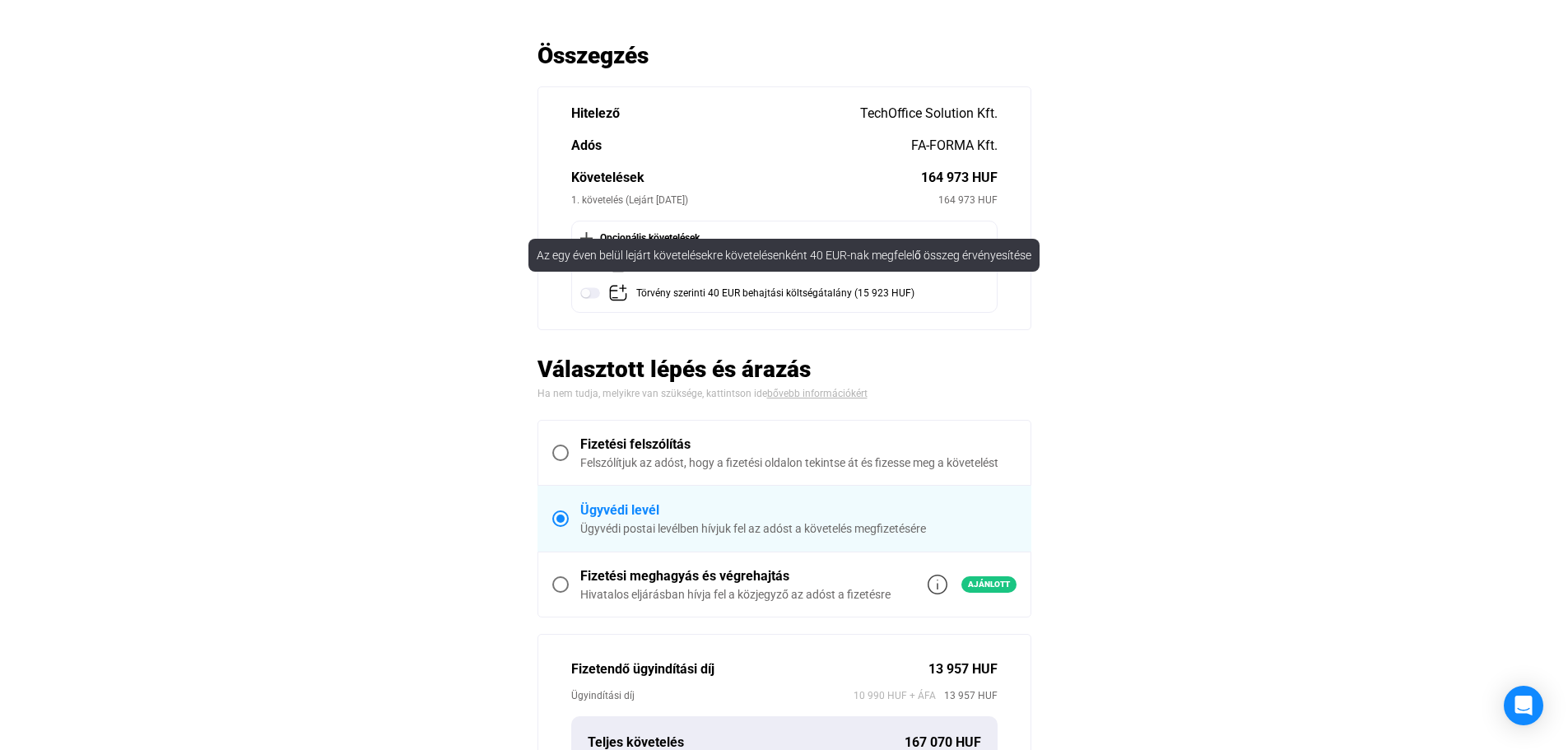
click at [585, 300] on img at bounding box center [590, 293] width 20 height 20
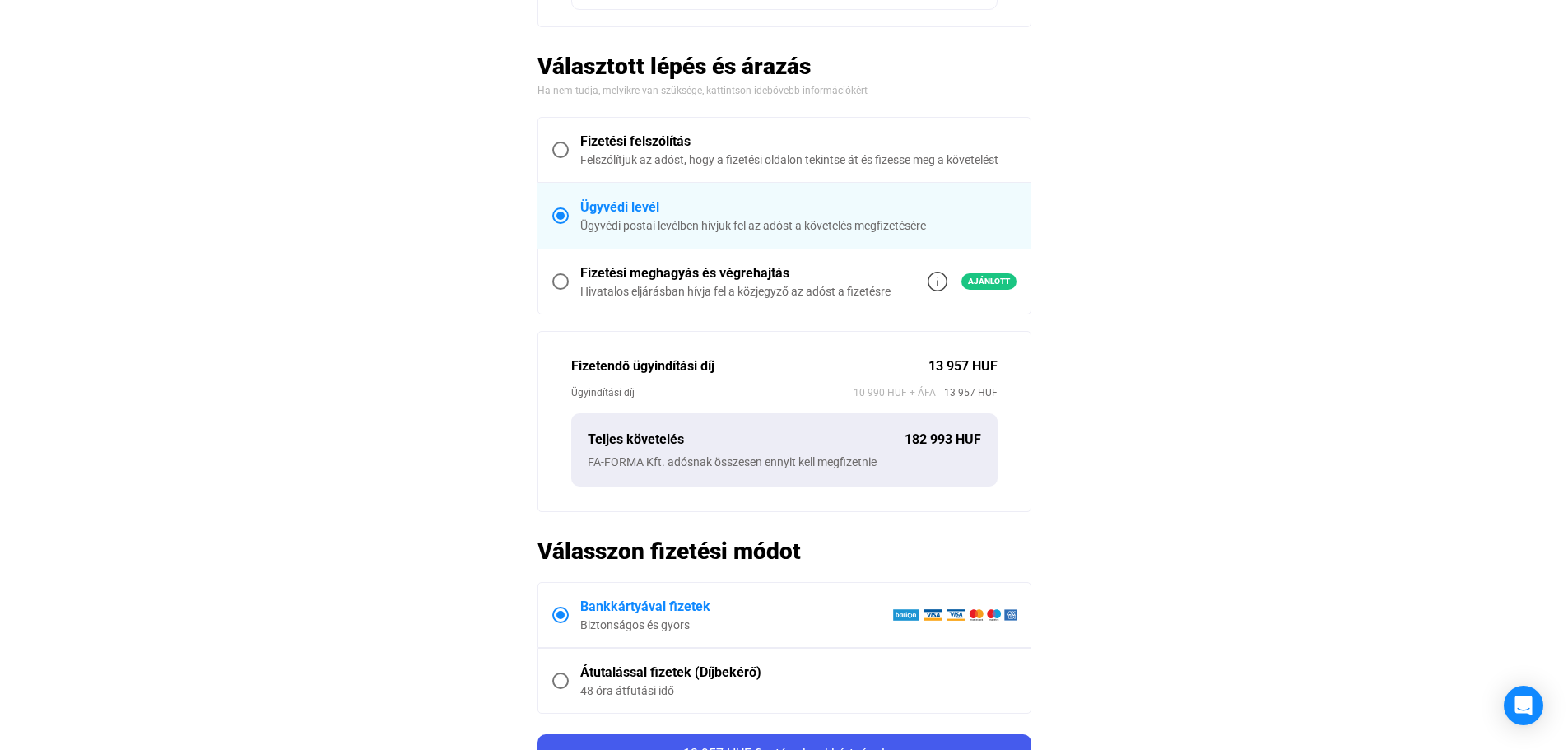
scroll to position [412, 0]
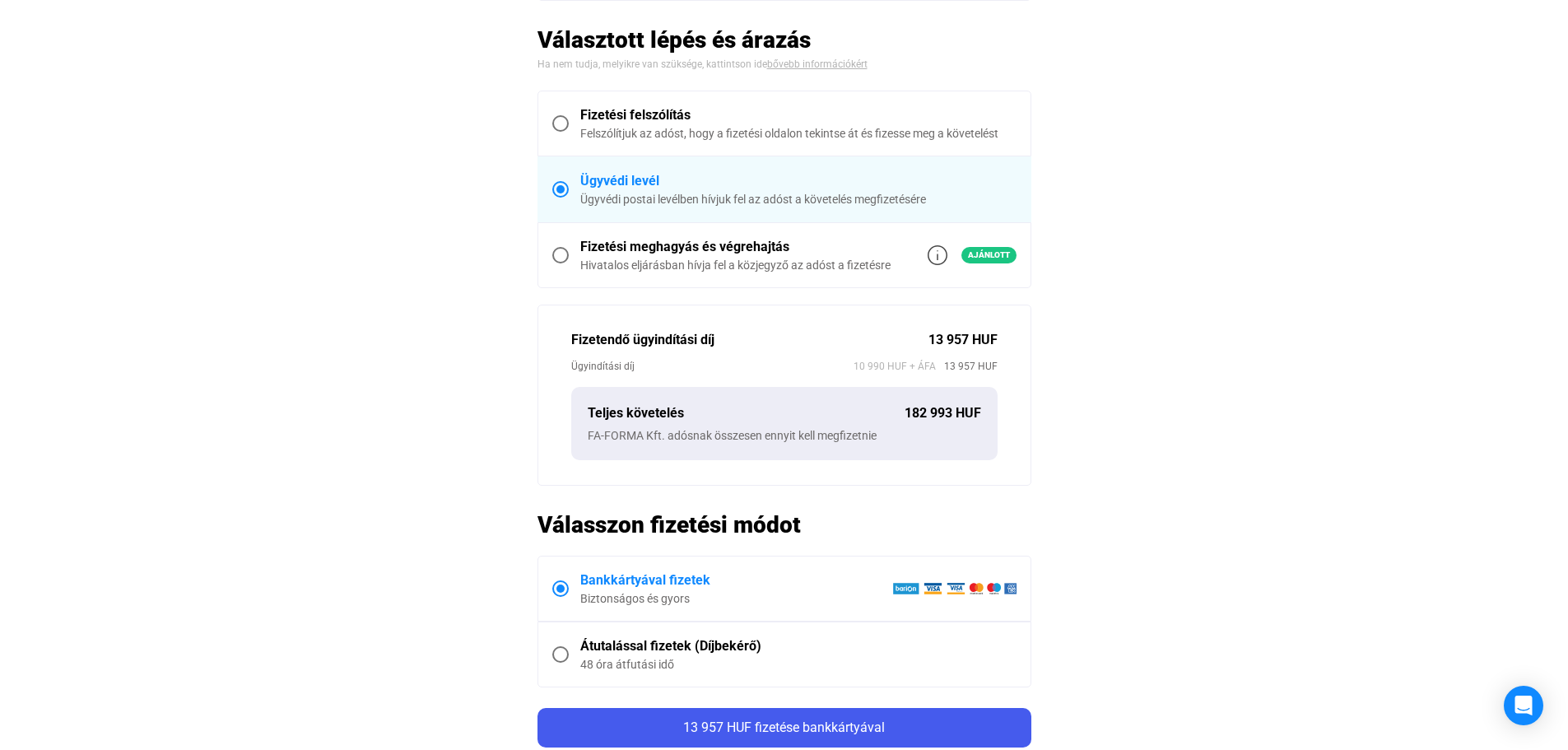
click at [563, 663] on label "Átutalással fizetek (Díjbekérő) 48 óra átfutási idő" at bounding box center [784, 654] width 492 height 64
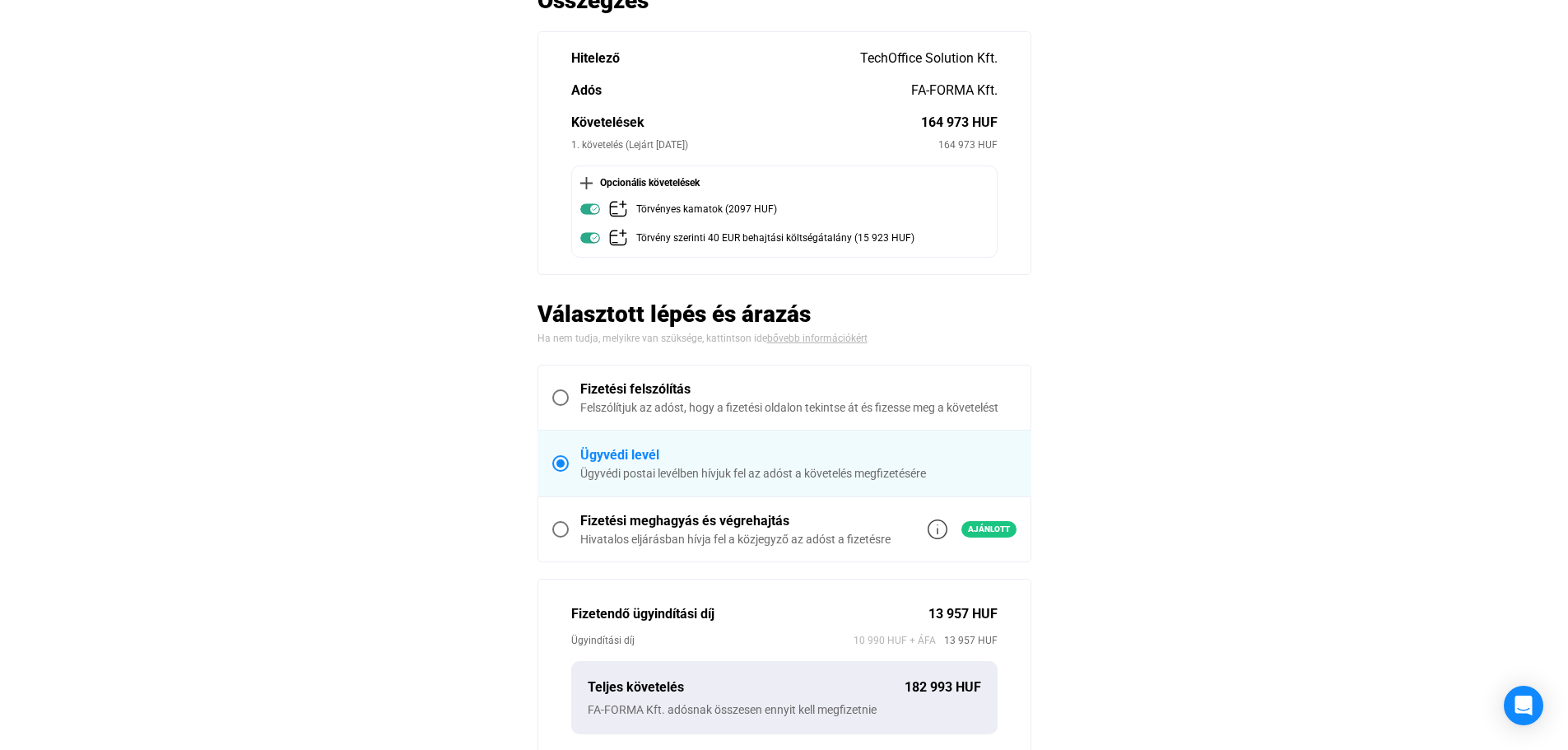
scroll to position [165, 0]
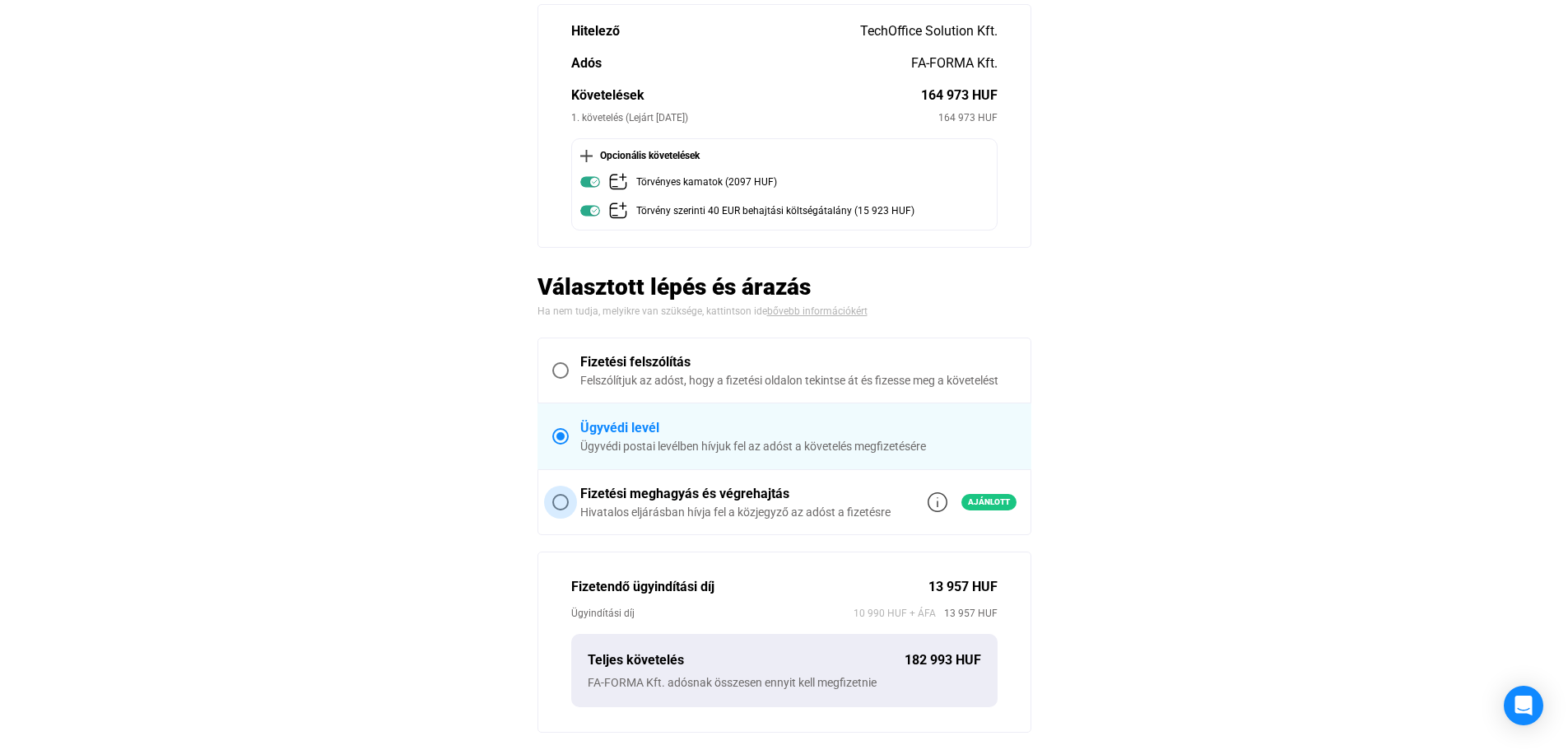
click at [735, 495] on div "Fizetési meghagyás és végrehajtás" at bounding box center [735, 494] width 310 height 20
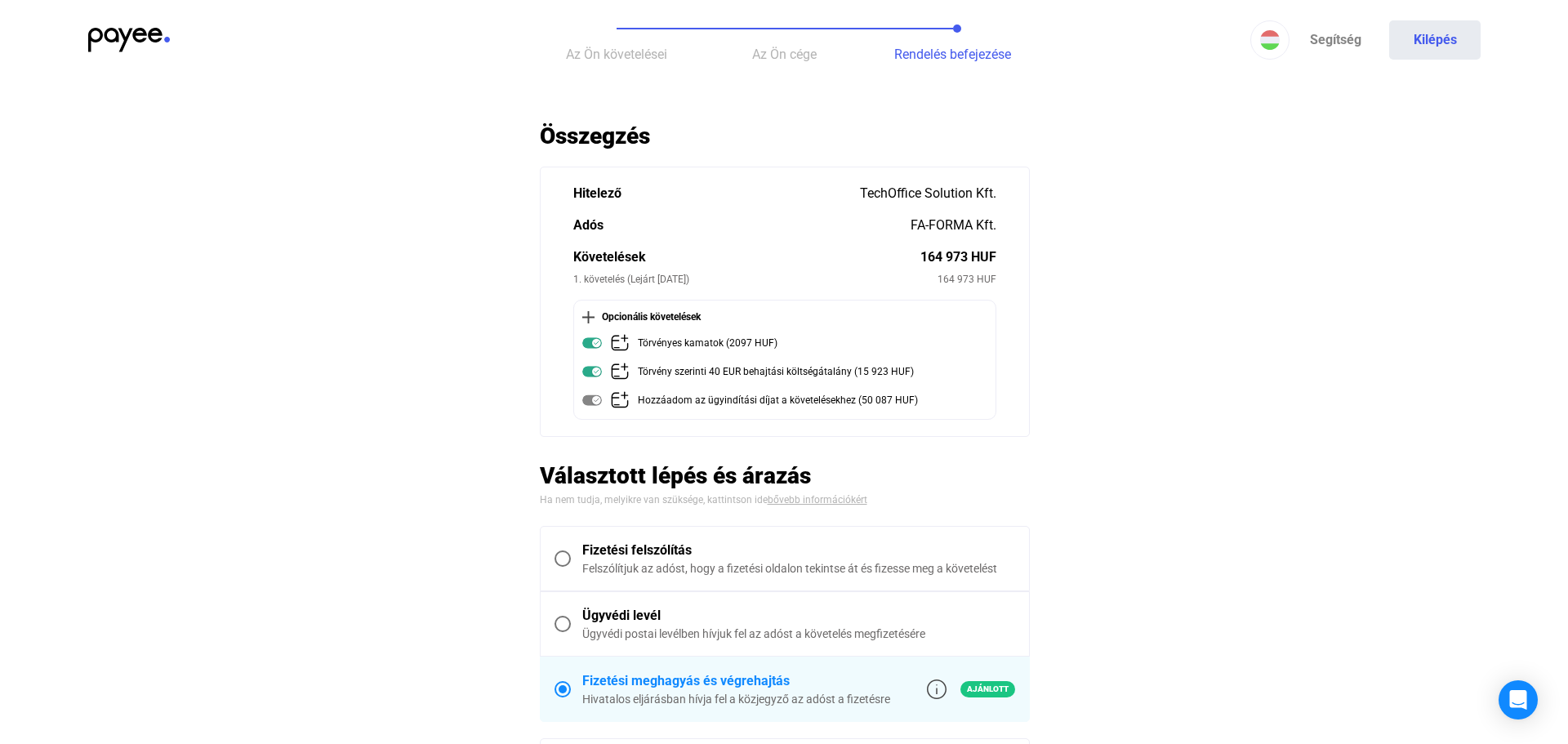
scroll to position [0, 0]
click at [1417, 45] on button "Kilépés" at bounding box center [1428, 40] width 92 height 39
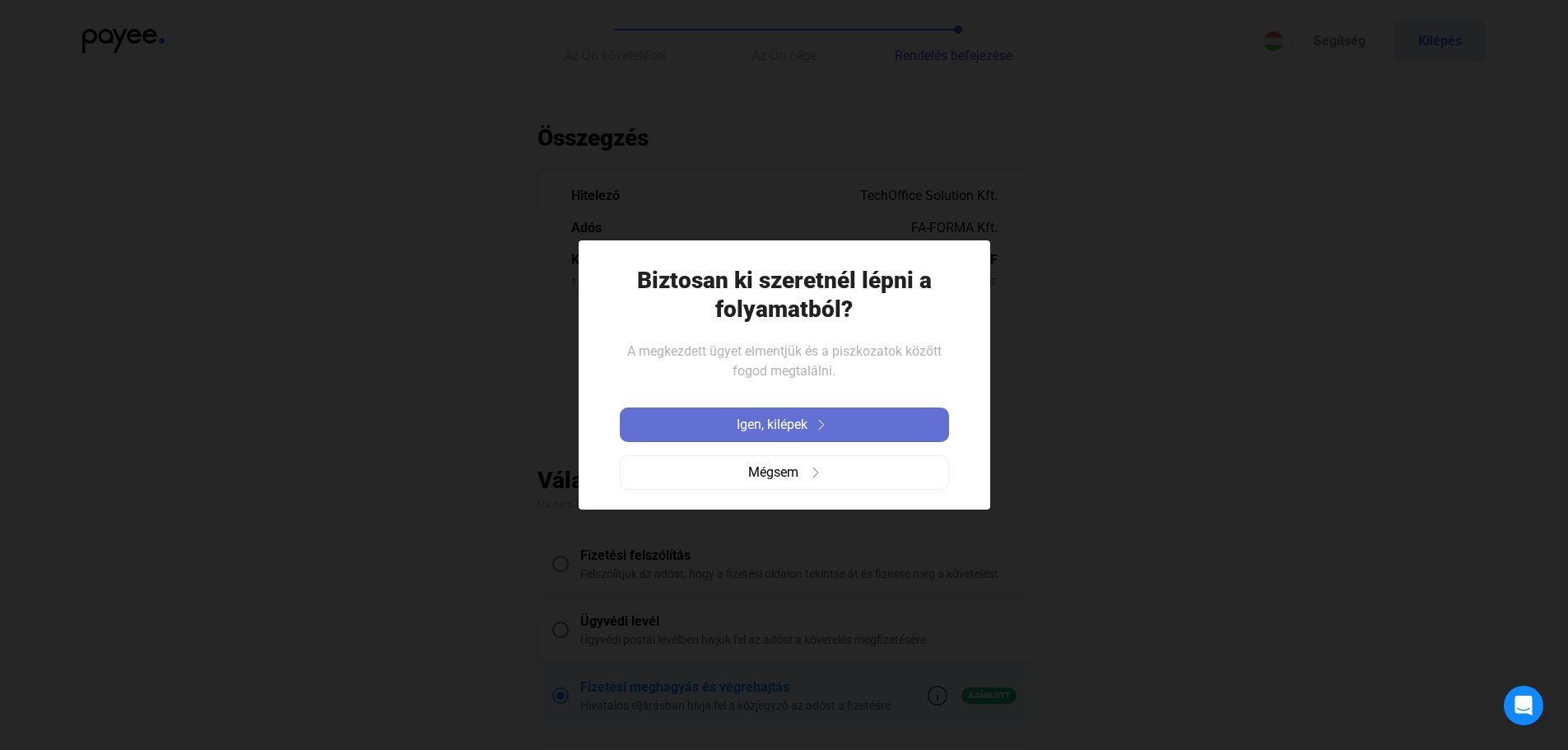
click at [792, 425] on span "Igen, kilépek" at bounding box center [772, 425] width 71 height 20
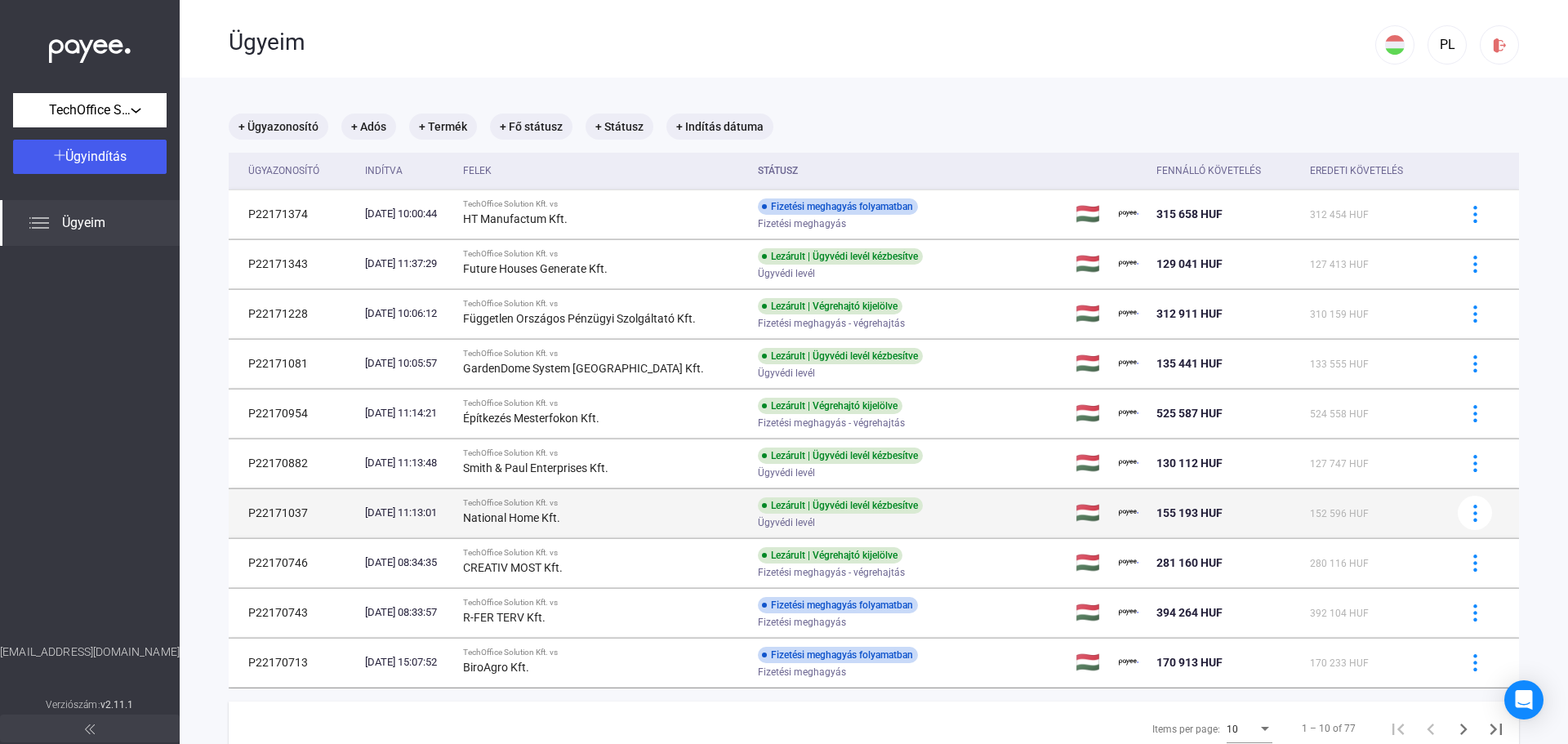
click at [645, 504] on div "TechOffice Solution Kft. vs" at bounding box center [604, 503] width 282 height 10
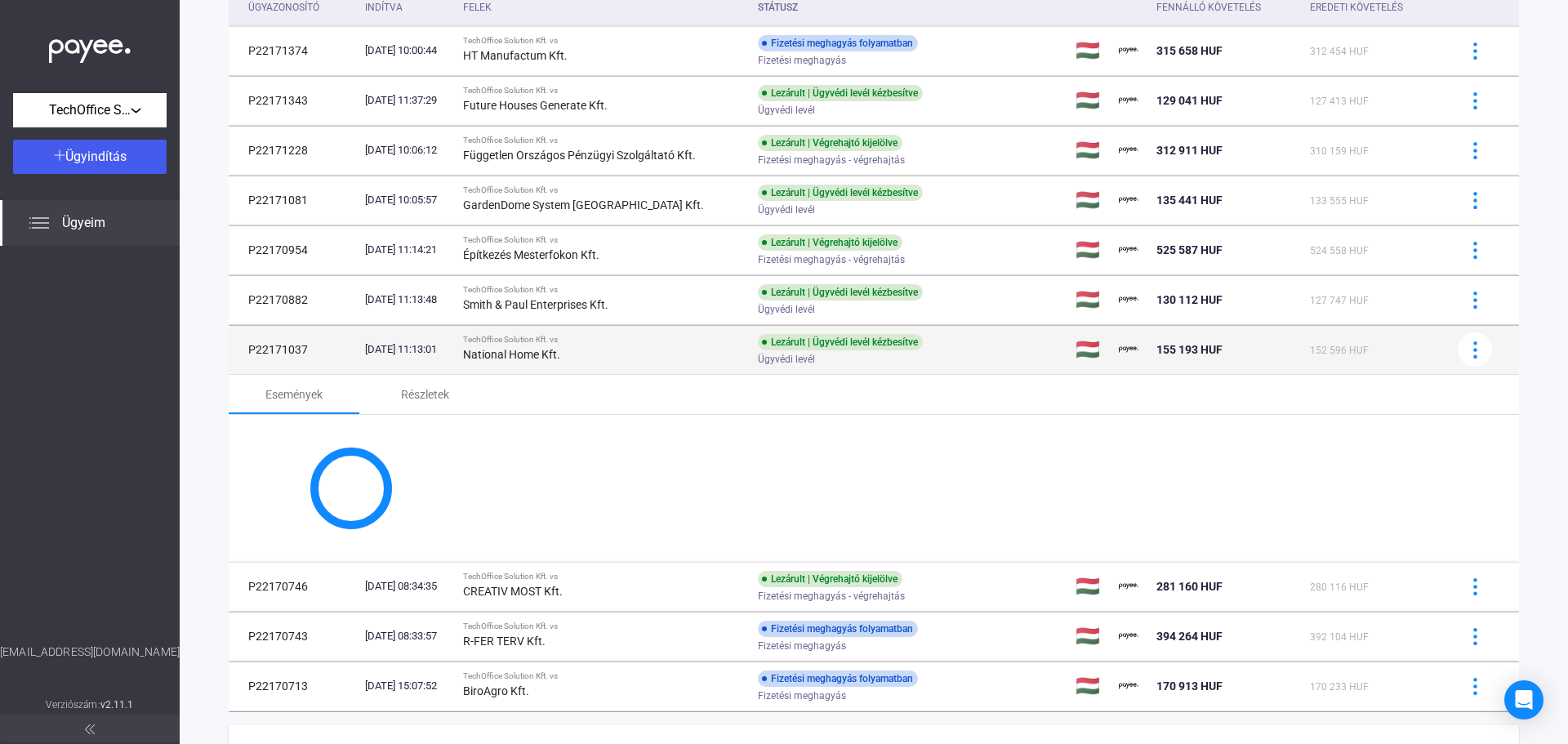
scroll to position [245, 0]
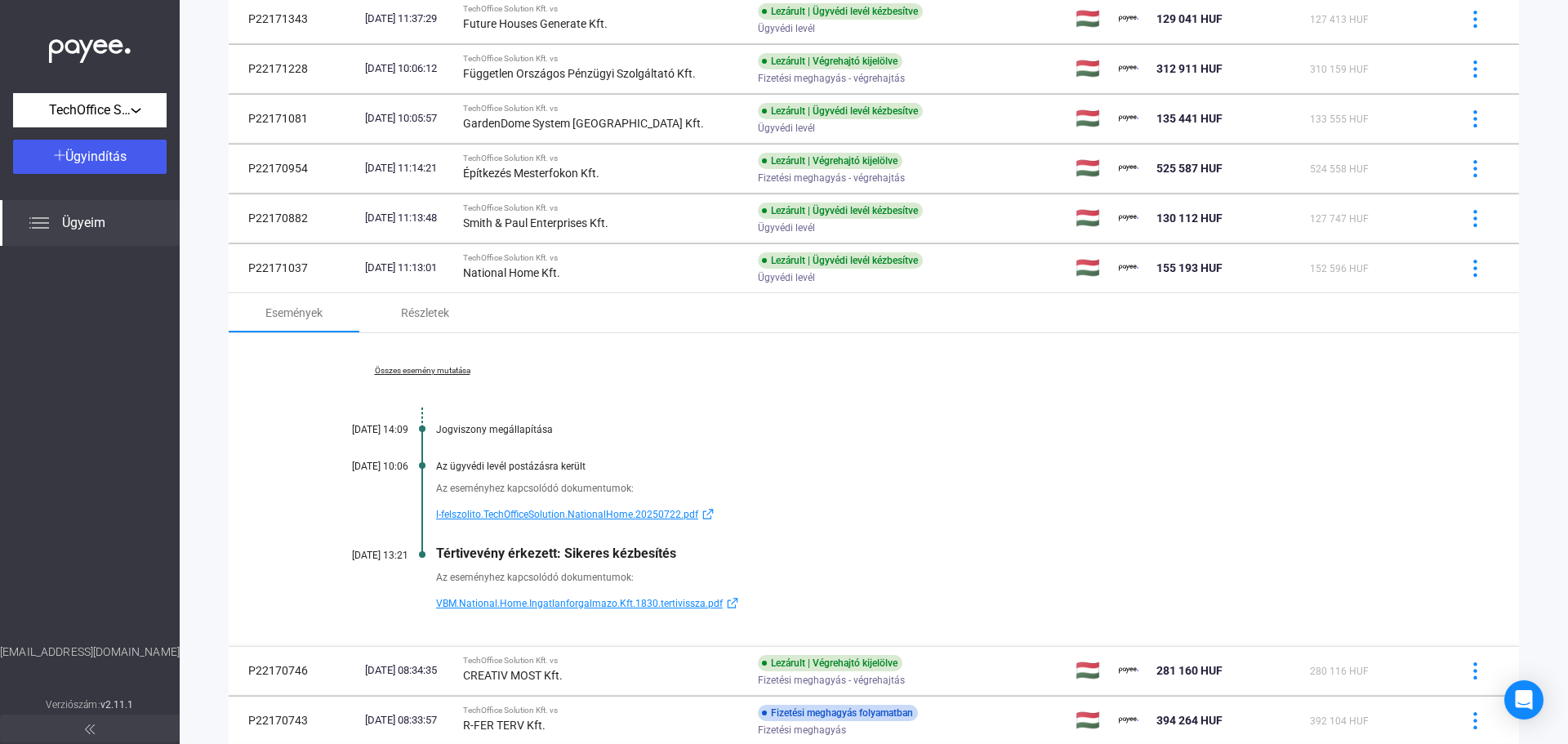
click at [427, 366] on link "Összes esemény mutatása" at bounding box center [422, 371] width 224 height 10
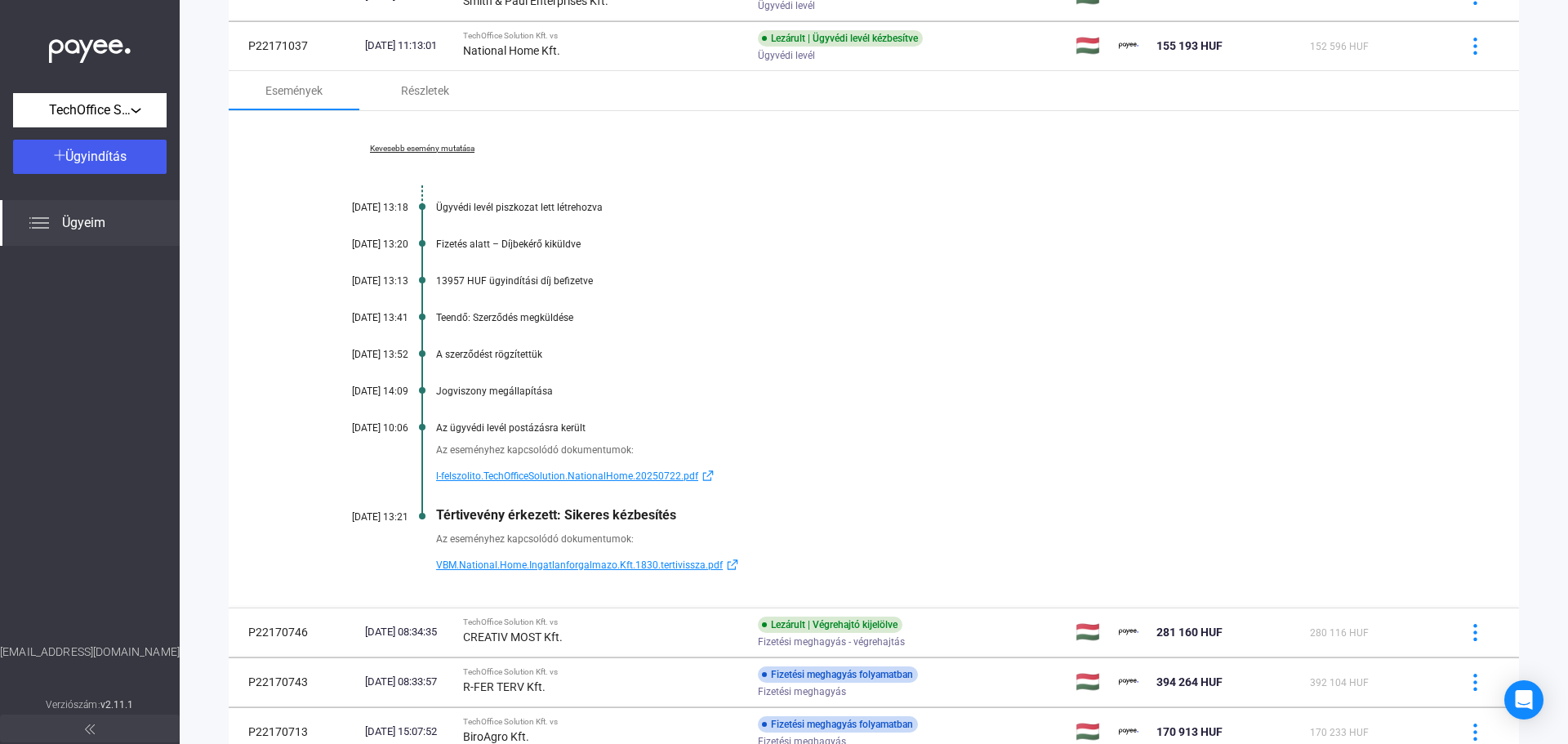
scroll to position [490, 0]
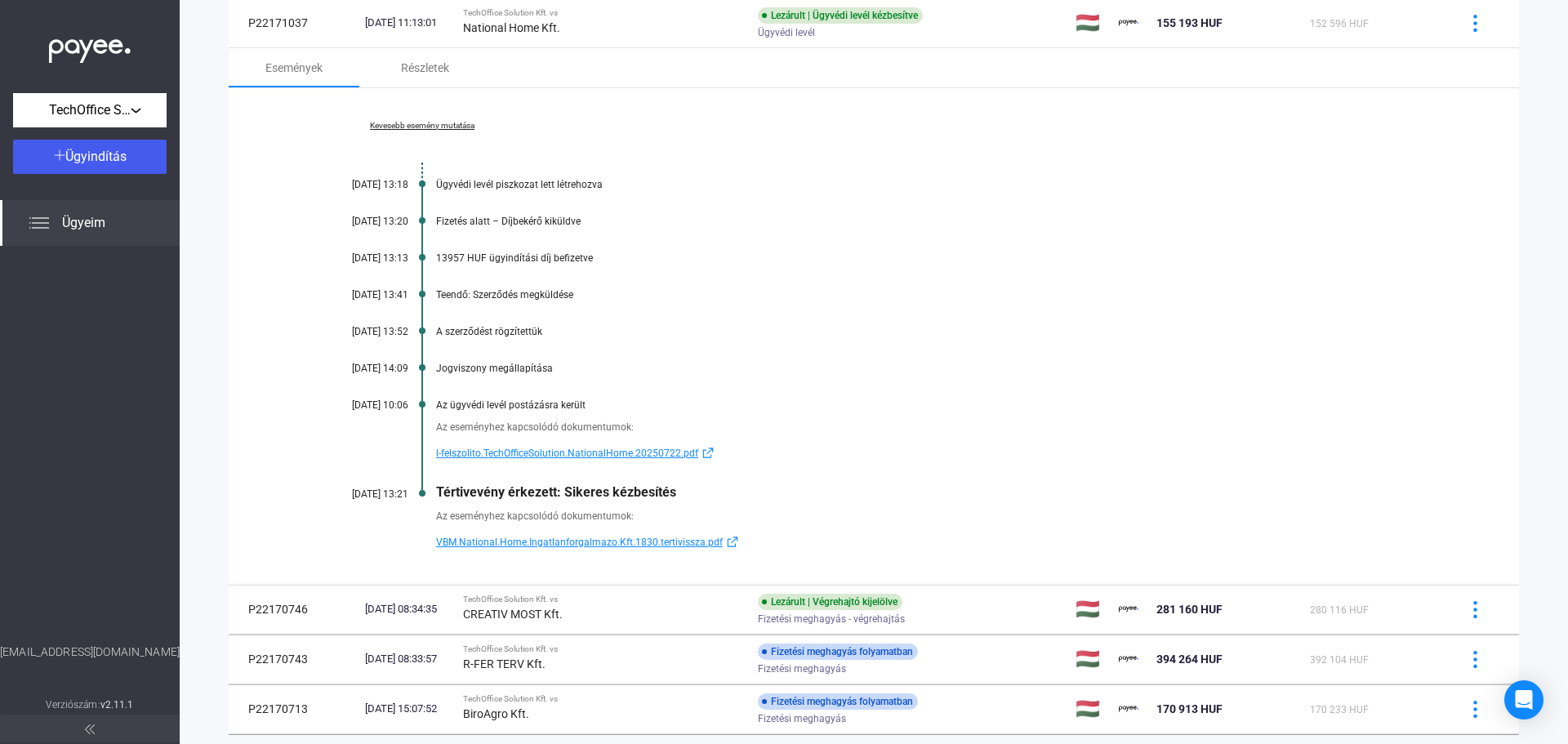
click at [563, 448] on span "l-felszolito.TechOfficeSolution.NationalHome.20250722.pdf" at bounding box center [567, 453] width 262 height 20
click at [540, 537] on span "VBM.National.Home.Ingatlanforgalmazo.Kft.1830.tertivissza.pdf" at bounding box center [579, 542] width 287 height 20
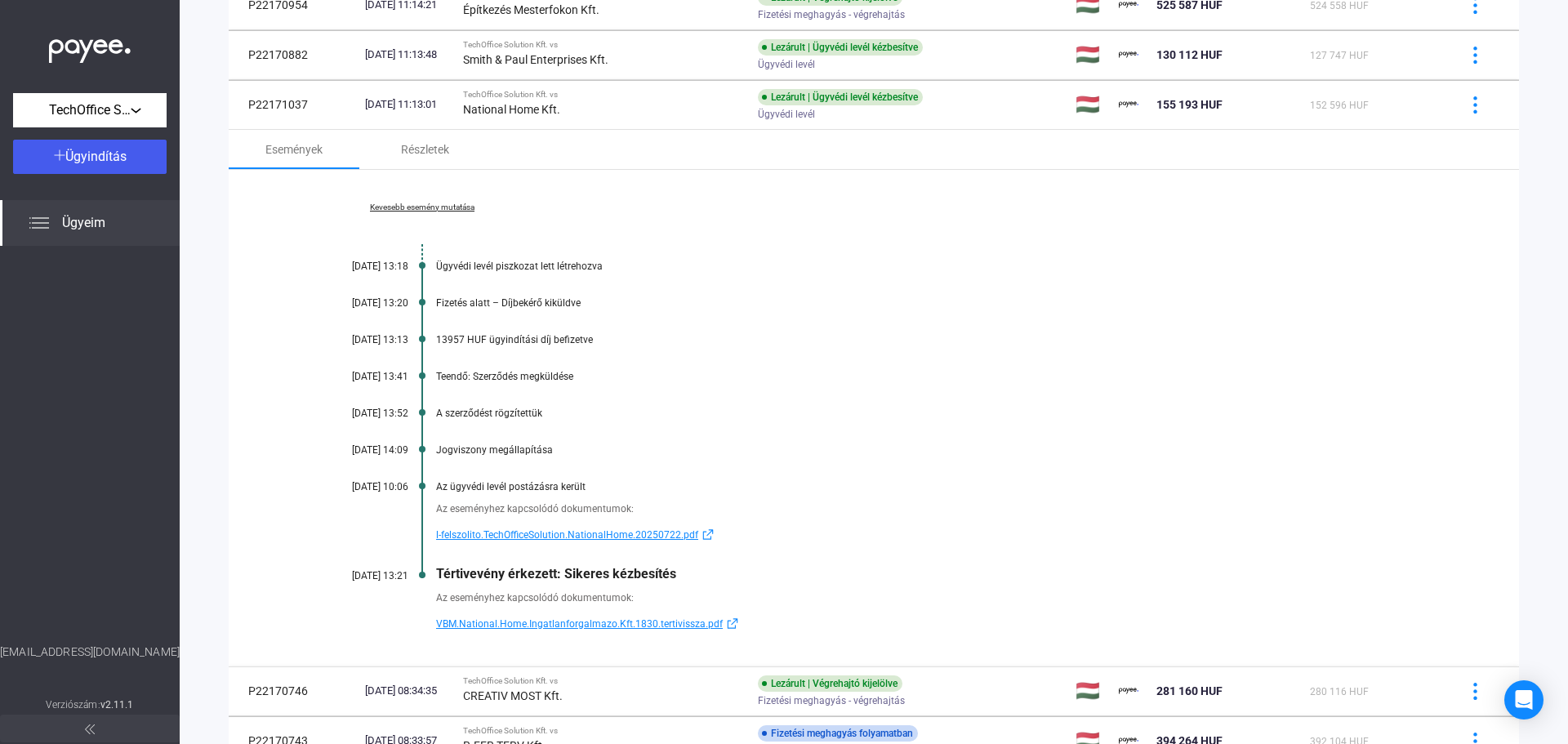
scroll to position [327, 0]
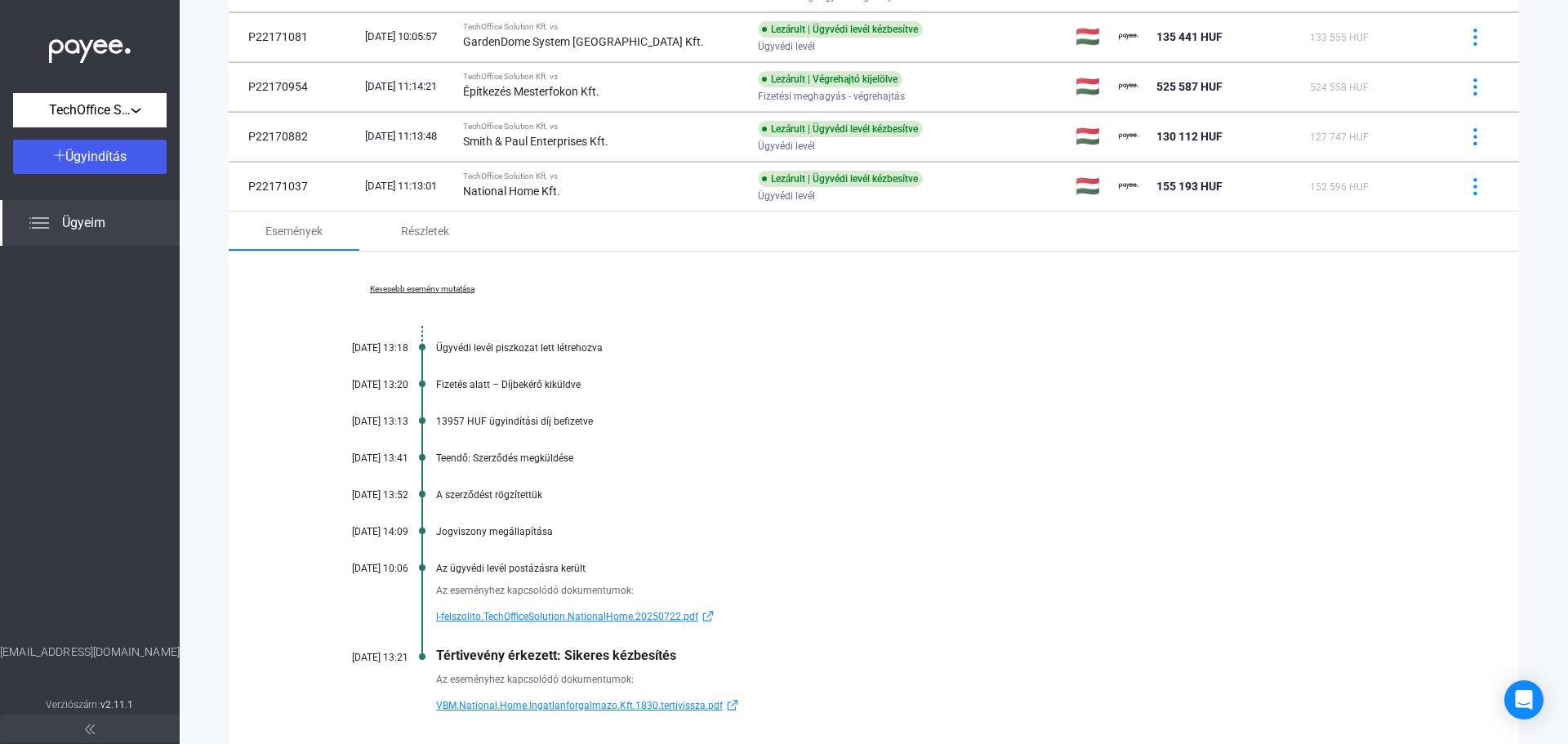
drag, startPoint x: 442, startPoint y: 416, endPoint x: 590, endPoint y: 428, distance: 148.5
click at [590, 428] on div "Kevesebb esemény mutatása [DATE] 13:18 Ügyvédi levél piszkozat lett létrehozva …" at bounding box center [873, 500] width 1291 height 497
click at [737, 413] on div "Kevesebb esemény mutatása [DATE] 13:18 Ügyvédi levél piszkozat lett létrehozva …" at bounding box center [873, 500] width 1291 height 497
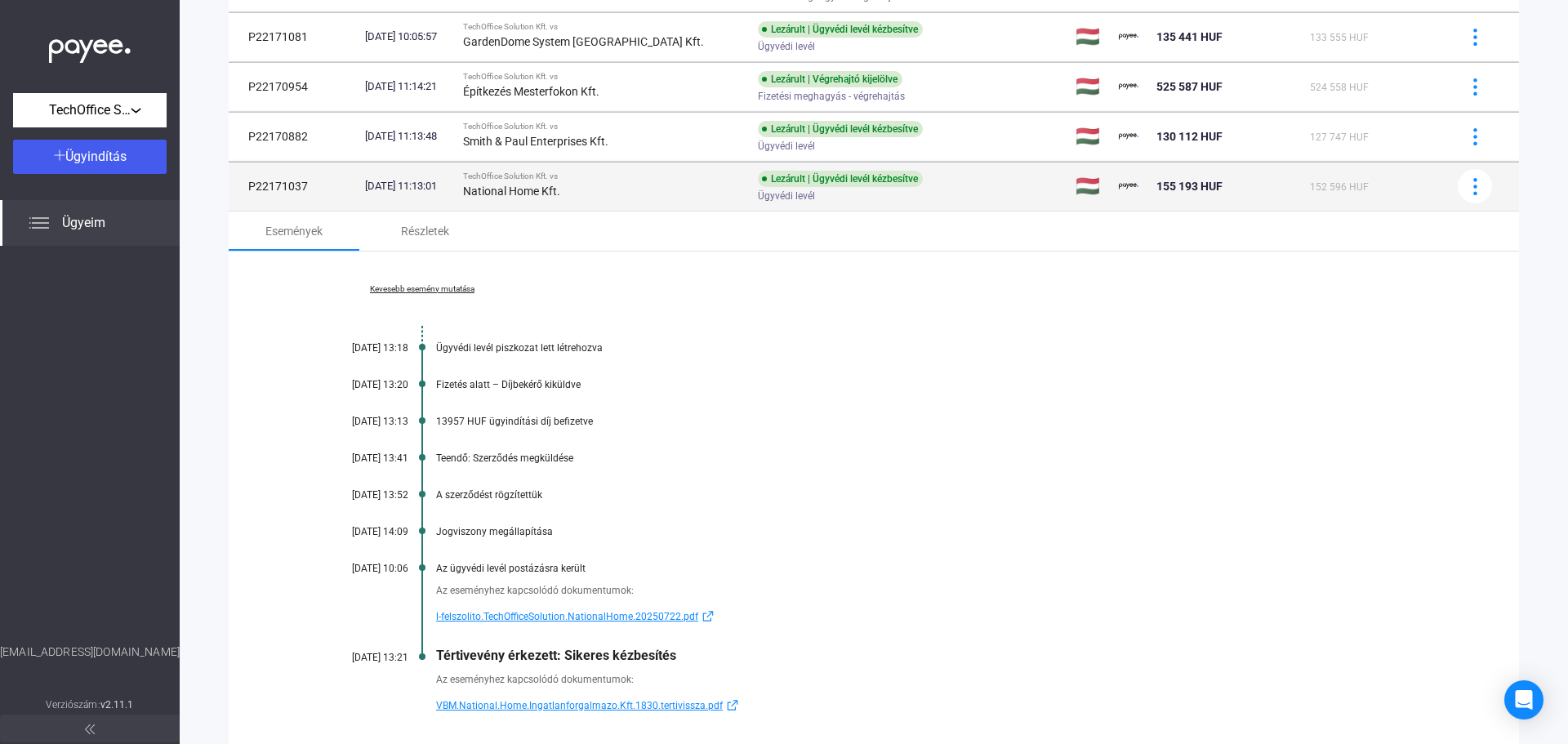
drag, startPoint x: 312, startPoint y: 186, endPoint x: 250, endPoint y: 182, distance: 62.1
click at [250, 182] on td "P22171037" at bounding box center [293, 186] width 130 height 49
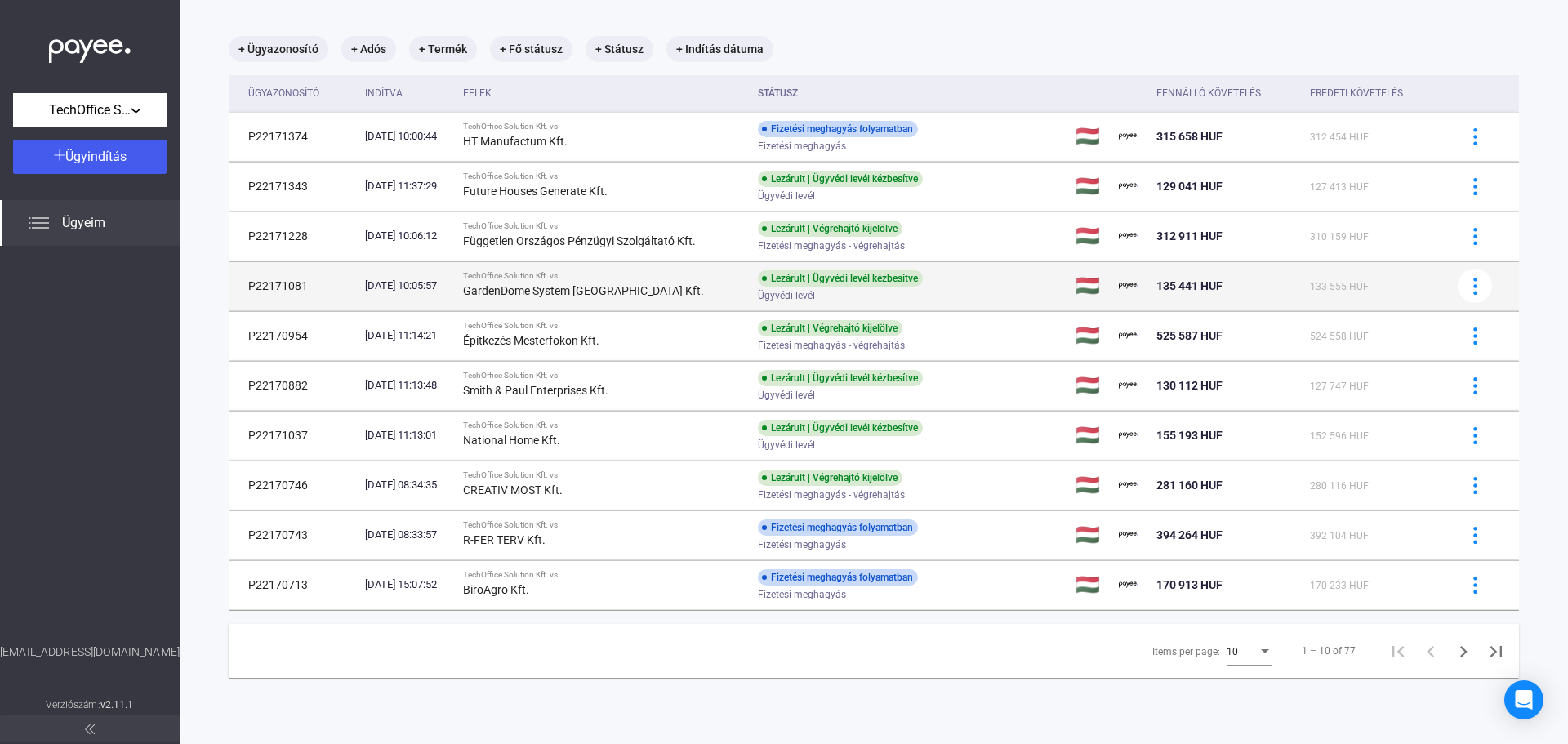
scroll to position [0, 0]
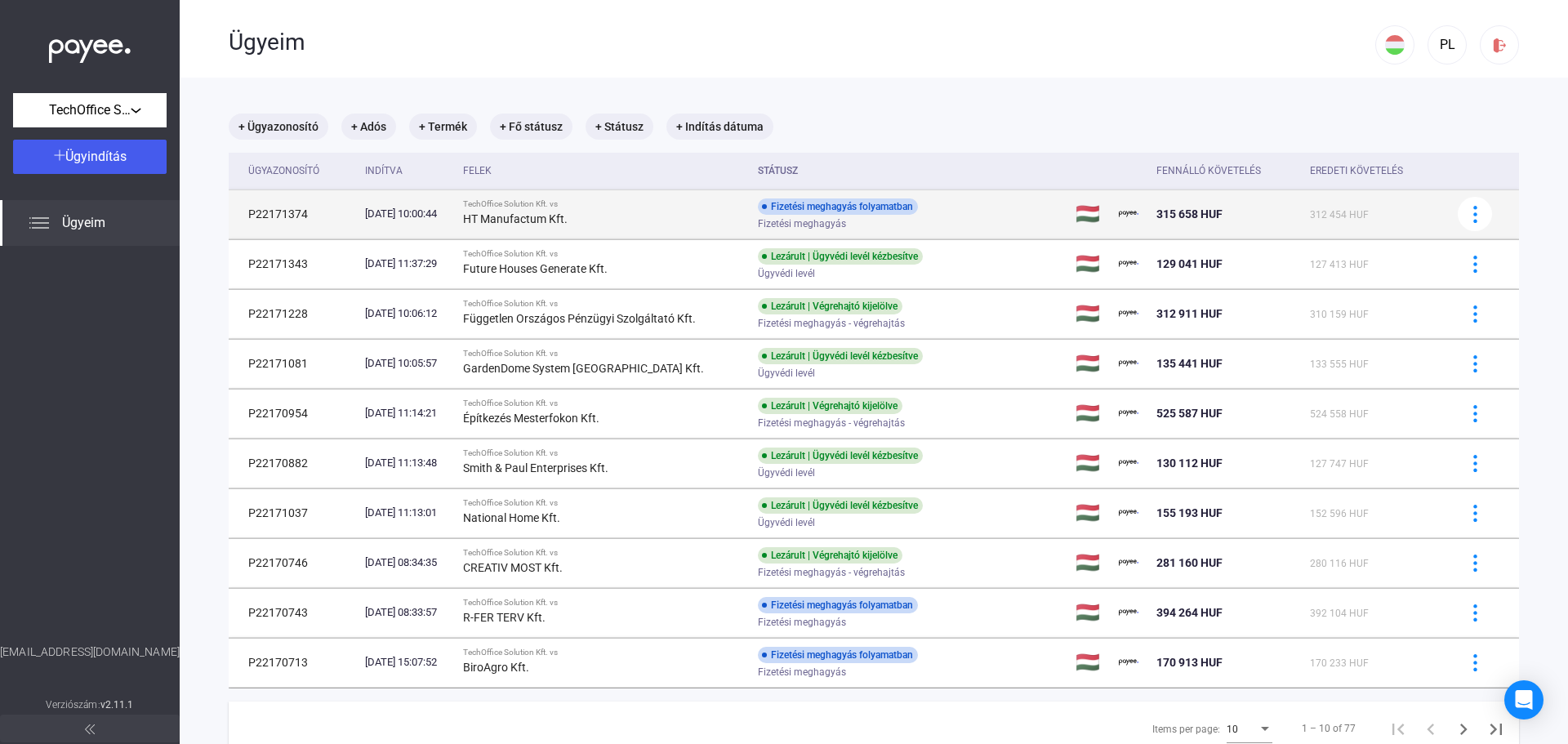
click at [625, 202] on div "TechOffice Solution Kft. vs" at bounding box center [604, 204] width 282 height 10
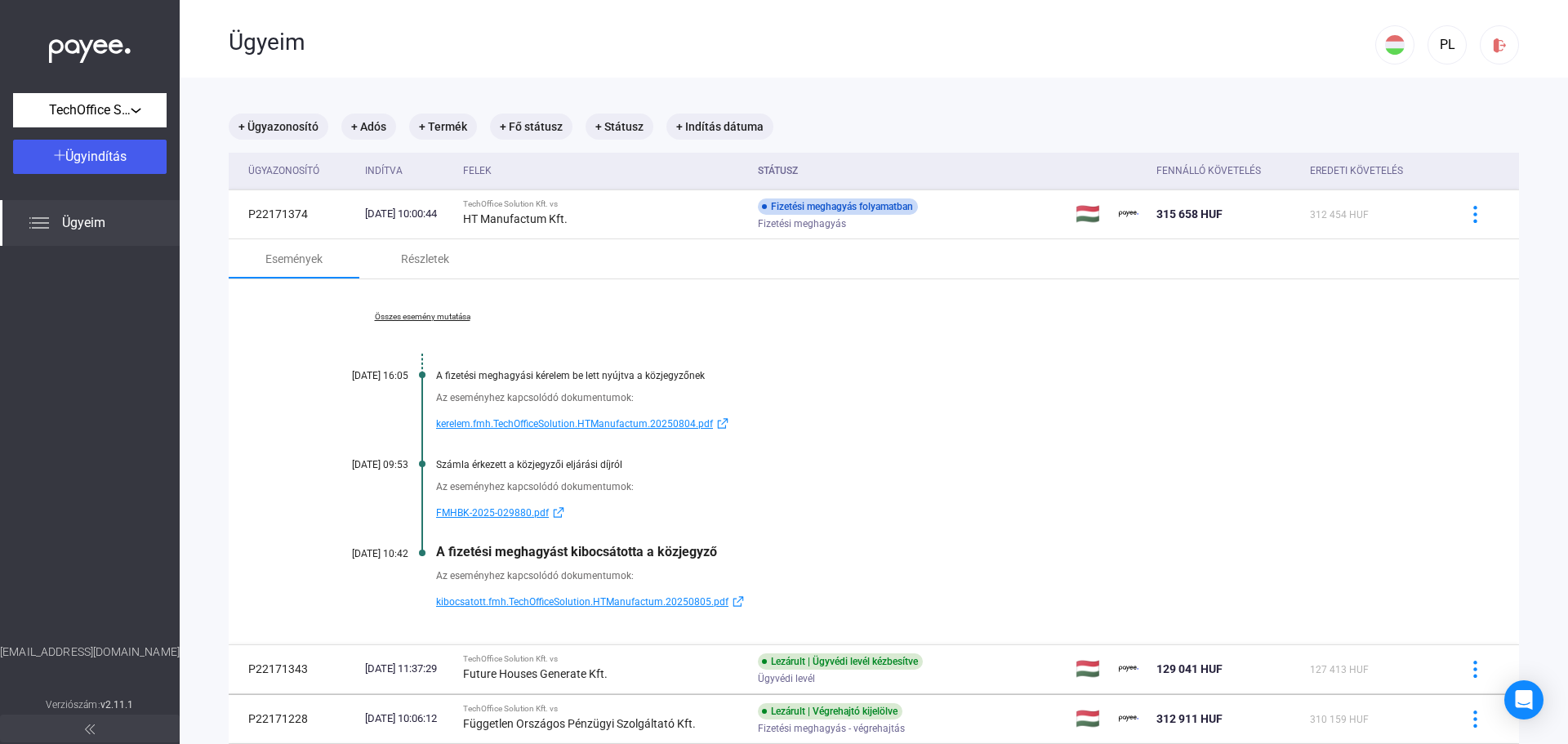
click at [402, 312] on link "Összes esemény mutatása" at bounding box center [422, 317] width 224 height 10
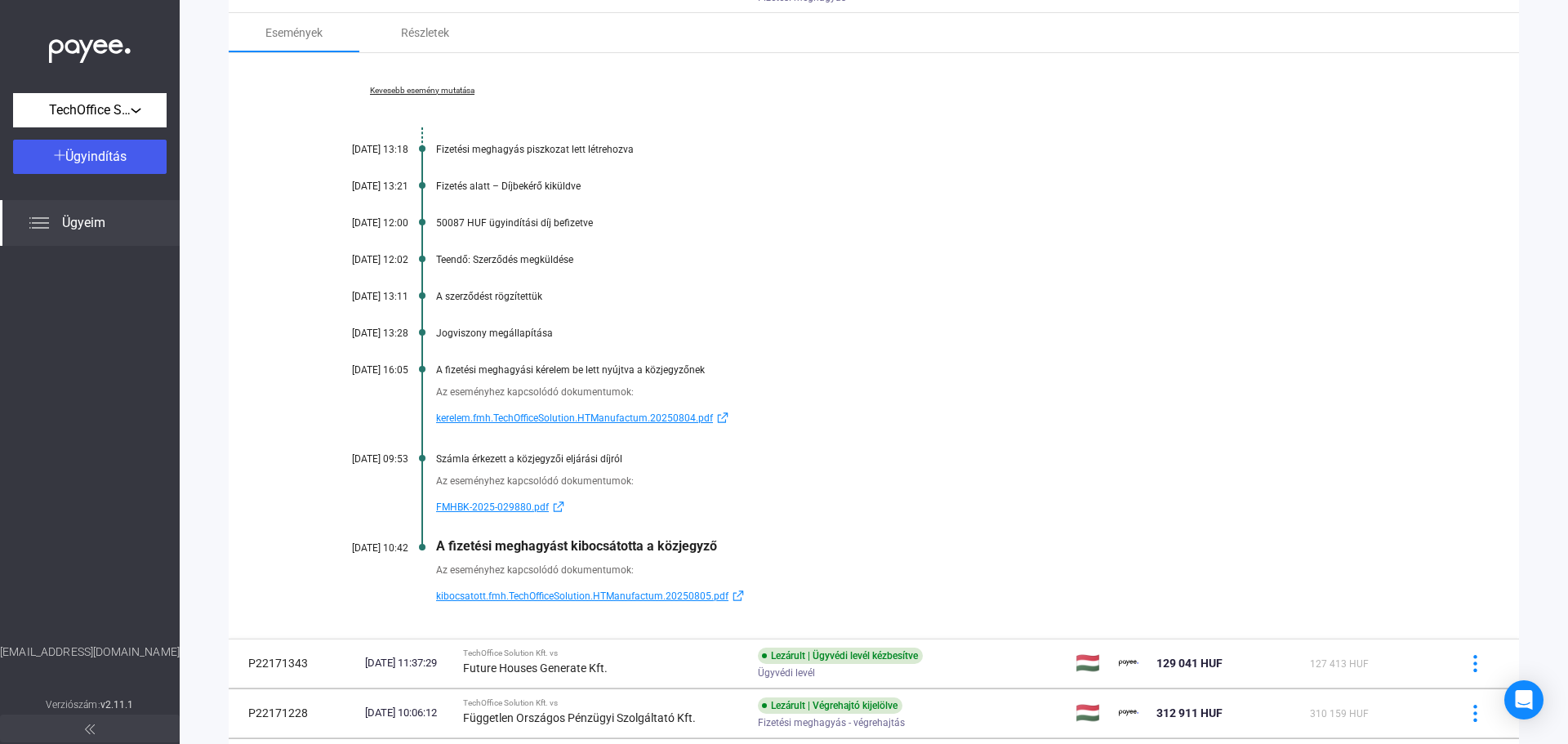
scroll to position [245, 0]
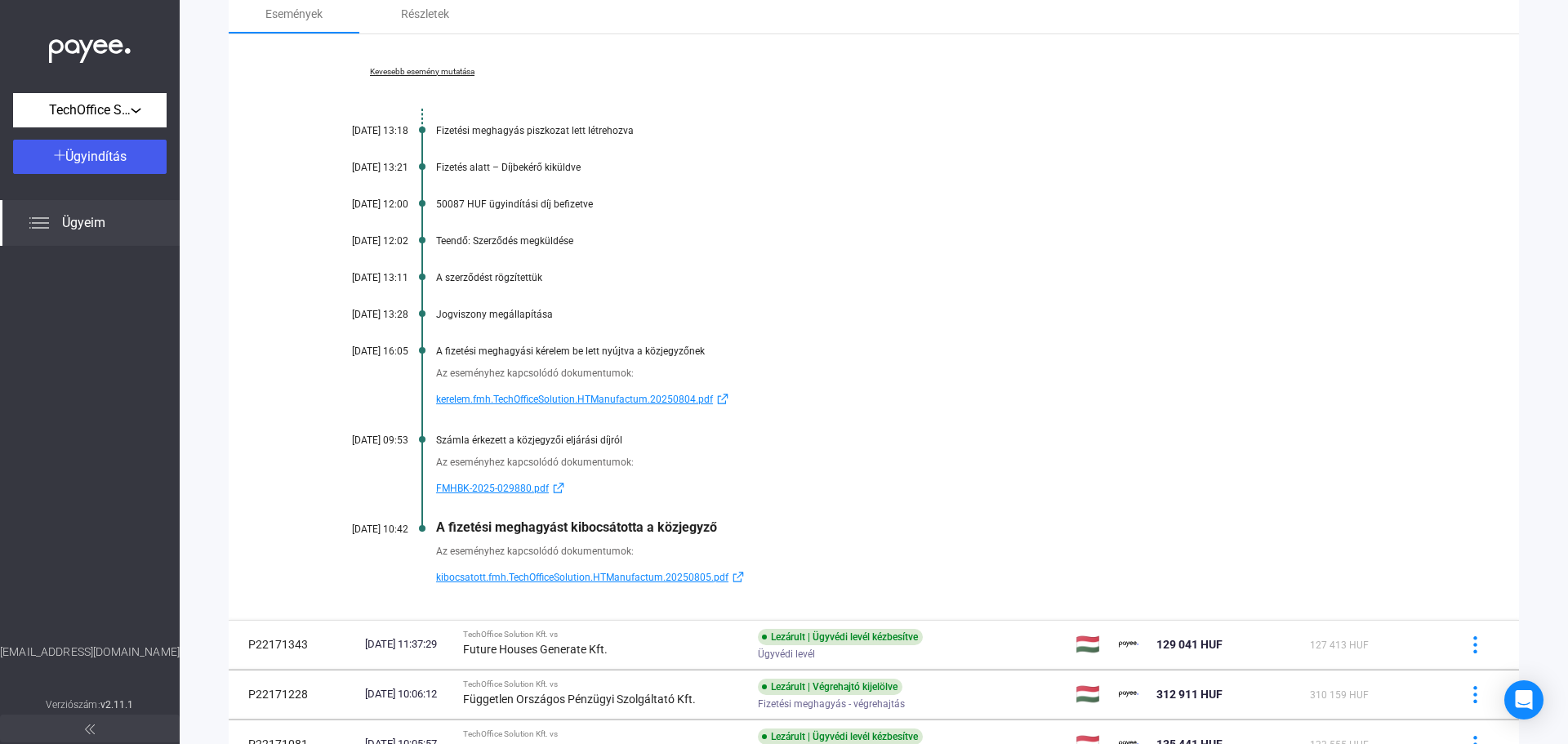
click at [642, 581] on span "kibocsatott.fmh.TechOfficeSolution.HTManufactum.20250805.pdf" at bounding box center [582, 577] width 292 height 20
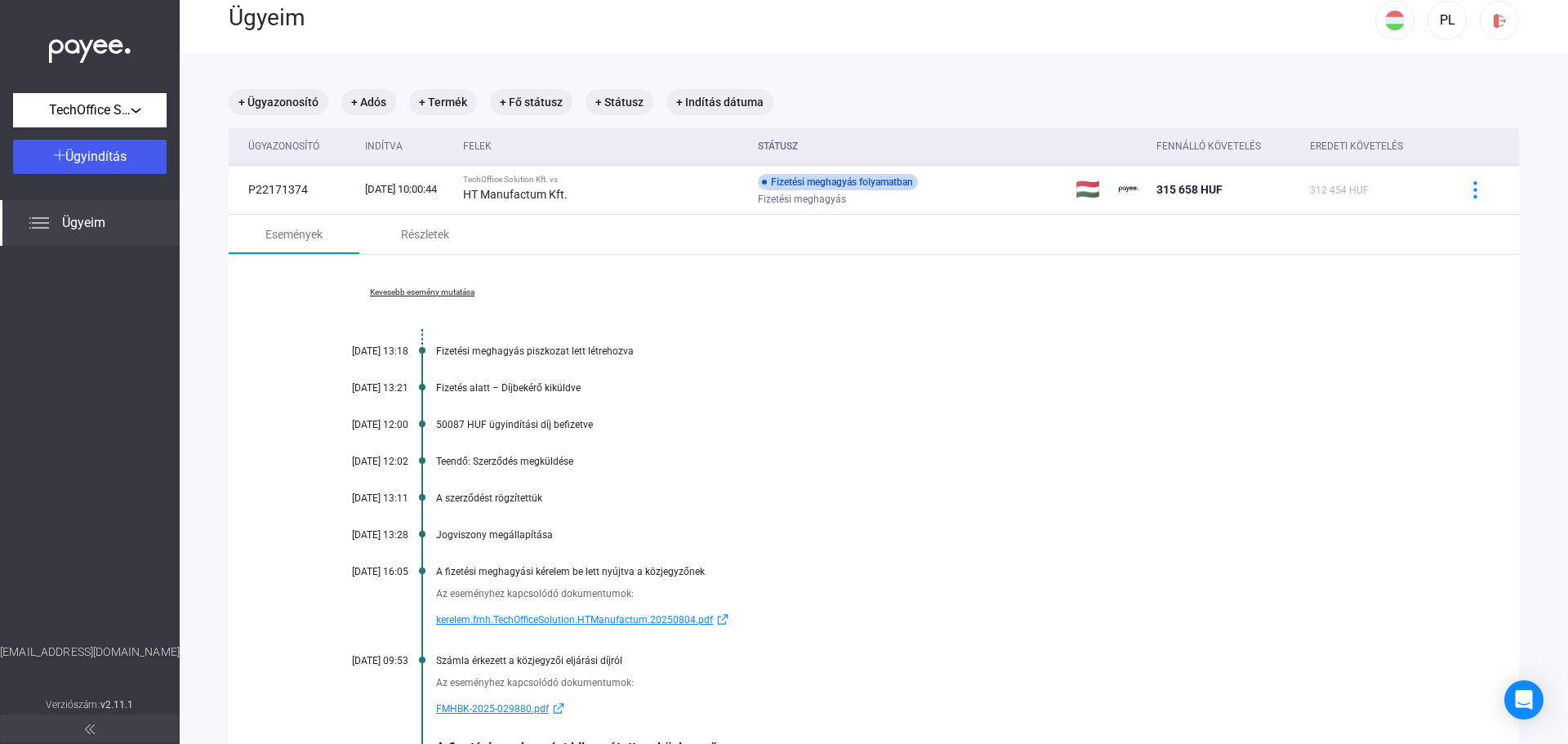
scroll to position [0, 0]
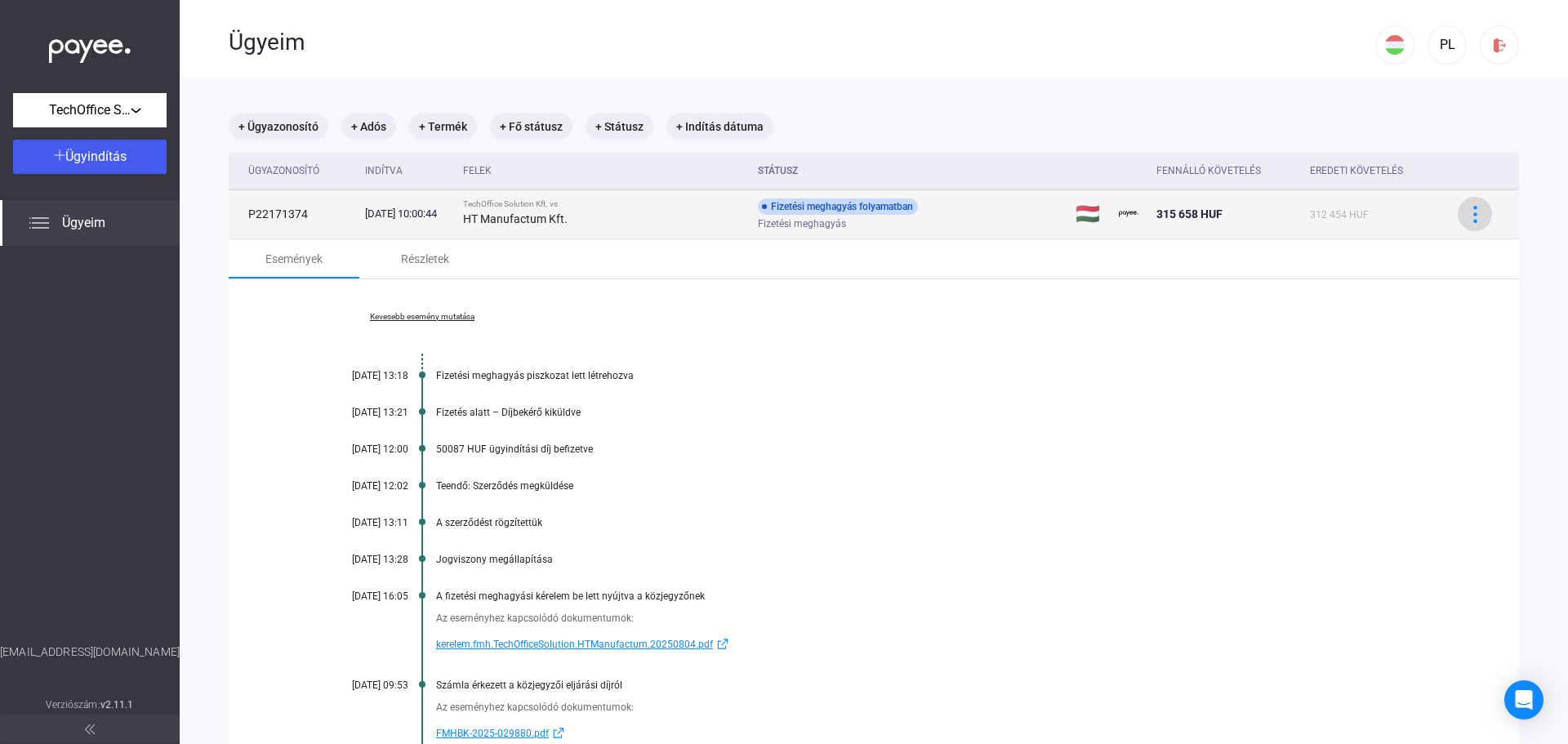
click at [1466, 218] on img at bounding box center [1475, 214] width 17 height 17
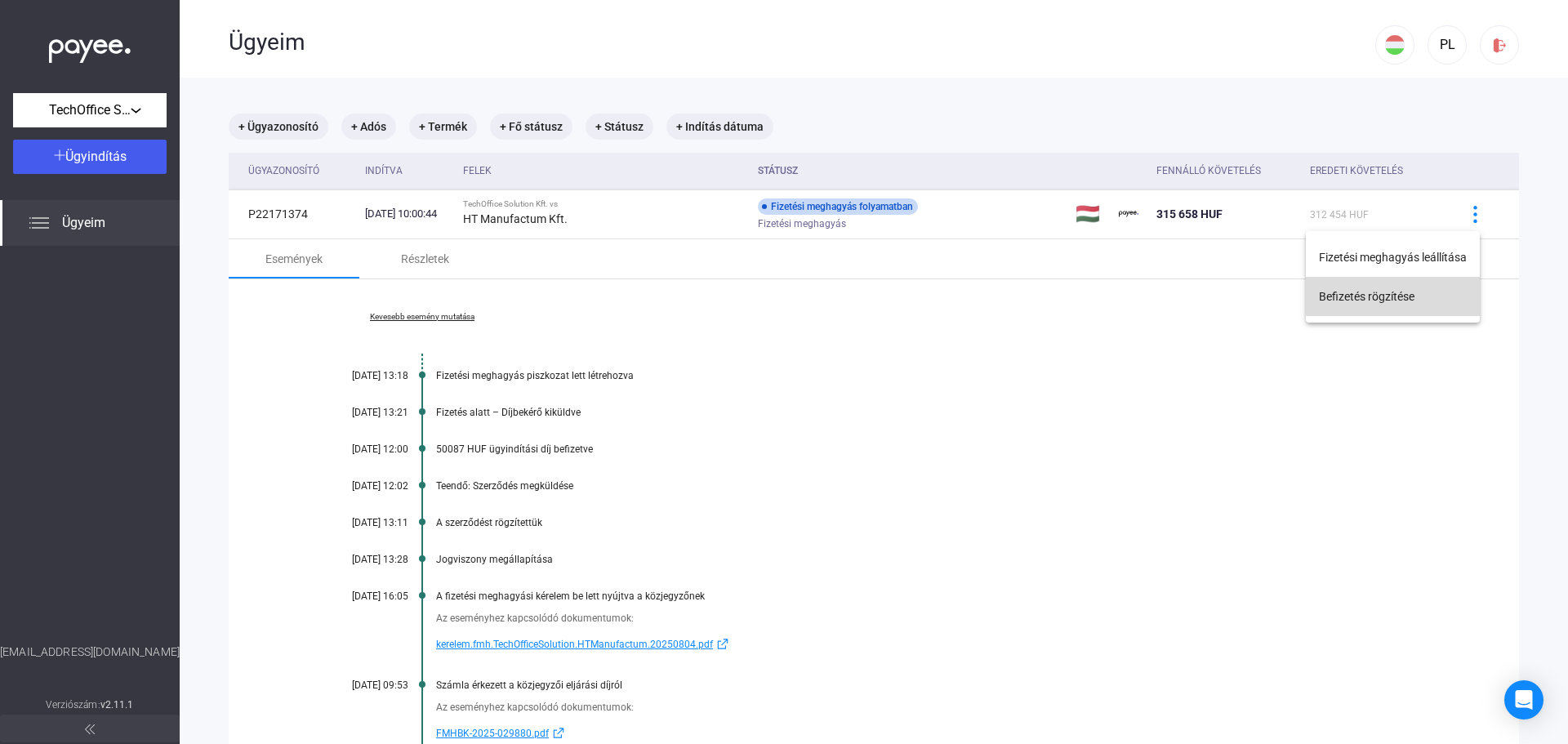
click at [1425, 294] on button "Befizetés rögzítése" at bounding box center [1392, 296] width 174 height 39
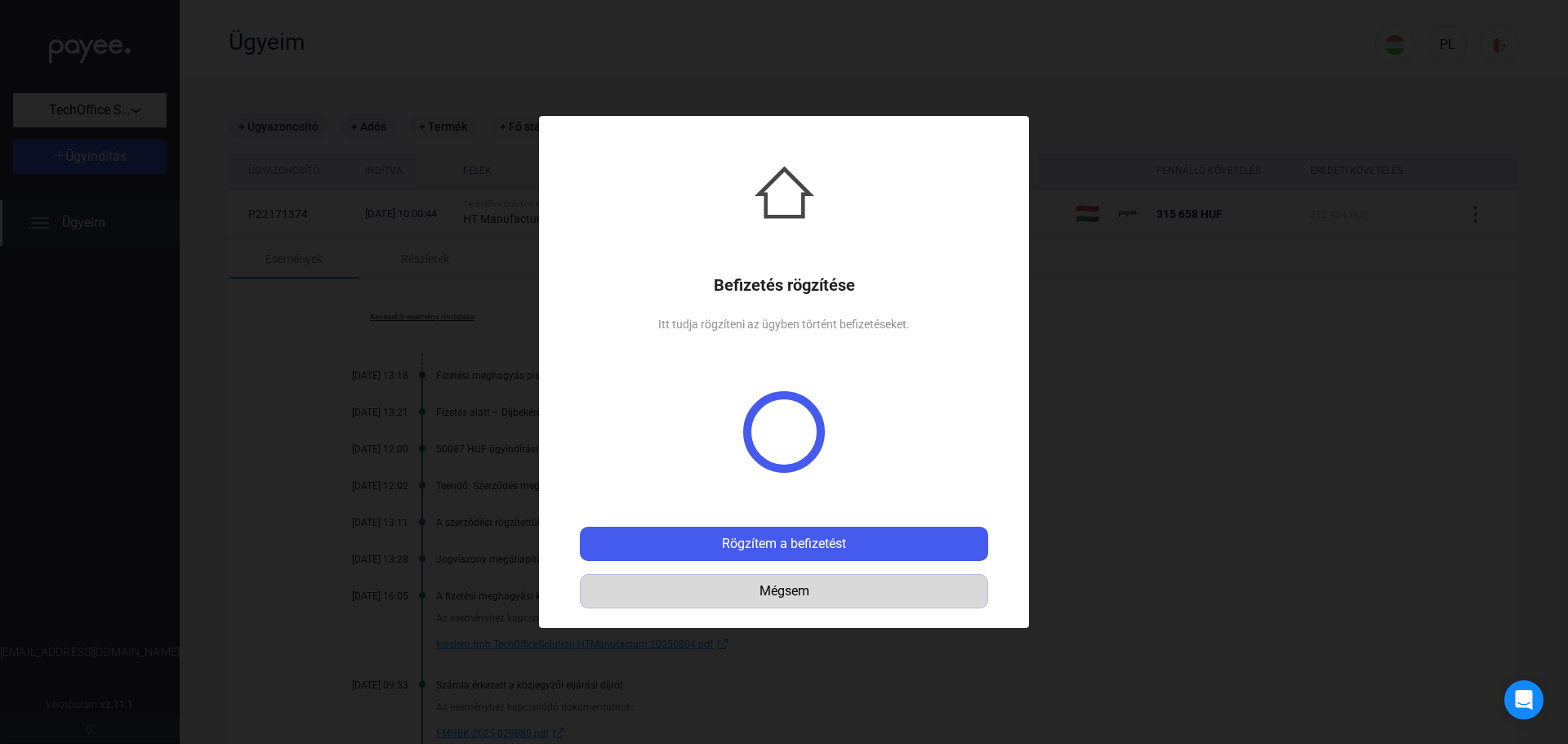
click at [836, 597] on div "Mégsem" at bounding box center [784, 592] width 397 height 20
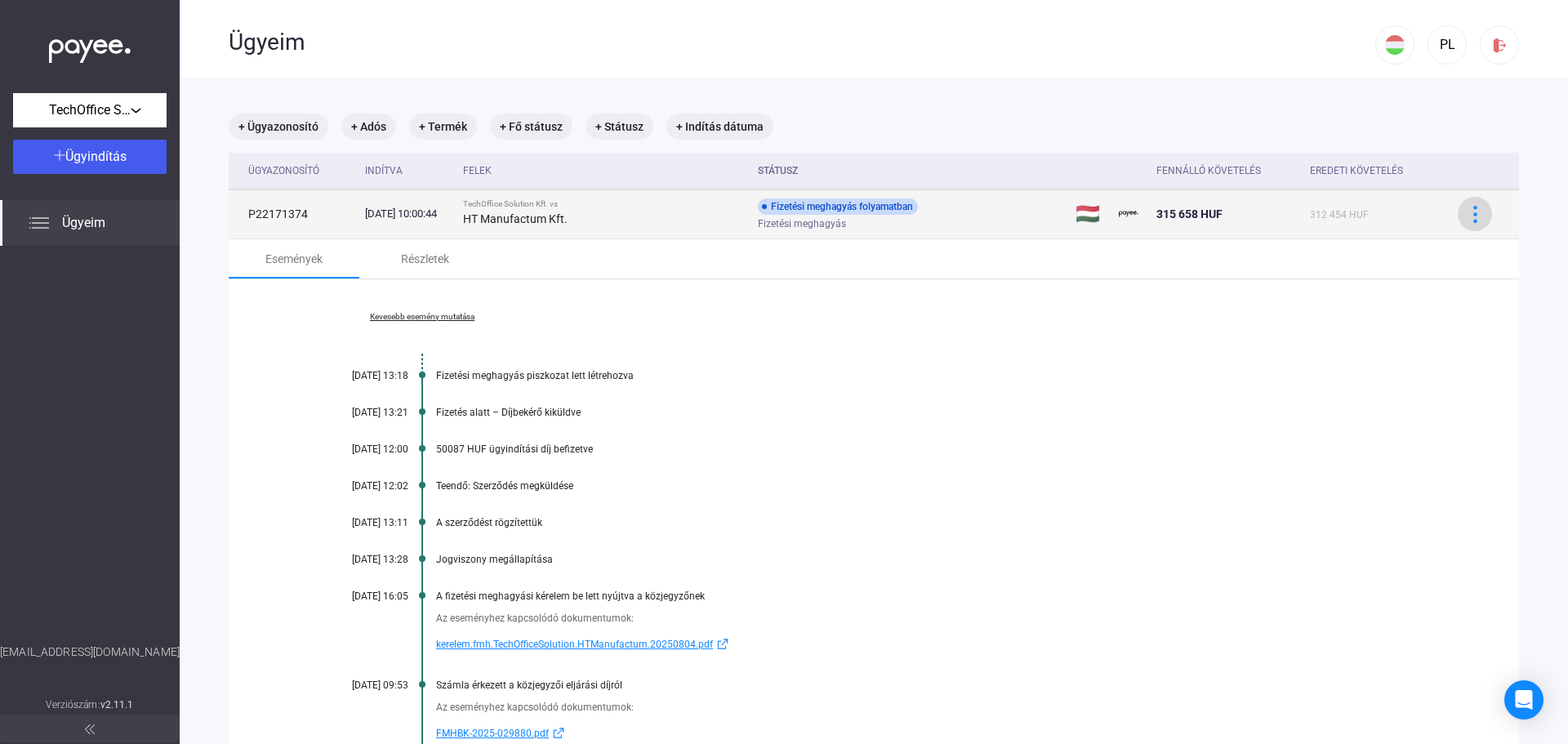
click at [1462, 215] on div at bounding box center [1474, 214] width 24 height 17
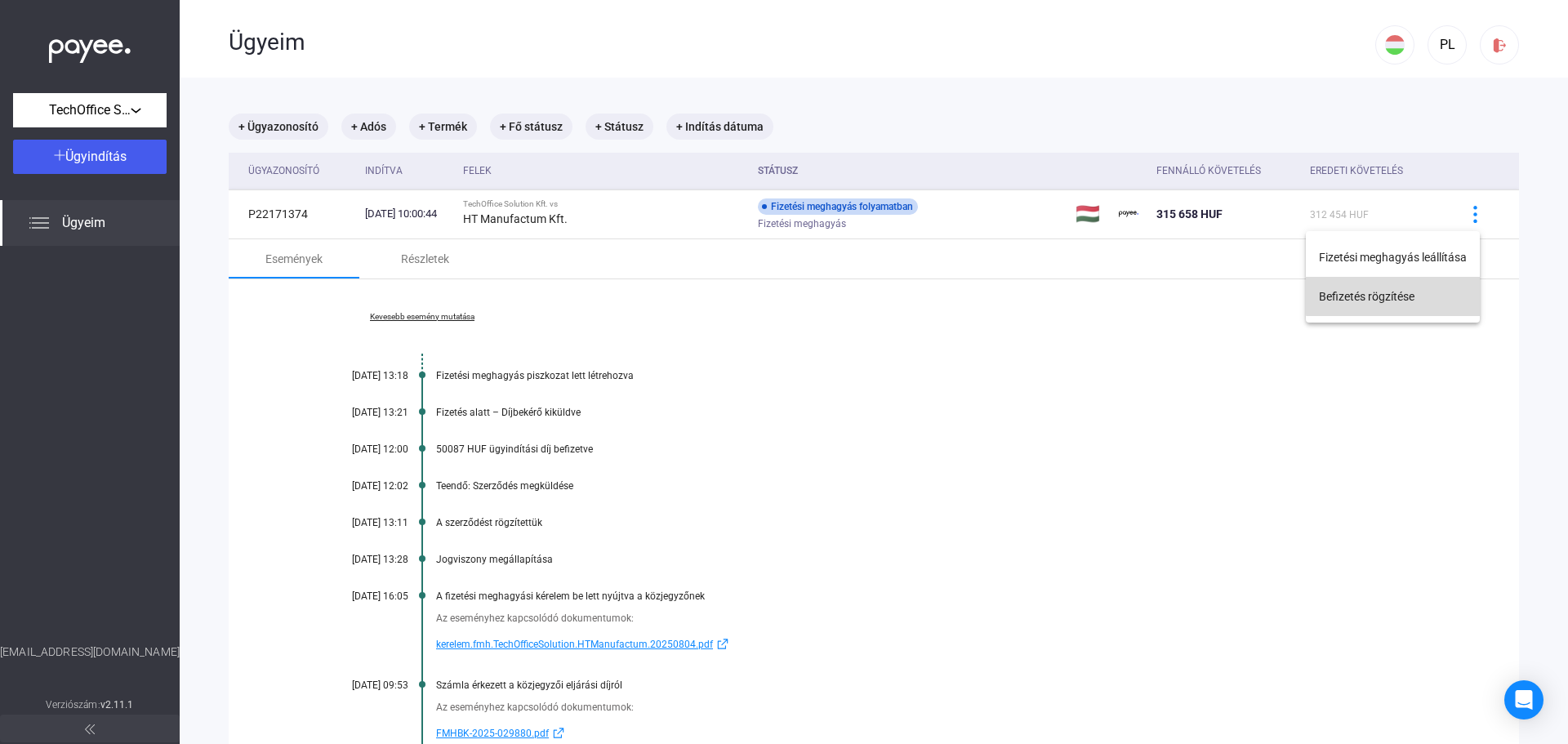
click at [1417, 291] on button "Befizetés rögzítése" at bounding box center [1392, 296] width 174 height 39
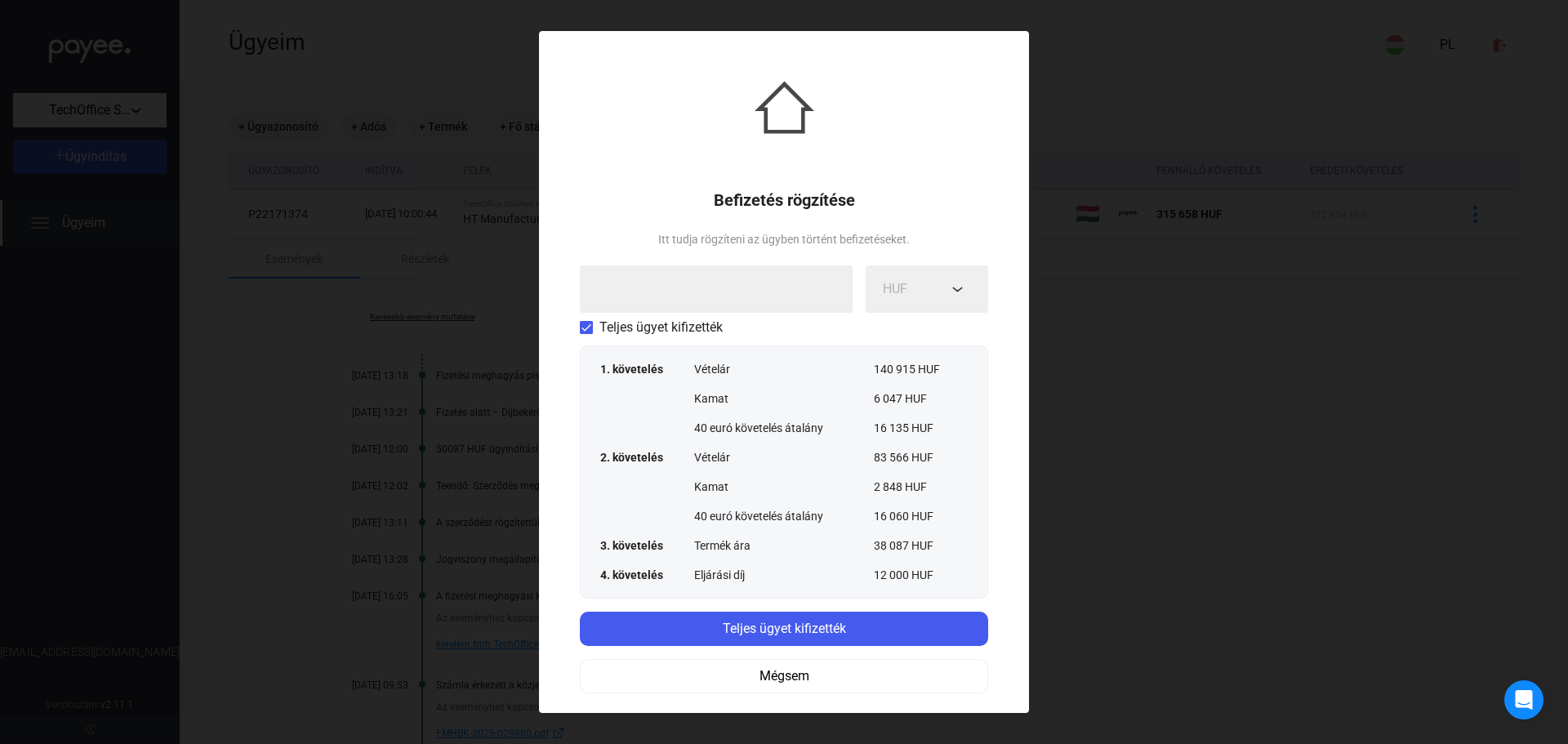
click at [588, 325] on span at bounding box center [587, 327] width 13 height 13
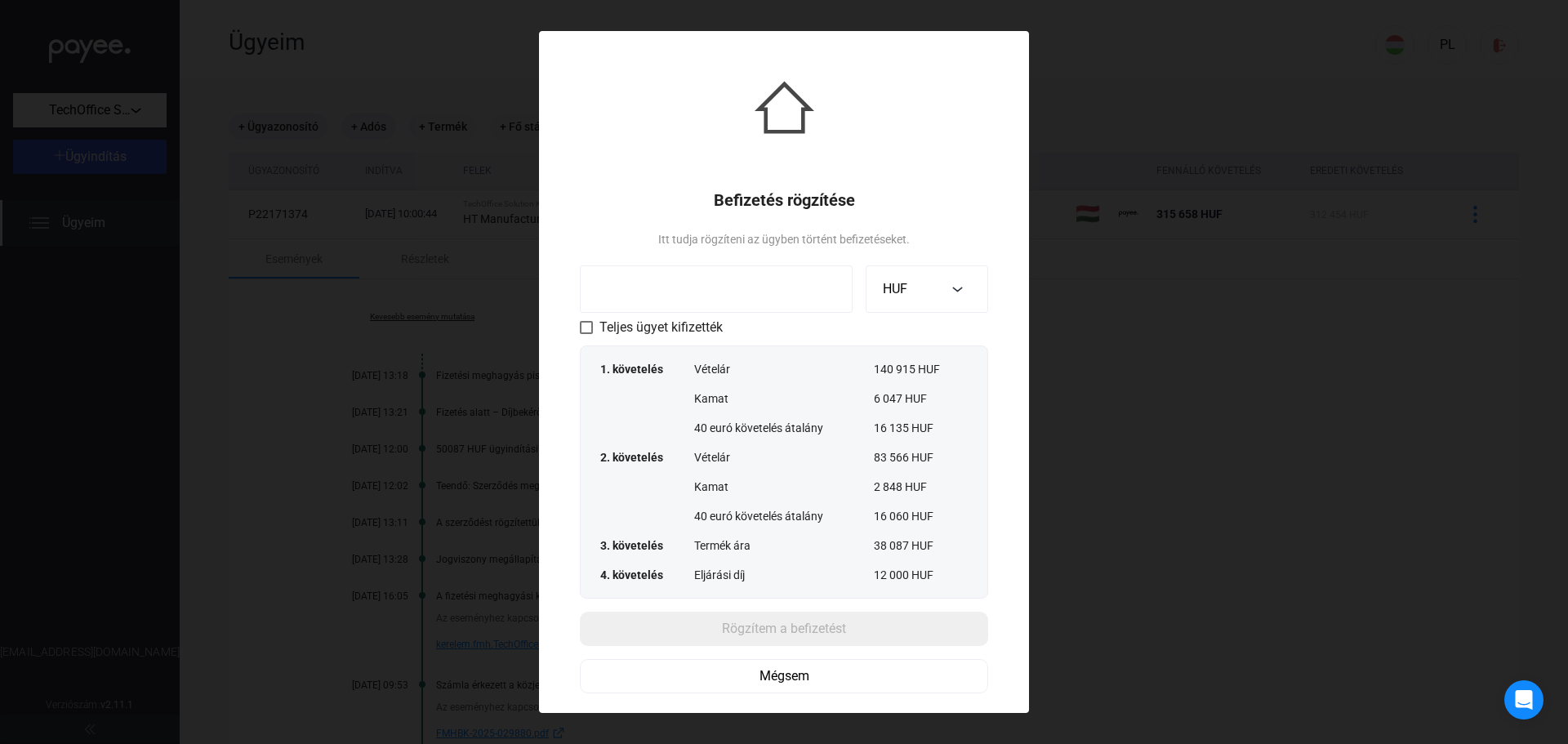
click at [730, 282] on input at bounding box center [716, 289] width 272 height 47
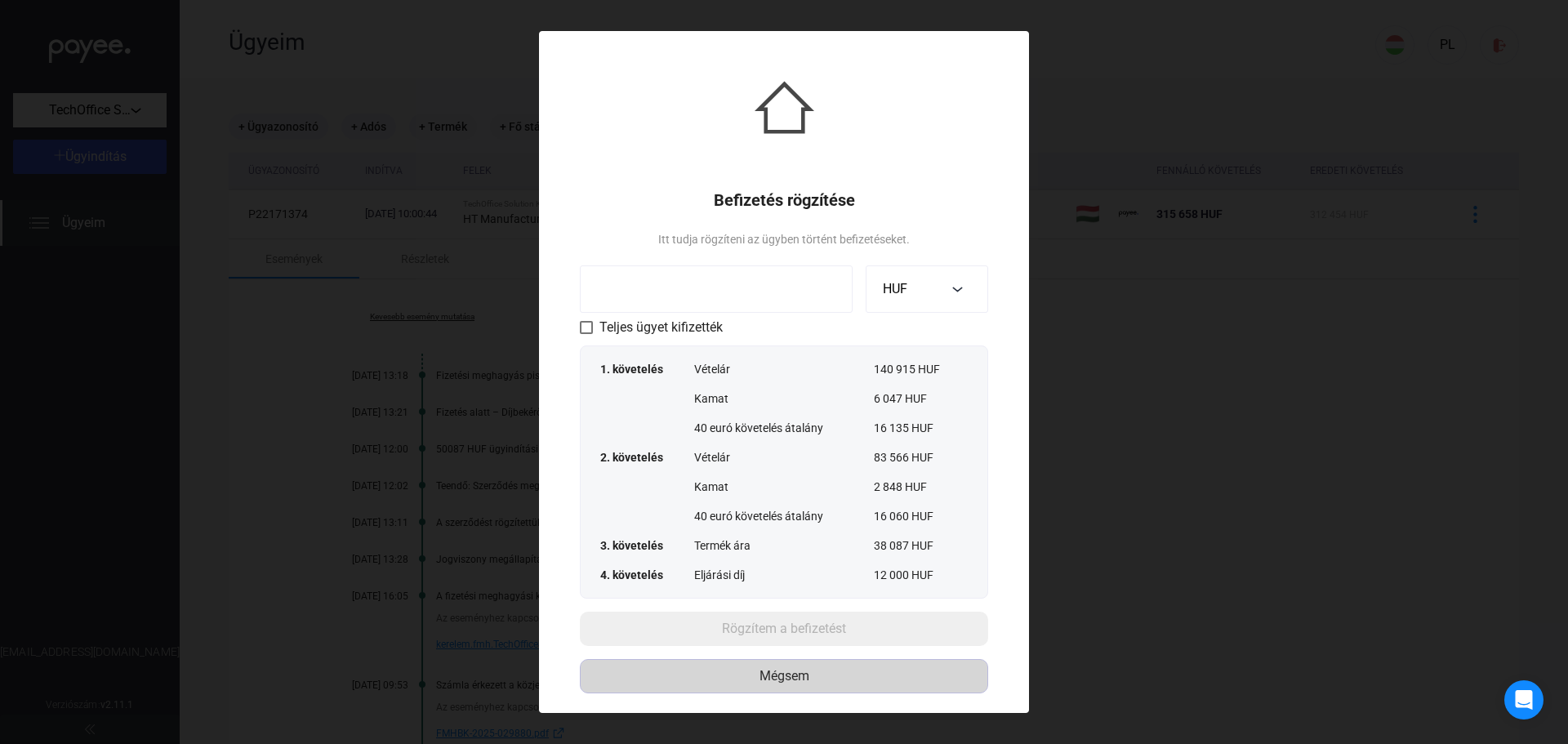
click at [859, 681] on div "Mégsem" at bounding box center [784, 677] width 397 height 20
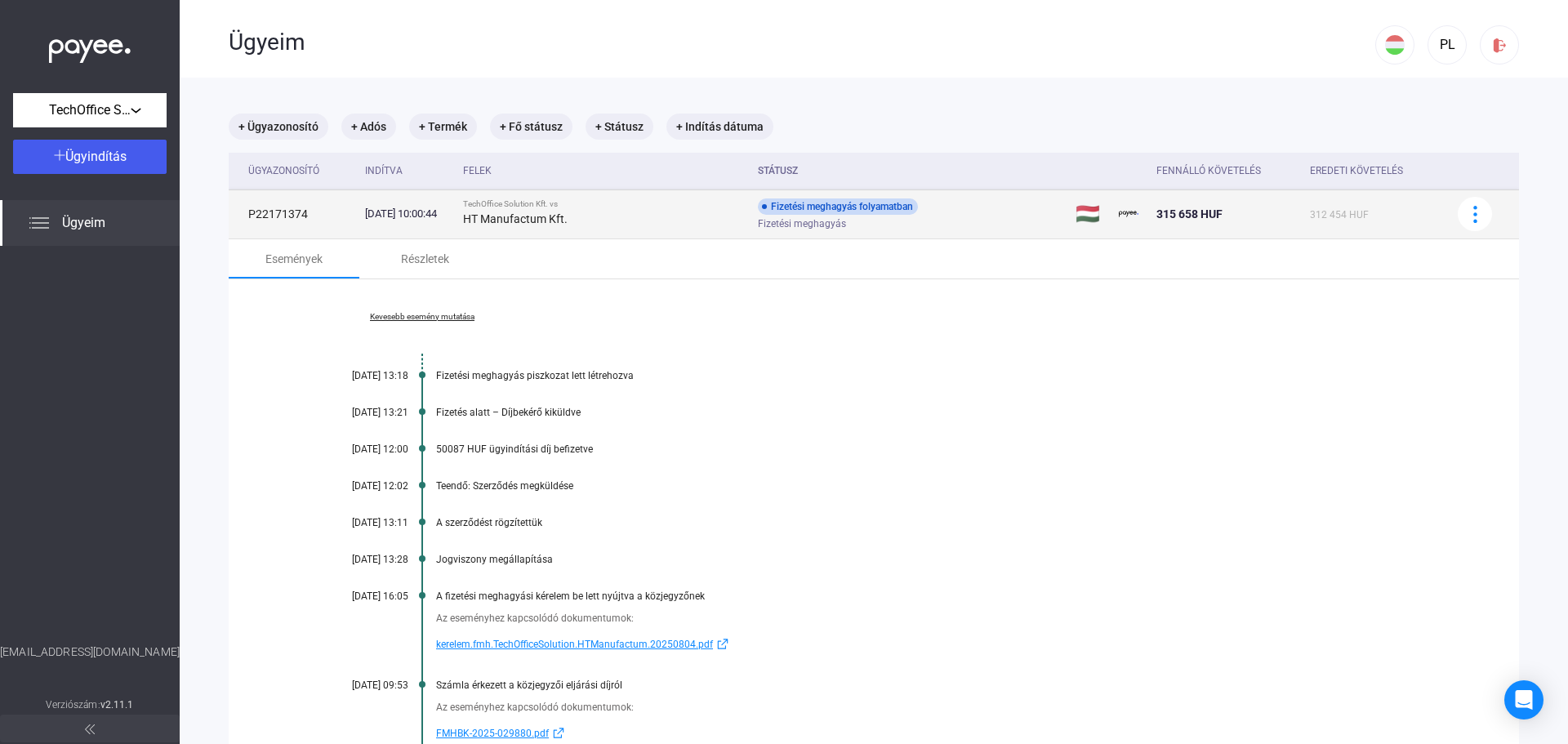
click at [1015, 218] on div "Fizetési meghagyás" at bounding box center [888, 224] width 261 height 12
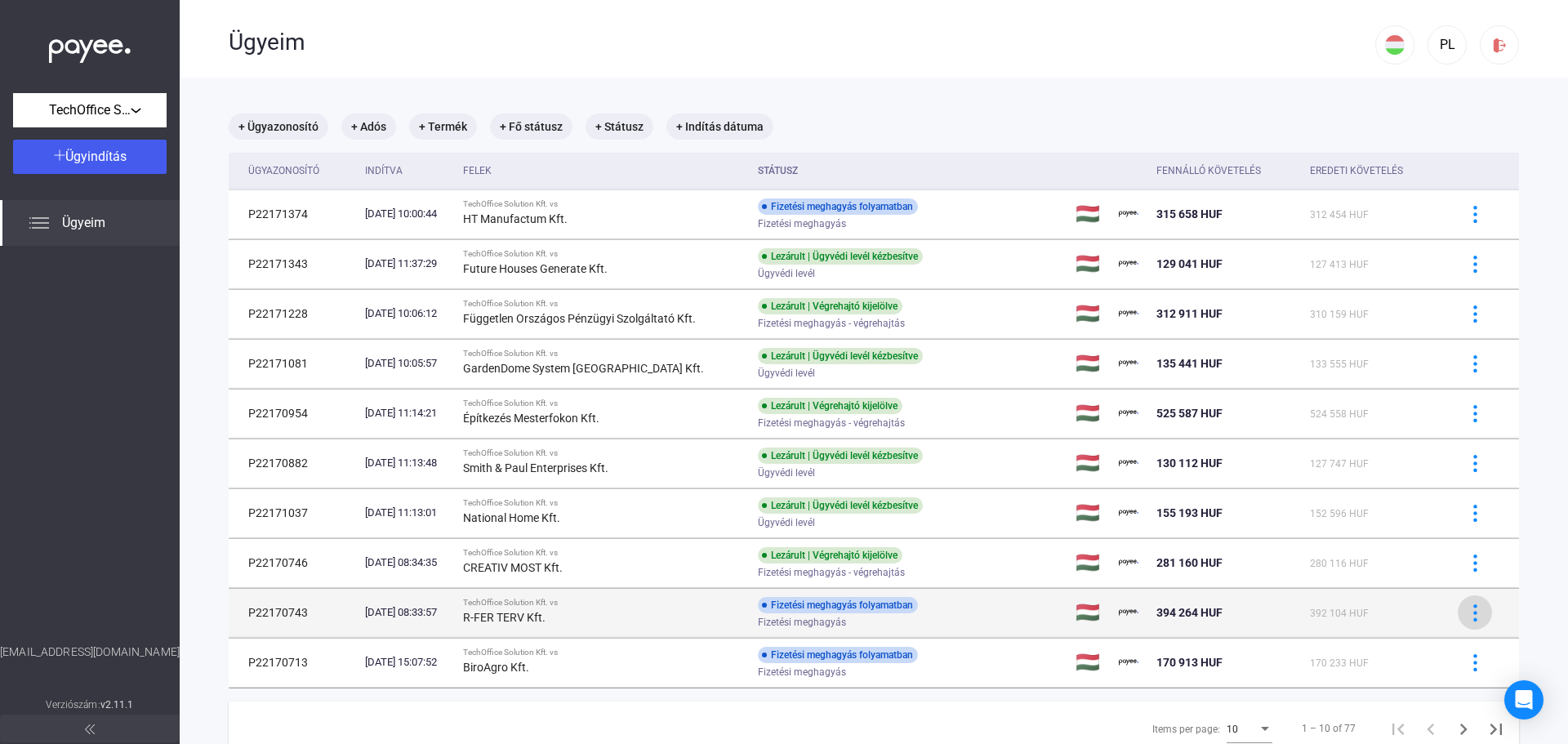
click at [1469, 610] on img at bounding box center [1475, 612] width 17 height 17
click at [1469, 610] on div at bounding box center [784, 372] width 1568 height 744
drag, startPoint x: 297, startPoint y: 612, endPoint x: 253, endPoint y: 614, distance: 44.0
click at [253, 614] on td "P22170743" at bounding box center [293, 612] width 130 height 49
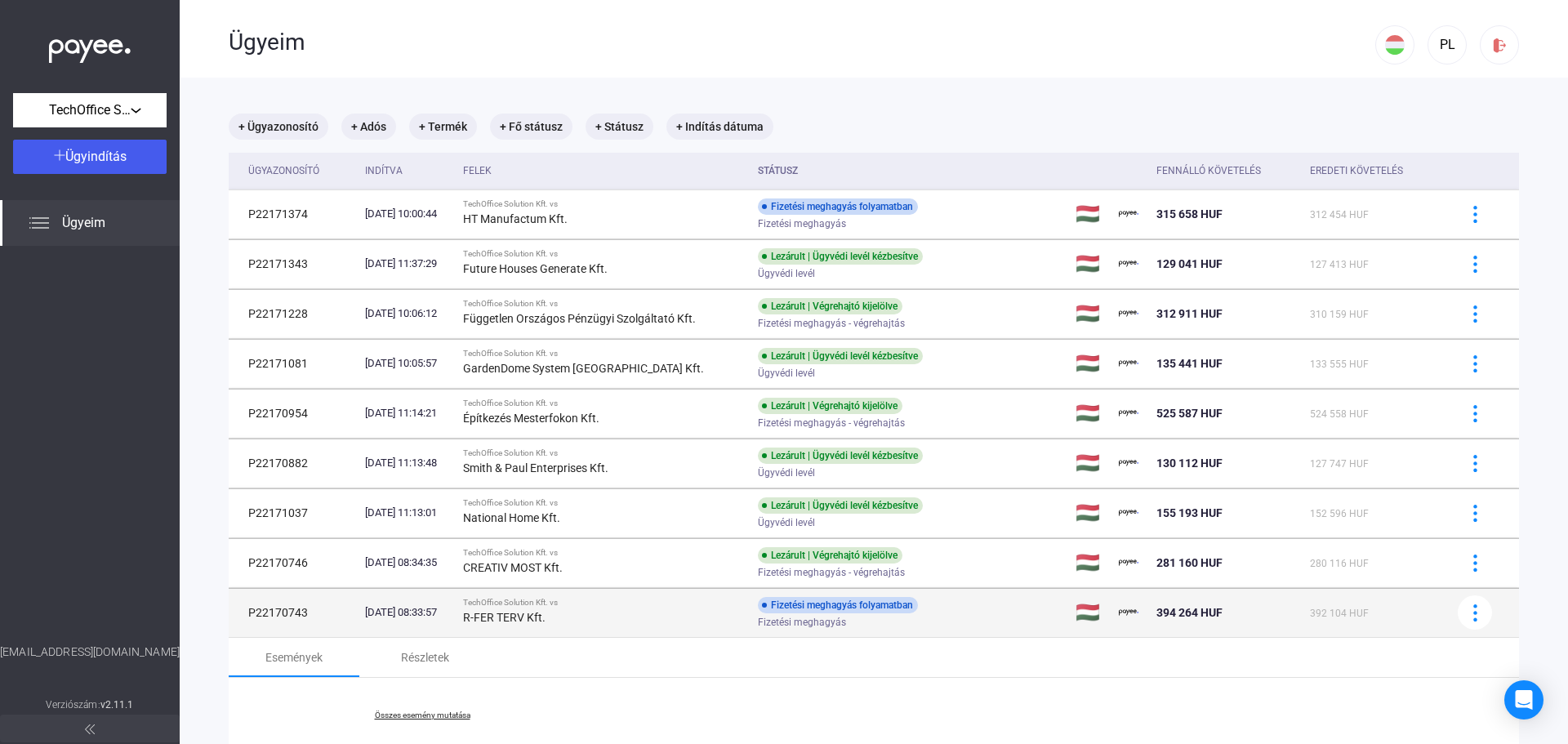
click at [327, 609] on td "P22170743" at bounding box center [293, 612] width 130 height 49
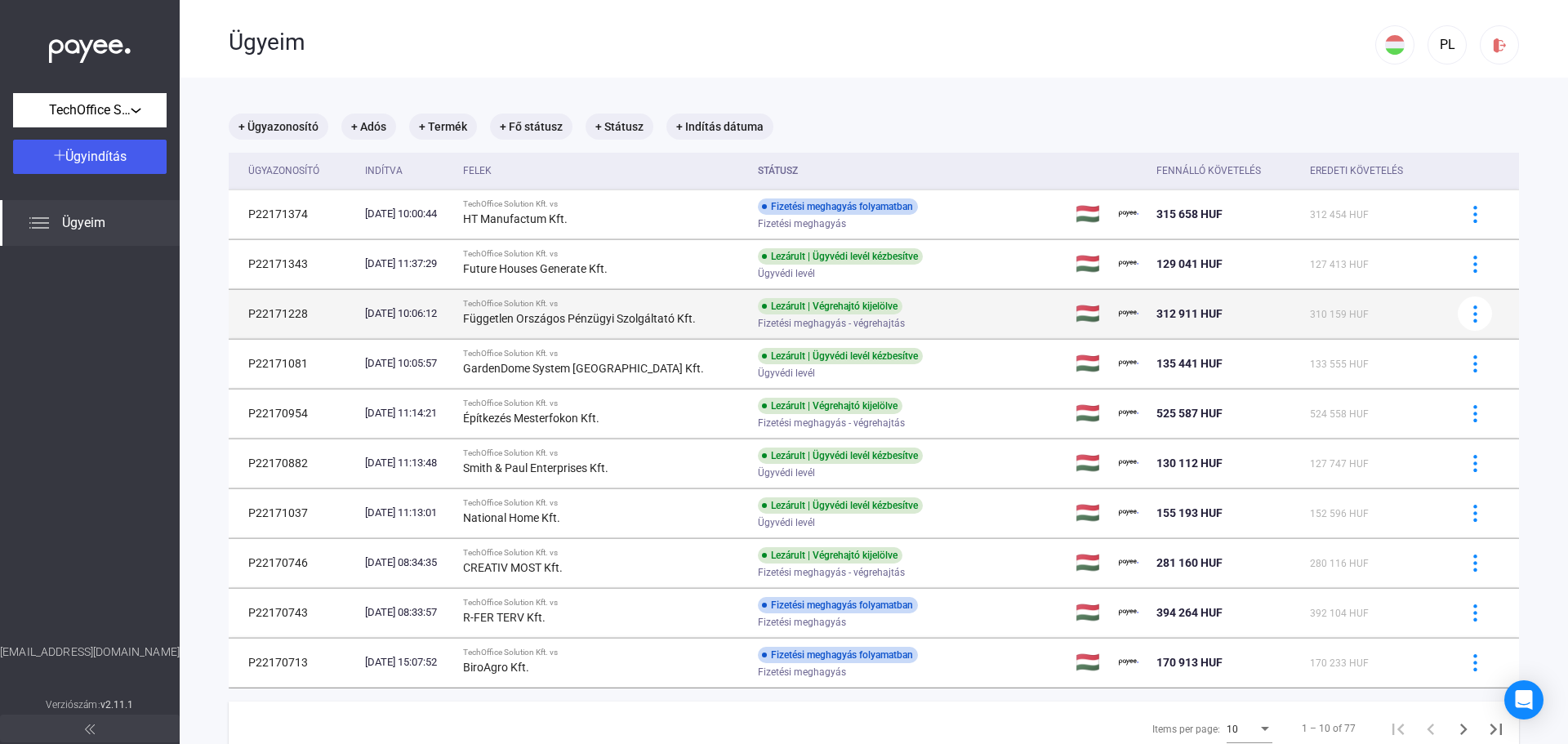
click at [1150, 301] on td "312 911 HUF" at bounding box center [1226, 313] width 153 height 49
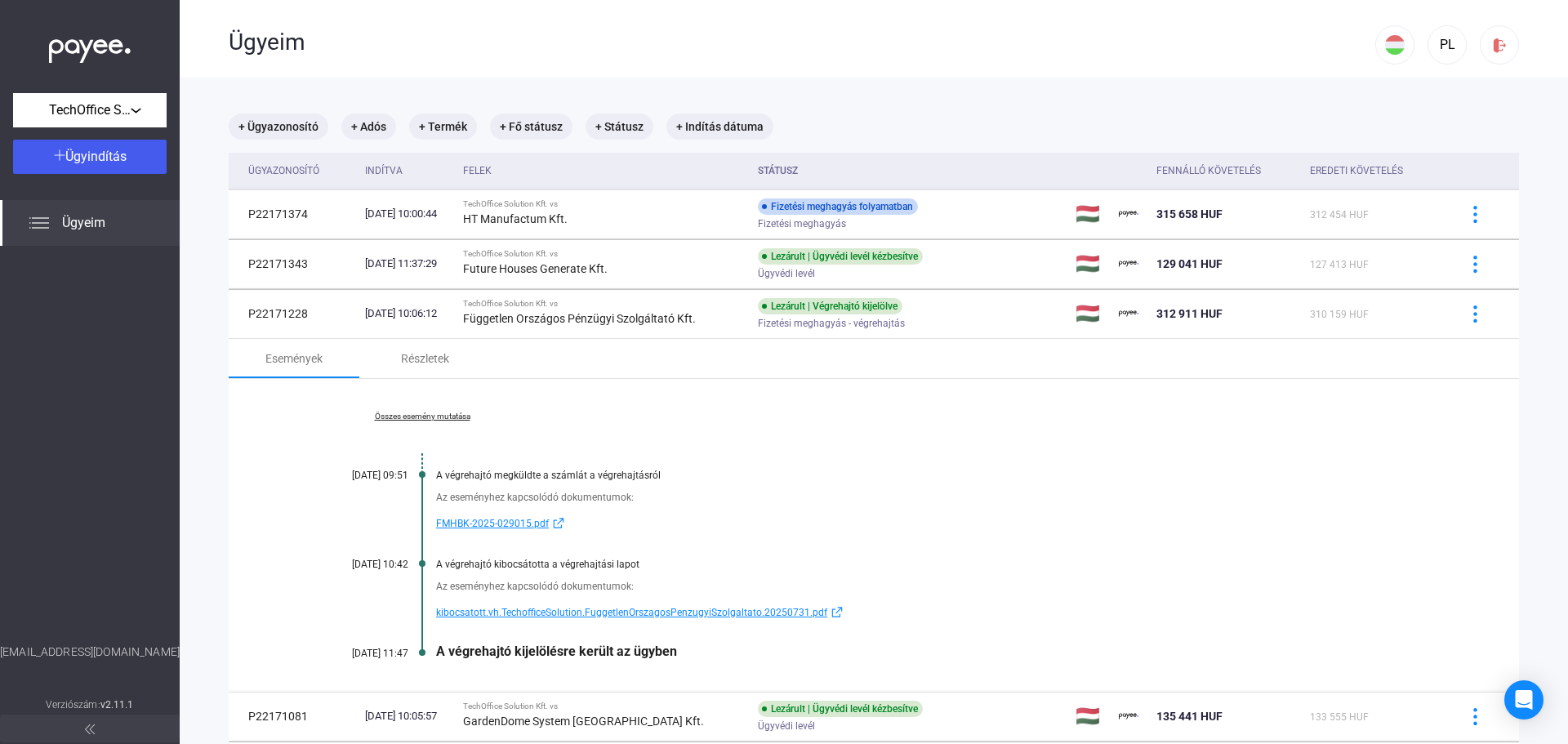
scroll to position [82, 0]
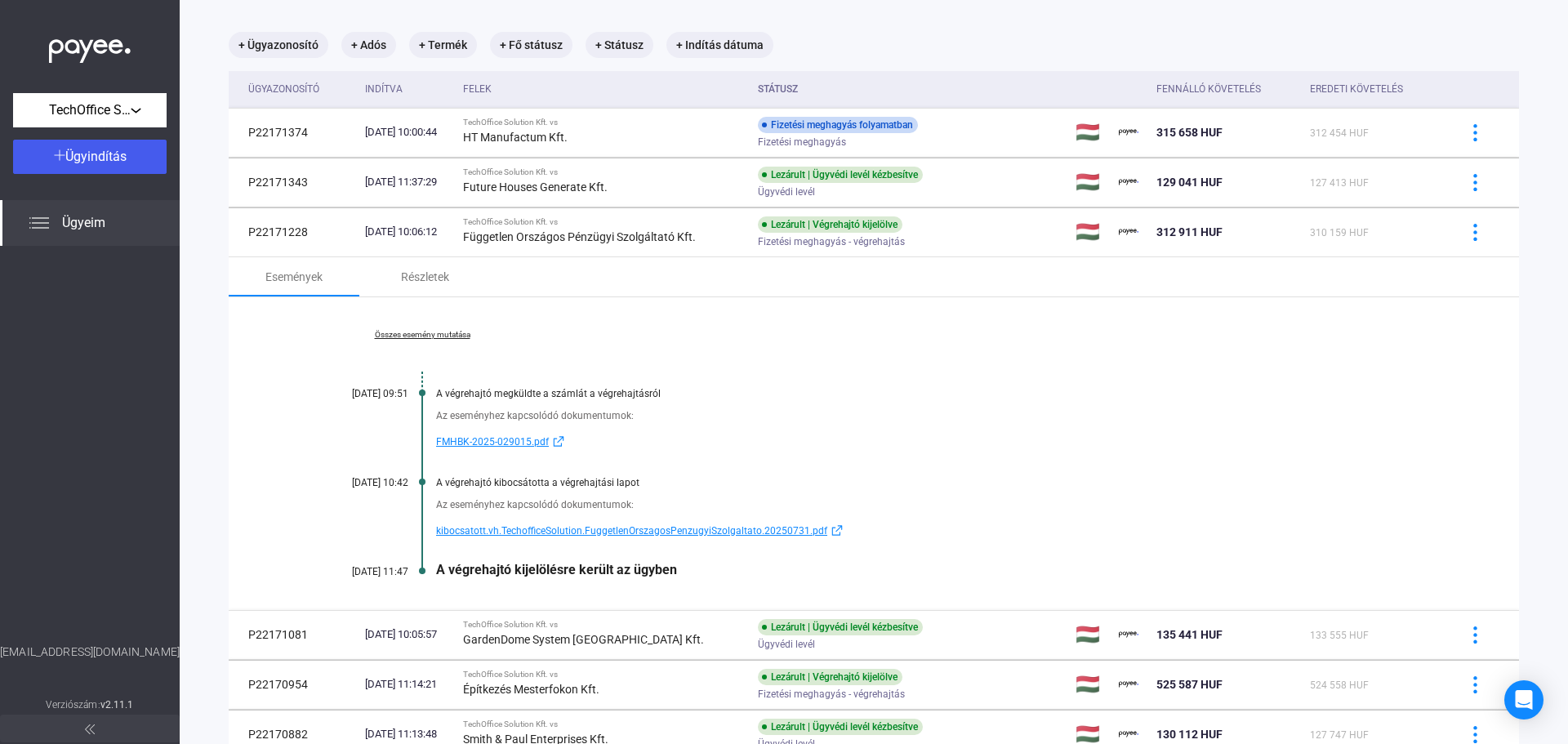
drag, startPoint x: 437, startPoint y: 573, endPoint x: 681, endPoint y: 573, distance: 244.0
click at [681, 573] on div "A végrehajtó kijelölésre került az ügyben" at bounding box center [936, 569] width 1001 height 16
click at [757, 575] on div "A végrehajtó kijelölésre került az ügyben" at bounding box center [936, 569] width 1001 height 16
click at [423, 337] on link "Összes esemény mutatása" at bounding box center [422, 335] width 224 height 10
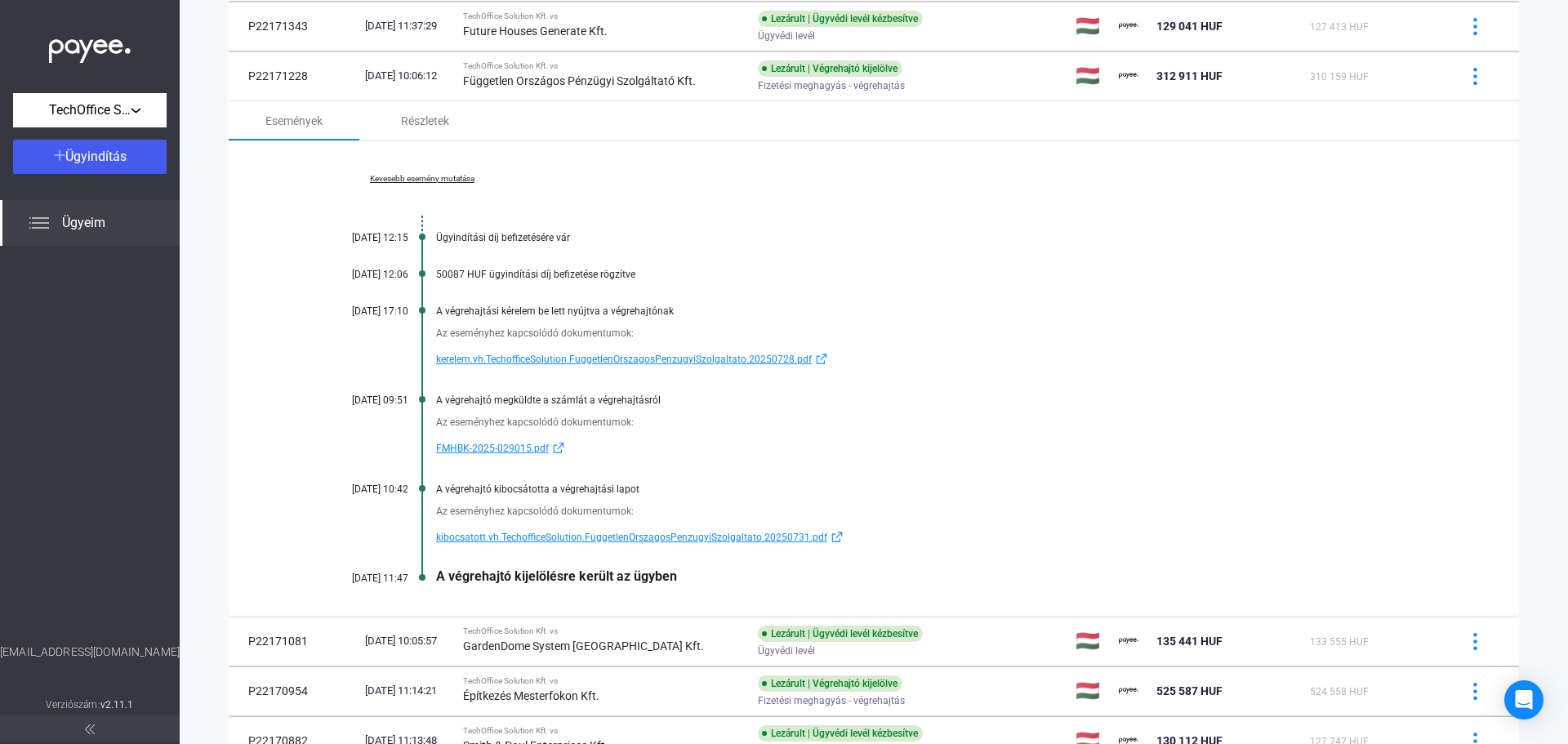
scroll to position [327, 0]
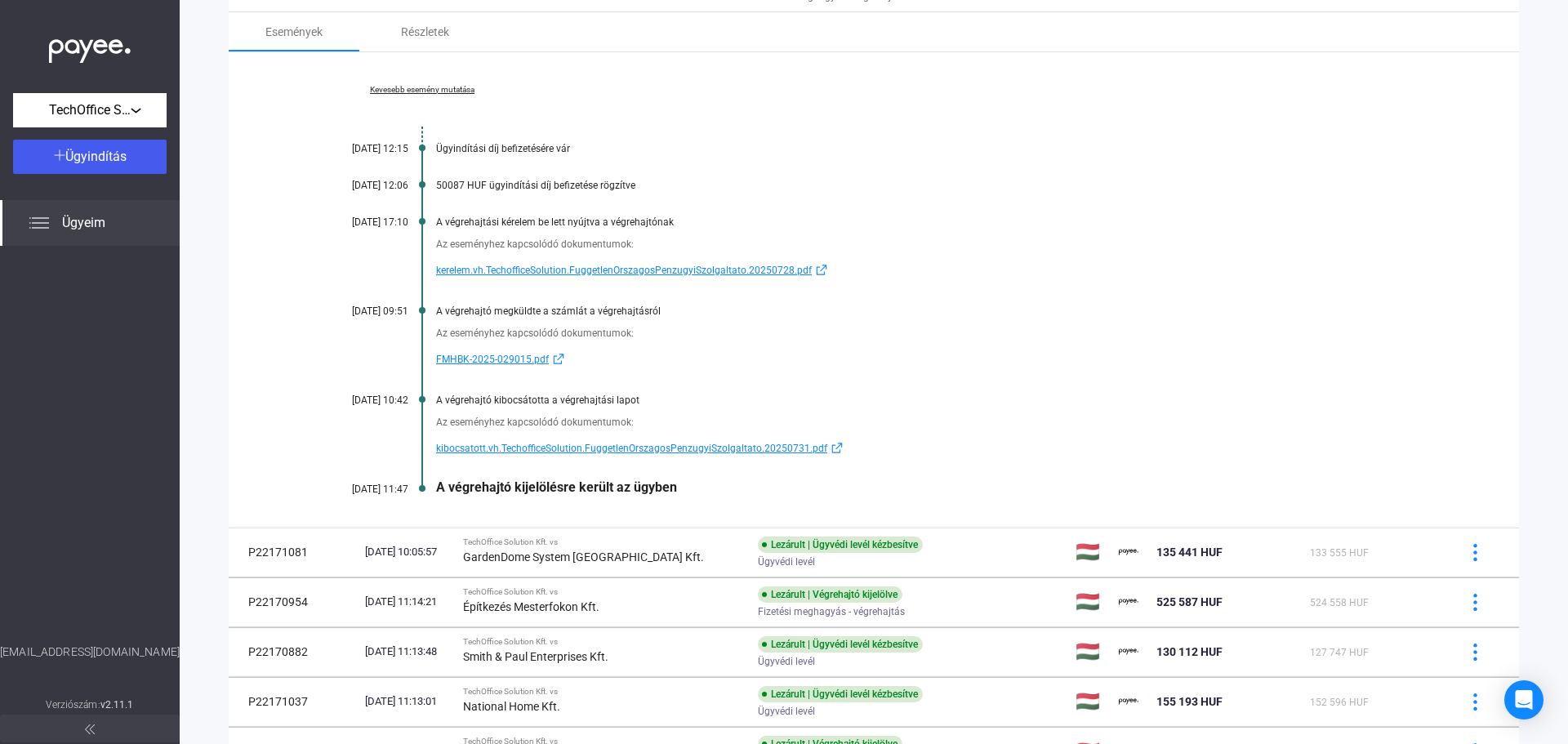
click at [543, 451] on span "kibocsatott.vh.TechofficeSolution.FuggetlenOrszagosPenzugyiSzolgaltato.20250731…" at bounding box center [631, 448] width 391 height 20
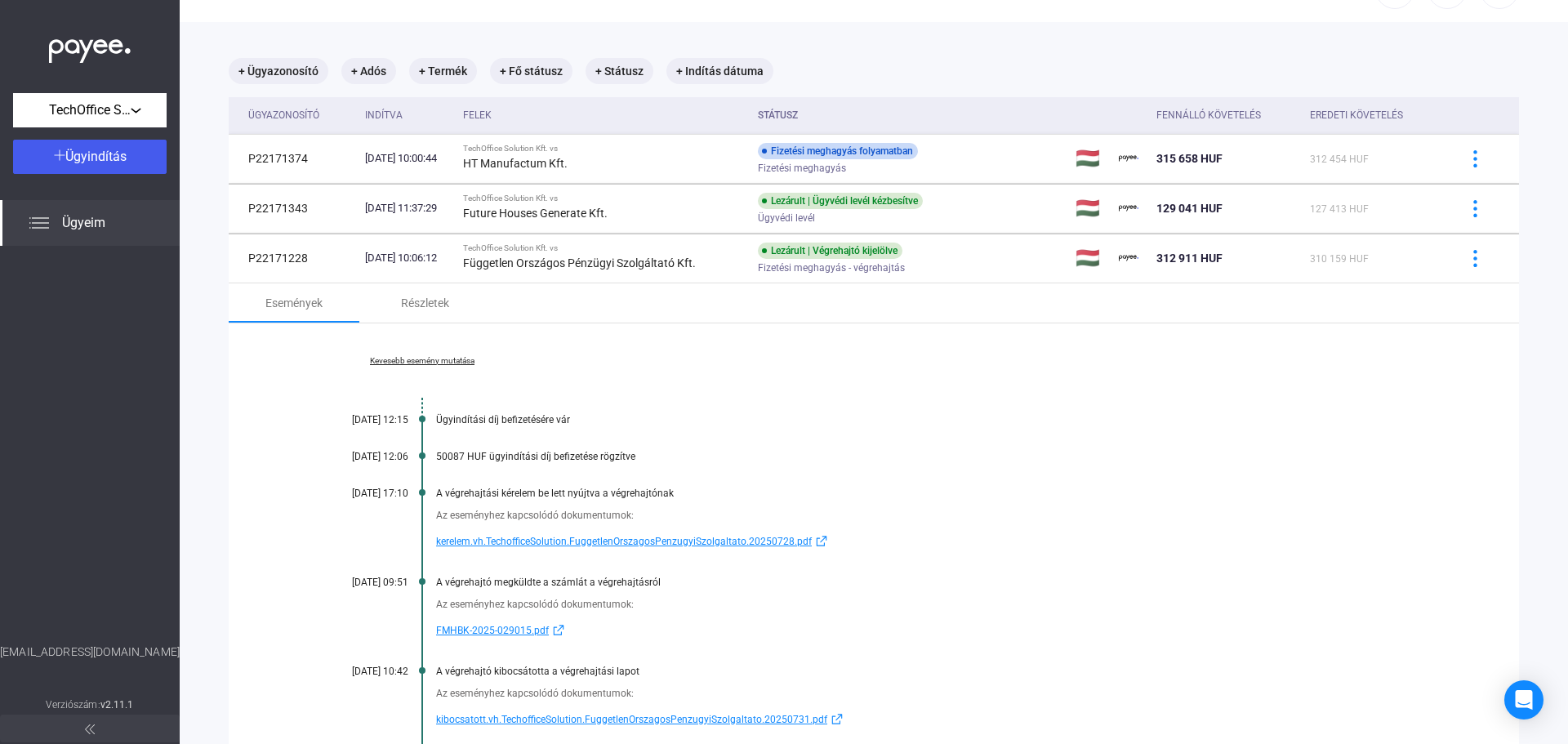
scroll to position [0, 0]
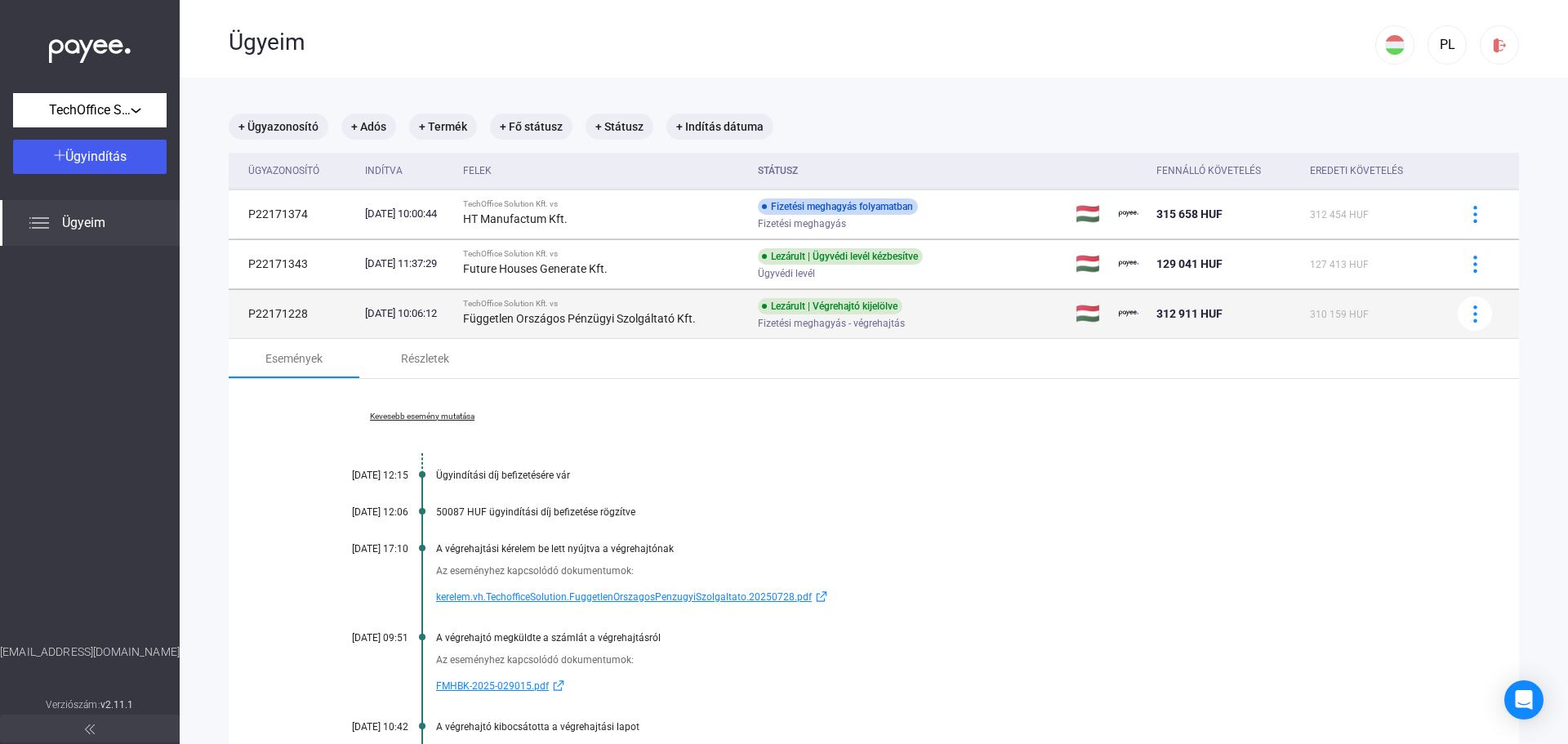
click at [1011, 307] on div "Lezárult | Végrehajtó kijelölve Fizetési meghagyás - végrehajtás" at bounding box center [888, 314] width 261 height 32
